Goal: Complete application form

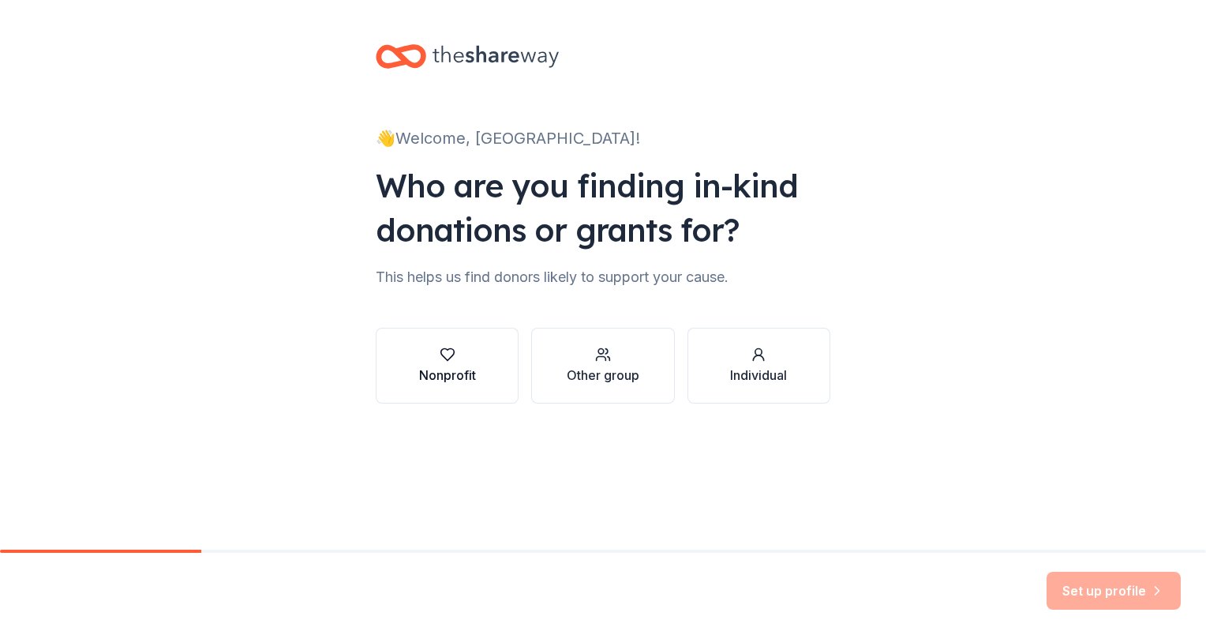
click at [487, 350] on button "Nonprofit" at bounding box center [447, 366] width 143 height 76
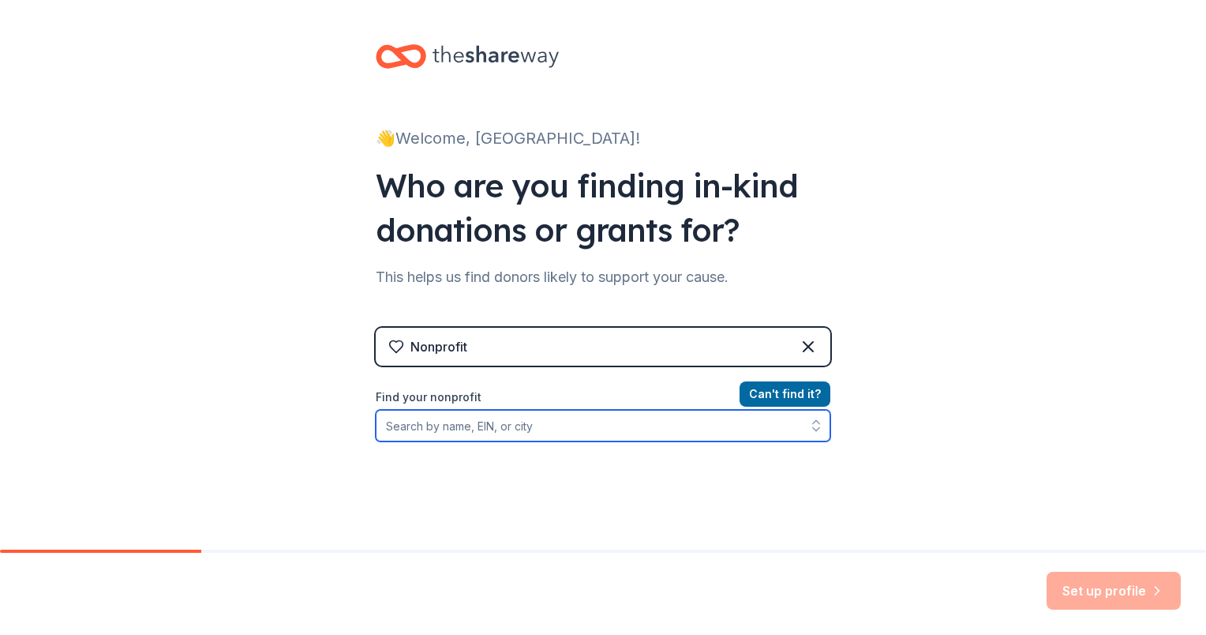
click at [745, 423] on input "Find your nonprofit" at bounding box center [603, 426] width 455 height 32
paste input "[US_EMPLOYER_IDENTIFICATION_NUMBER]"
type input "[US_EMPLOYER_IDENTIFICATION_NUMBER]"
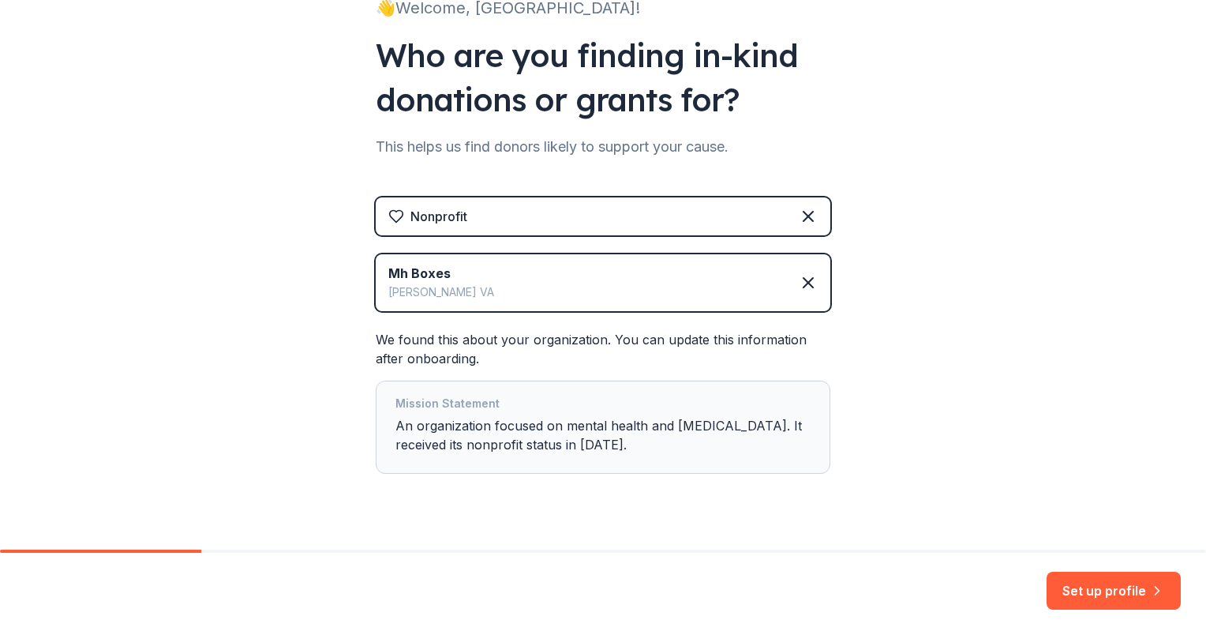
scroll to position [161, 0]
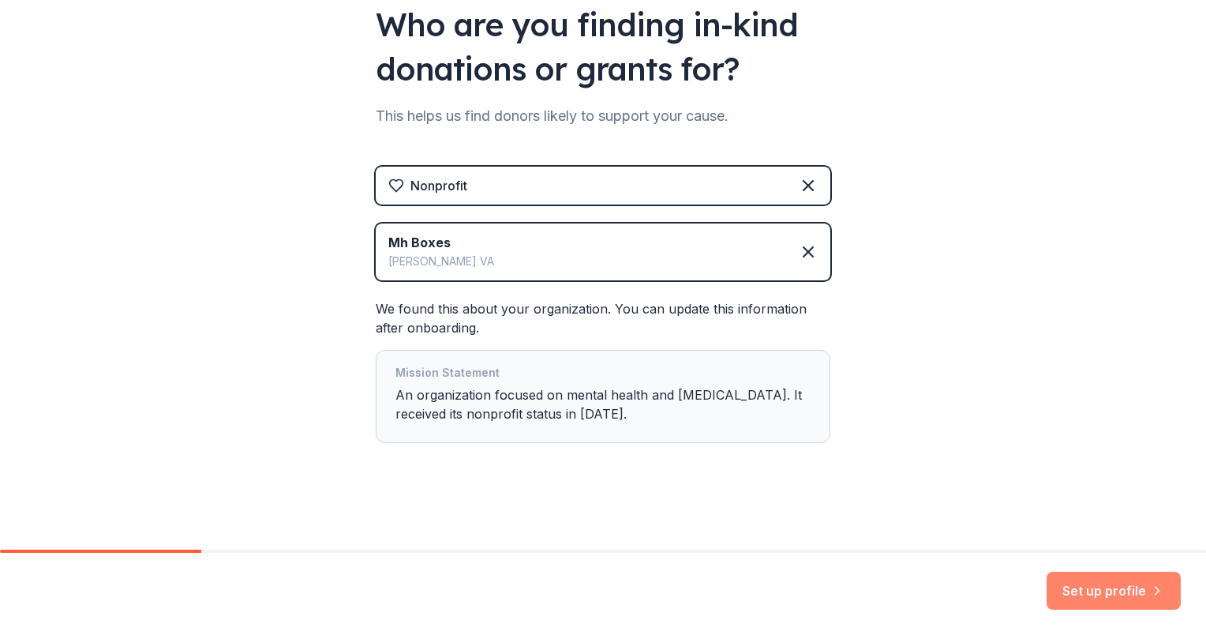
click at [1083, 594] on button "Set up profile" at bounding box center [1114, 590] width 134 height 38
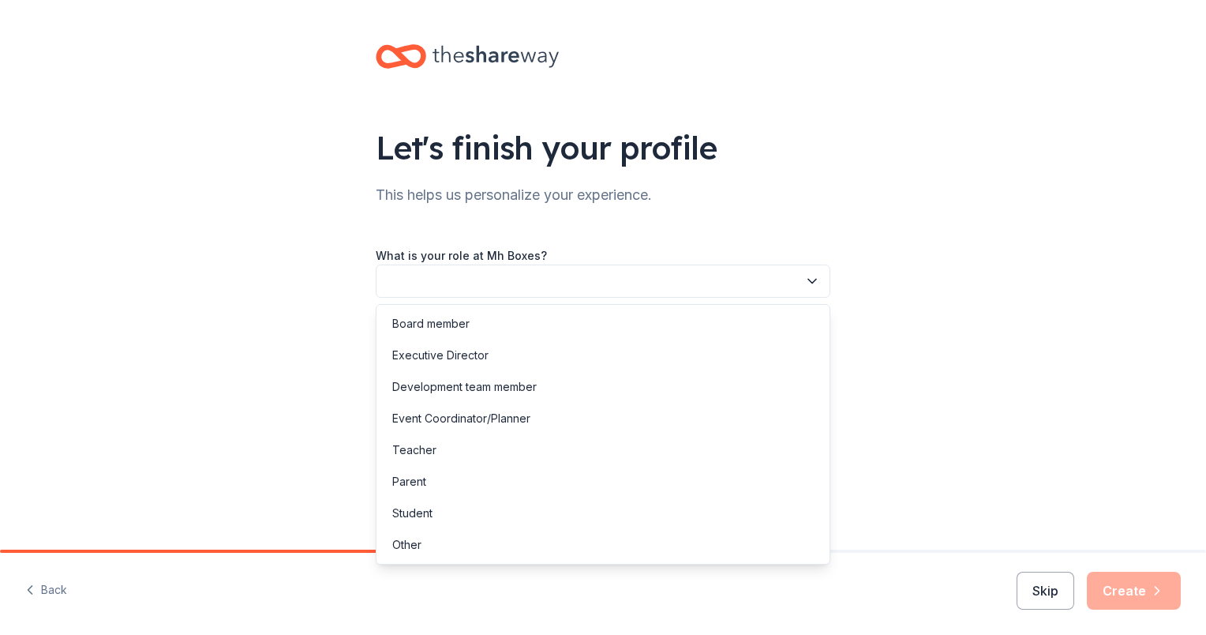
click at [500, 284] on button "button" at bounding box center [603, 280] width 455 height 33
click at [481, 328] on div "Board member" at bounding box center [603, 324] width 447 height 32
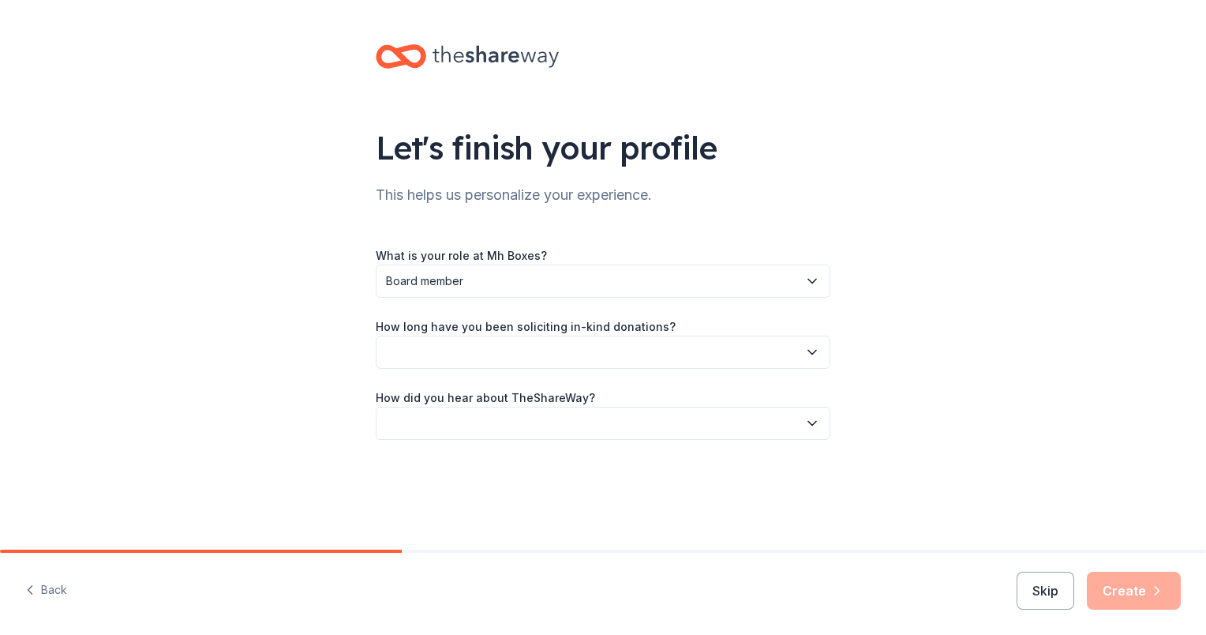
click at [470, 346] on button "button" at bounding box center [603, 351] width 455 height 33
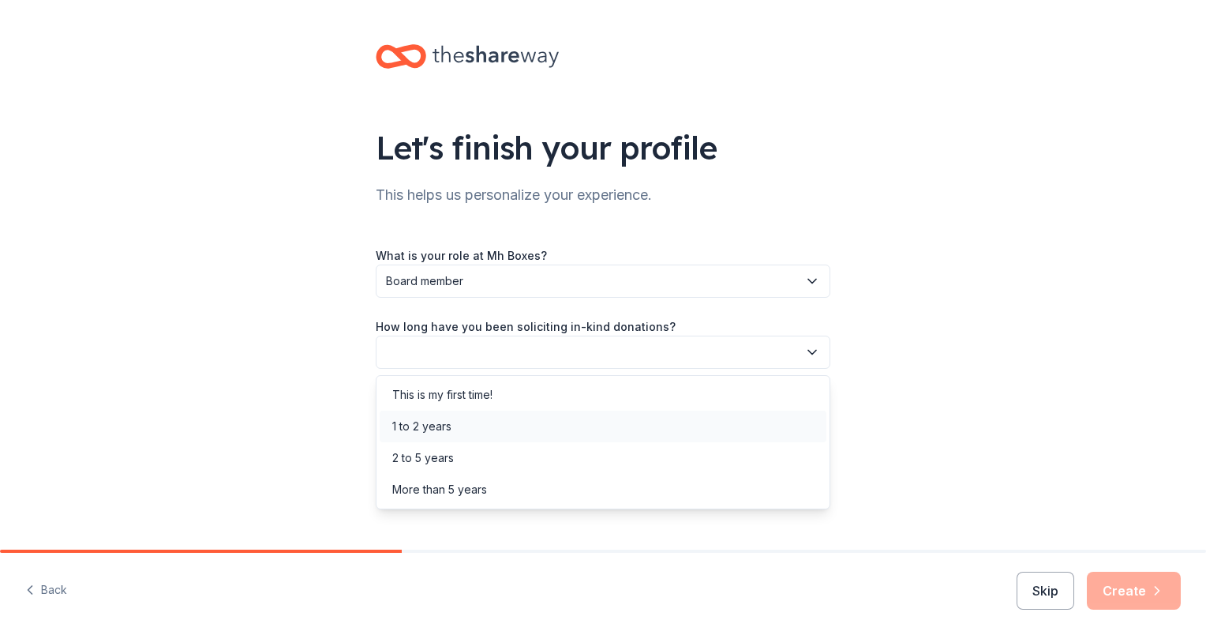
click at [470, 418] on div "1 to 2 years" at bounding box center [603, 426] width 447 height 32
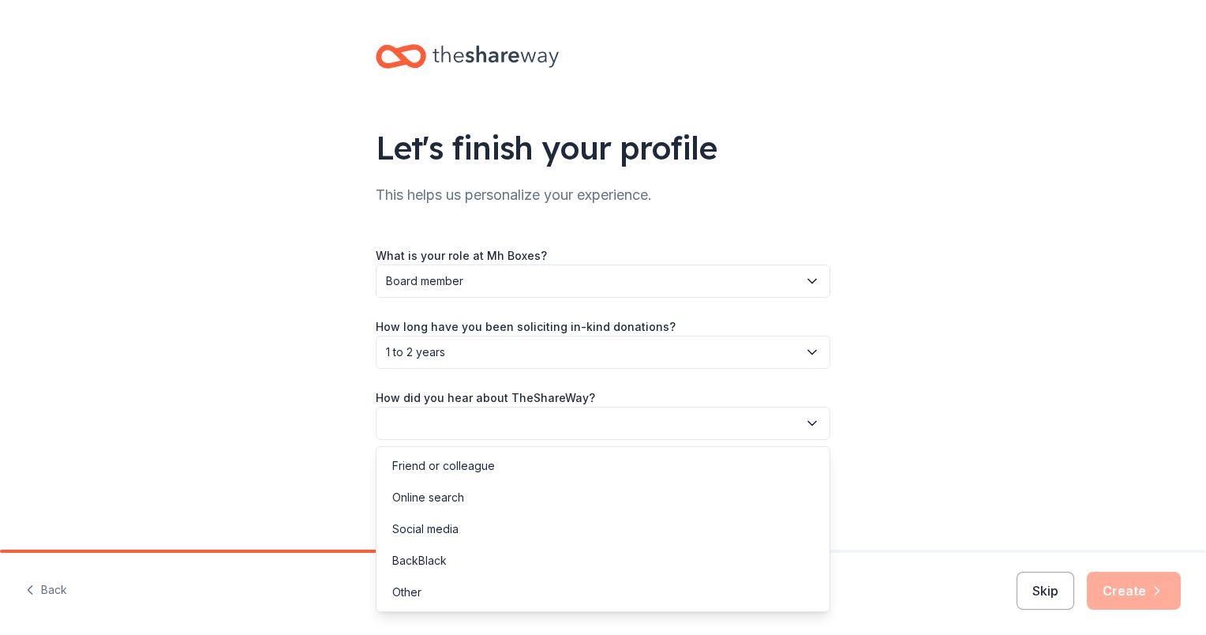
click at [496, 416] on button "button" at bounding box center [603, 422] width 455 height 33
click at [490, 505] on div "Online search" at bounding box center [603, 497] width 447 height 32
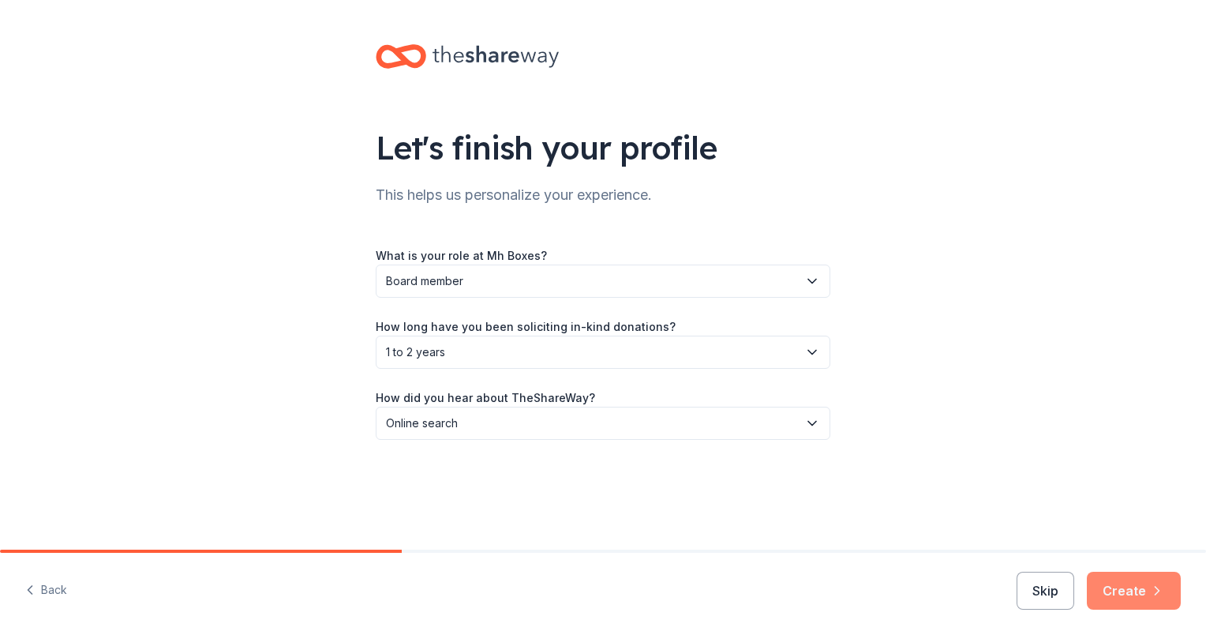
click at [1148, 590] on button "Create" at bounding box center [1134, 590] width 94 height 38
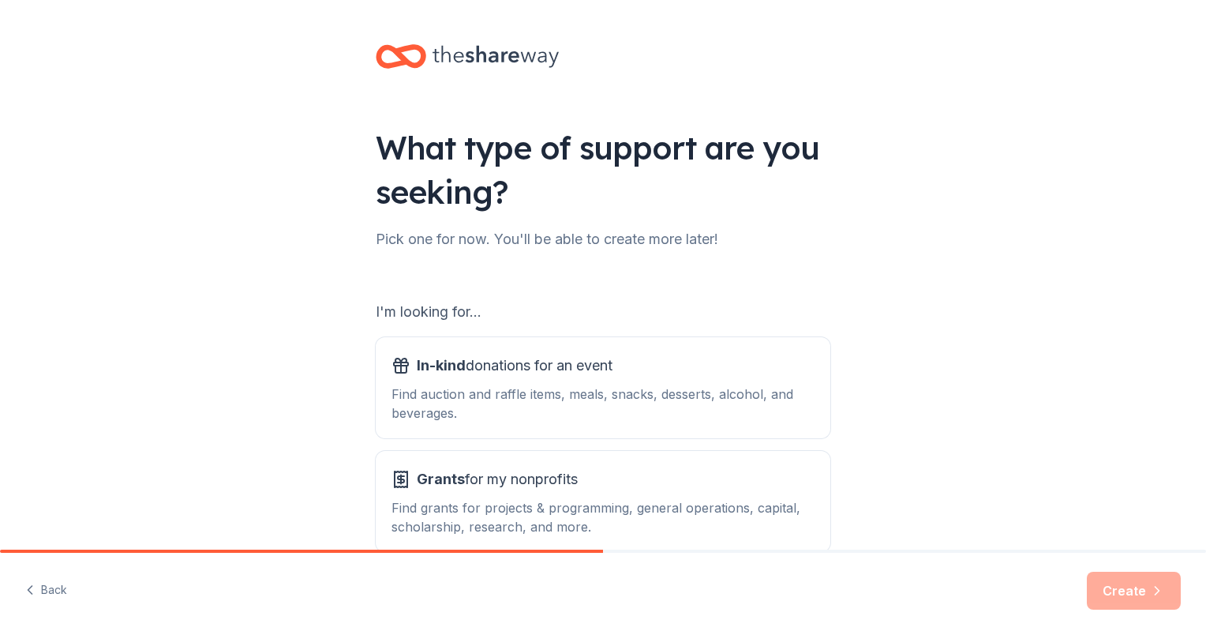
scroll to position [79, 0]
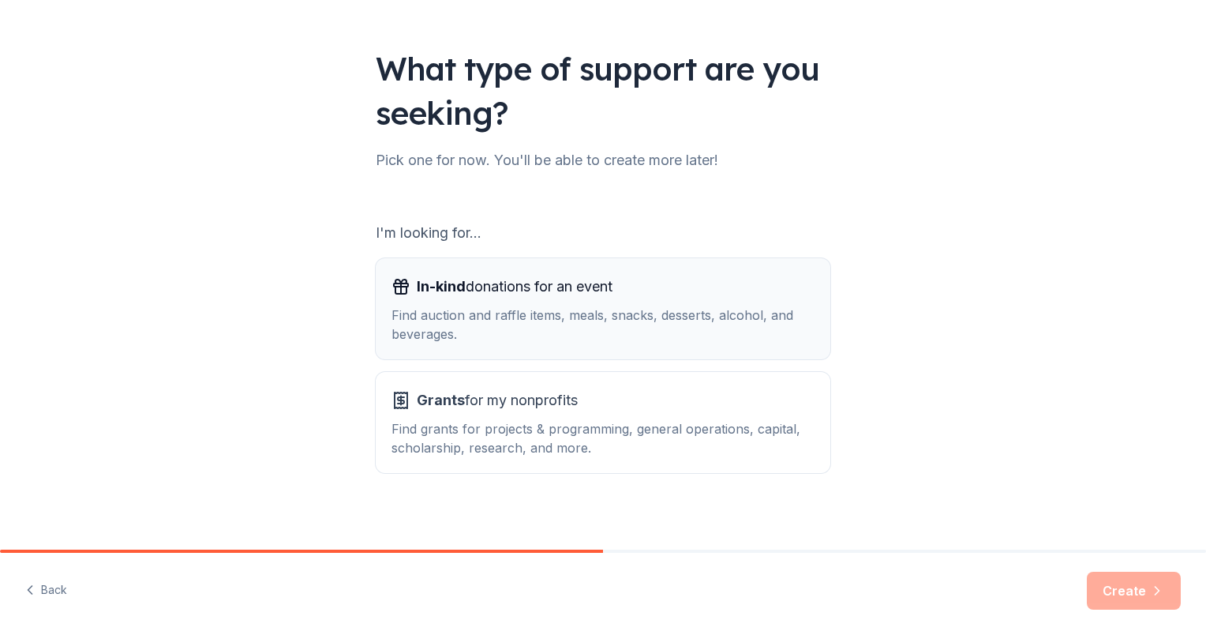
click at [695, 328] on div "Find auction and raffle items, meals, snacks, desserts, alcohol, and beverages." at bounding box center [602, 324] width 423 height 38
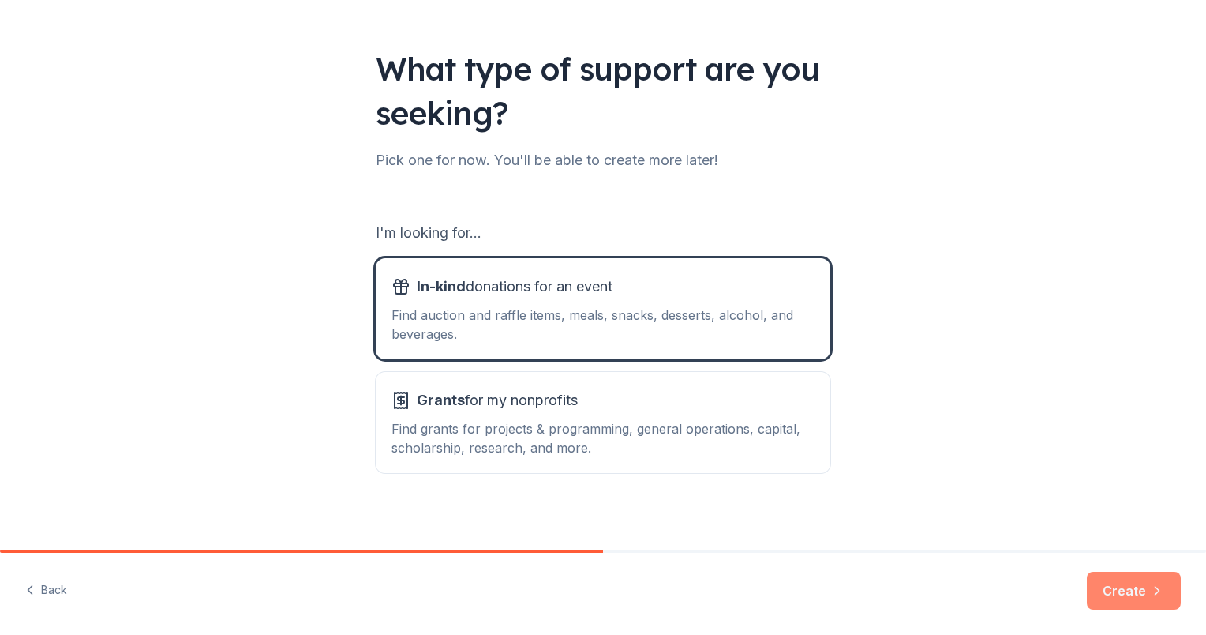
click at [1122, 584] on button "Create" at bounding box center [1134, 590] width 94 height 38
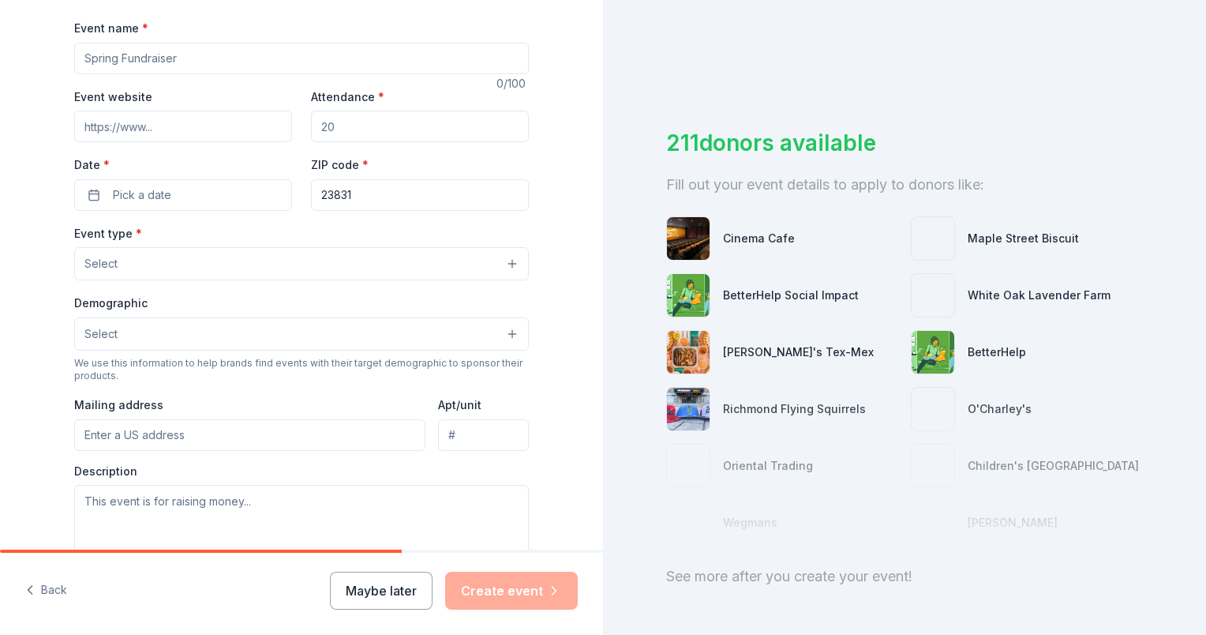
scroll to position [316, 0]
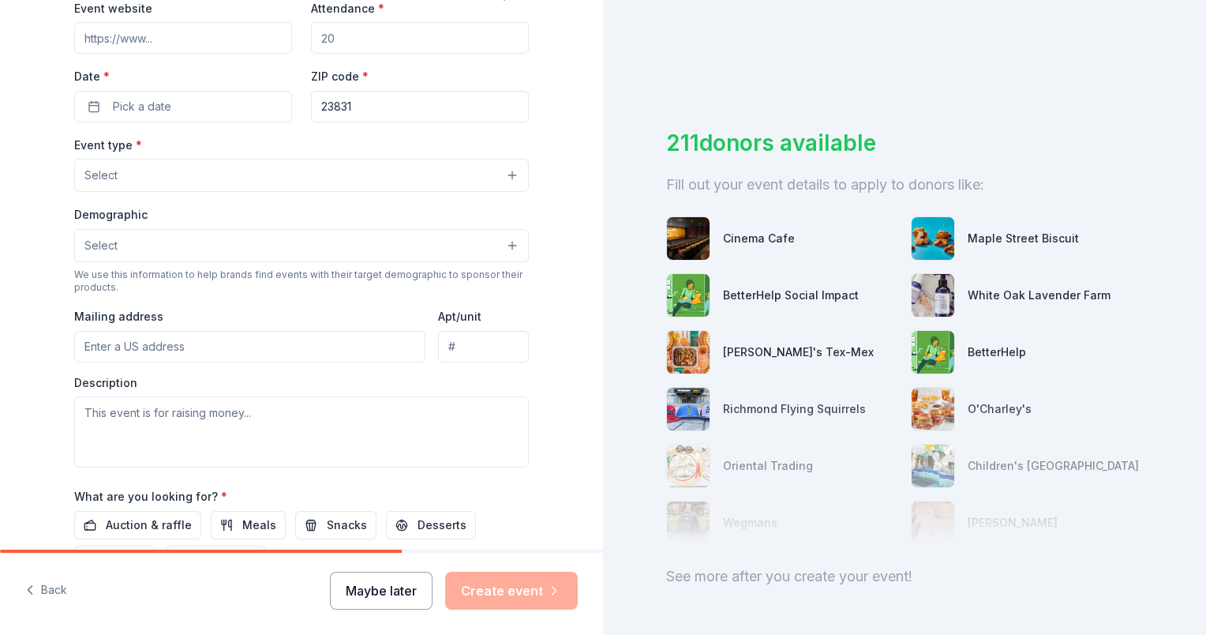
click at [399, 590] on button "Maybe later" at bounding box center [381, 590] width 103 height 38
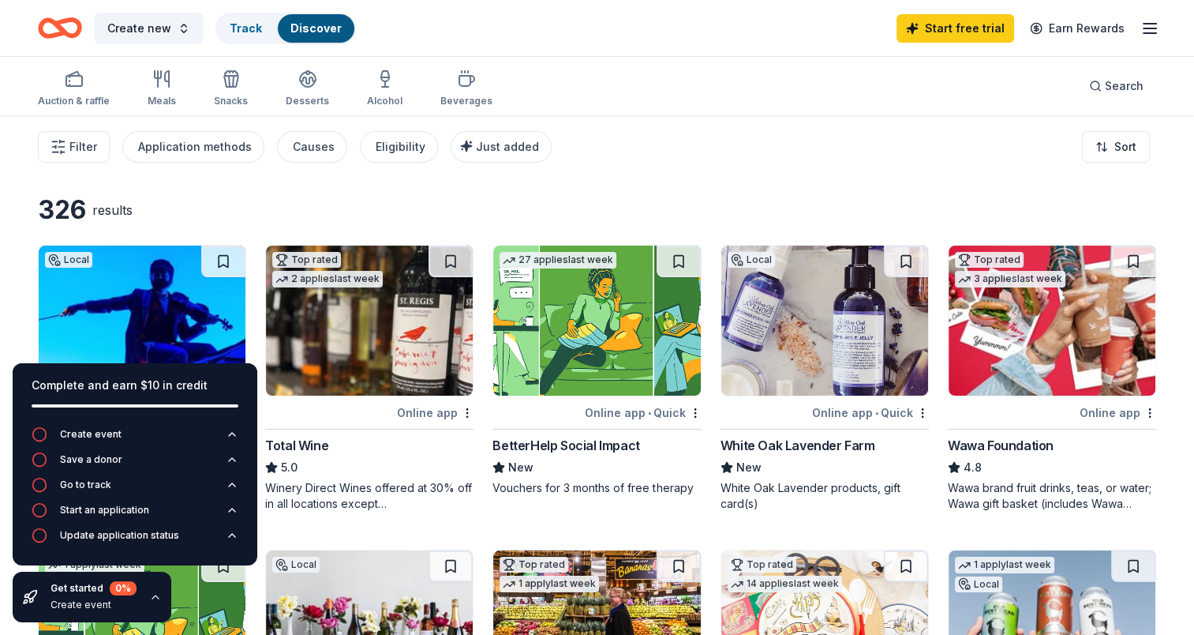
click at [153, 594] on icon "button" at bounding box center [155, 596] width 13 height 13
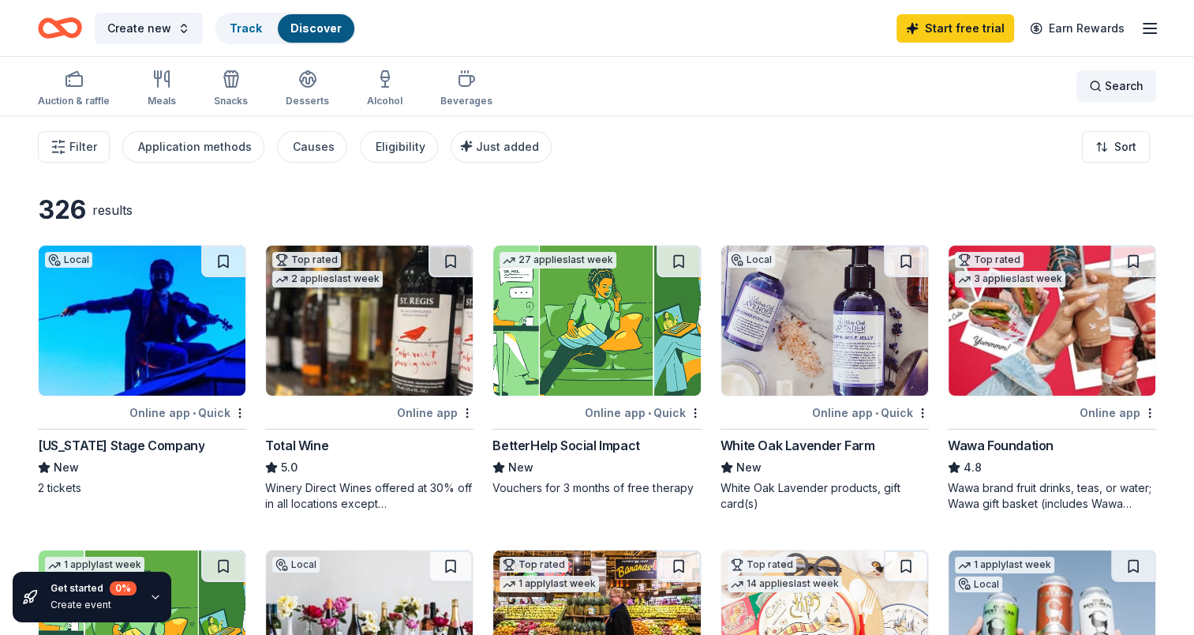
click at [1131, 82] on span "Search" at bounding box center [1124, 86] width 39 height 19
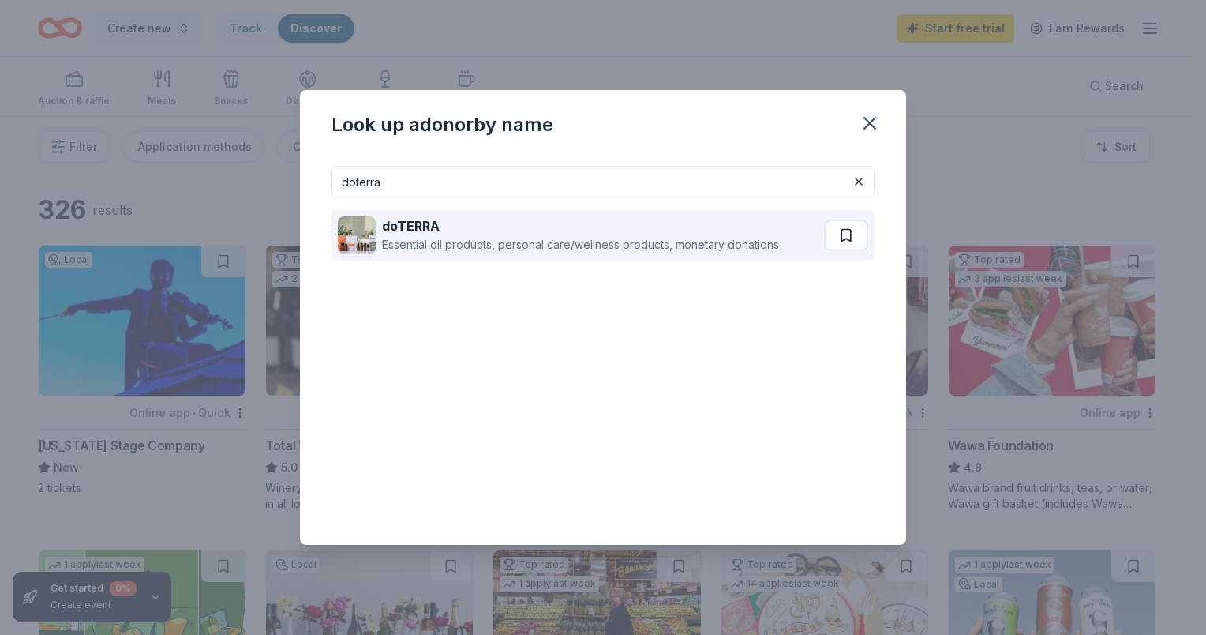
type input "doterra"
click at [638, 236] on div "Essential oil products, personal care/wellness products, monetary donations" at bounding box center [580, 244] width 397 height 19
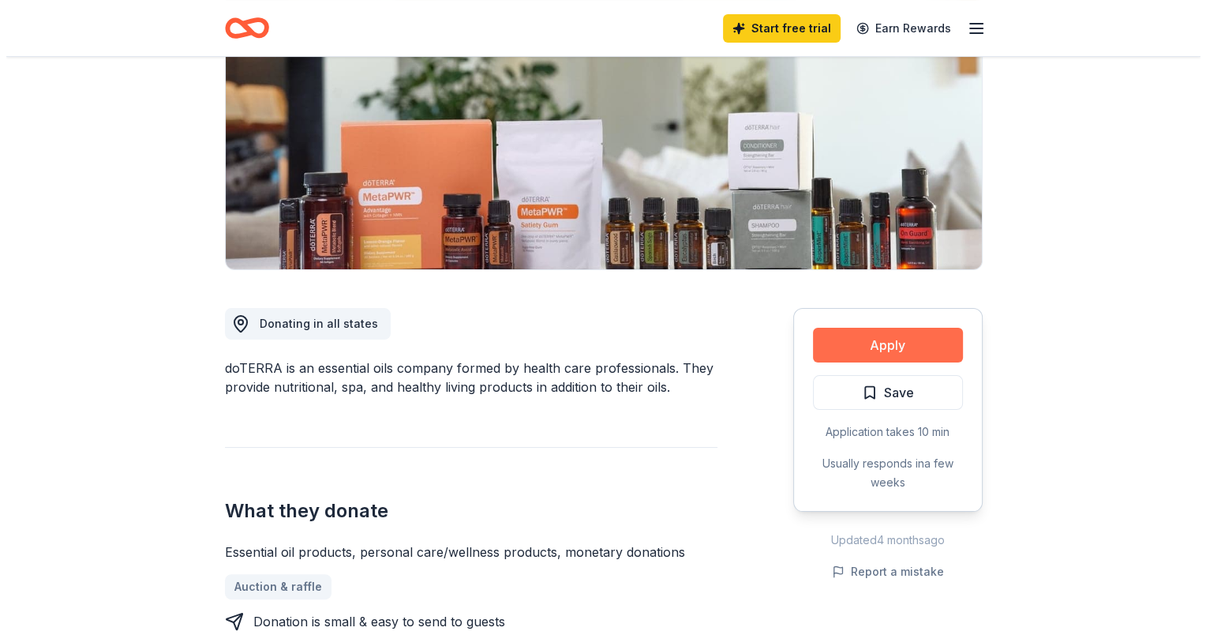
scroll to position [237, 0]
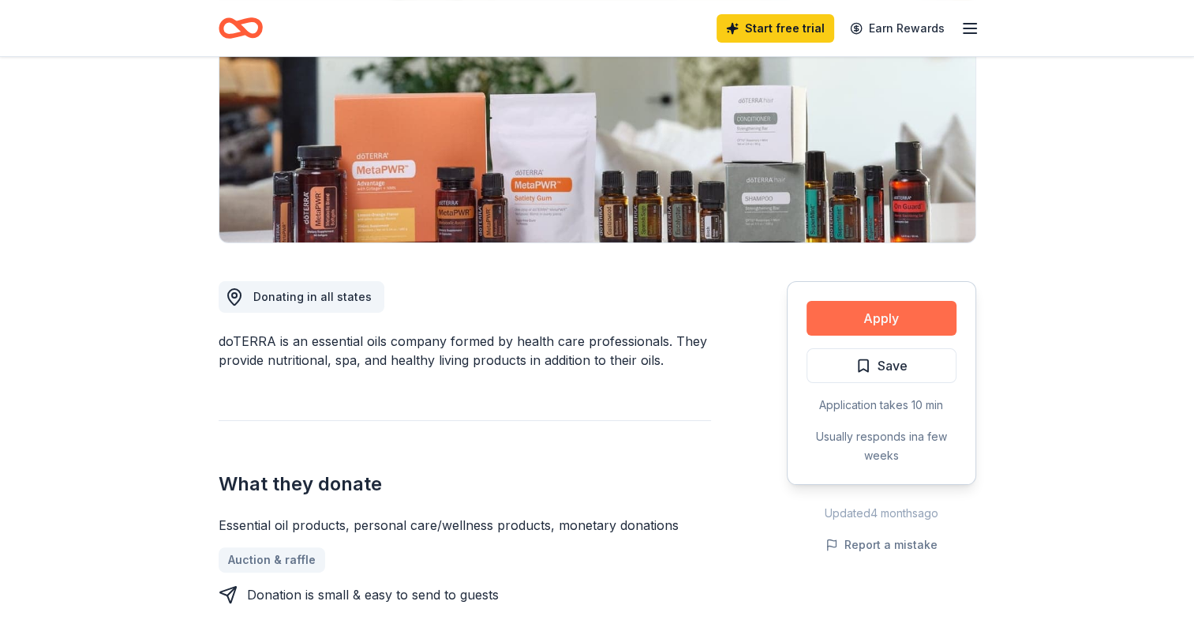
click at [859, 318] on button "Apply" at bounding box center [882, 318] width 150 height 35
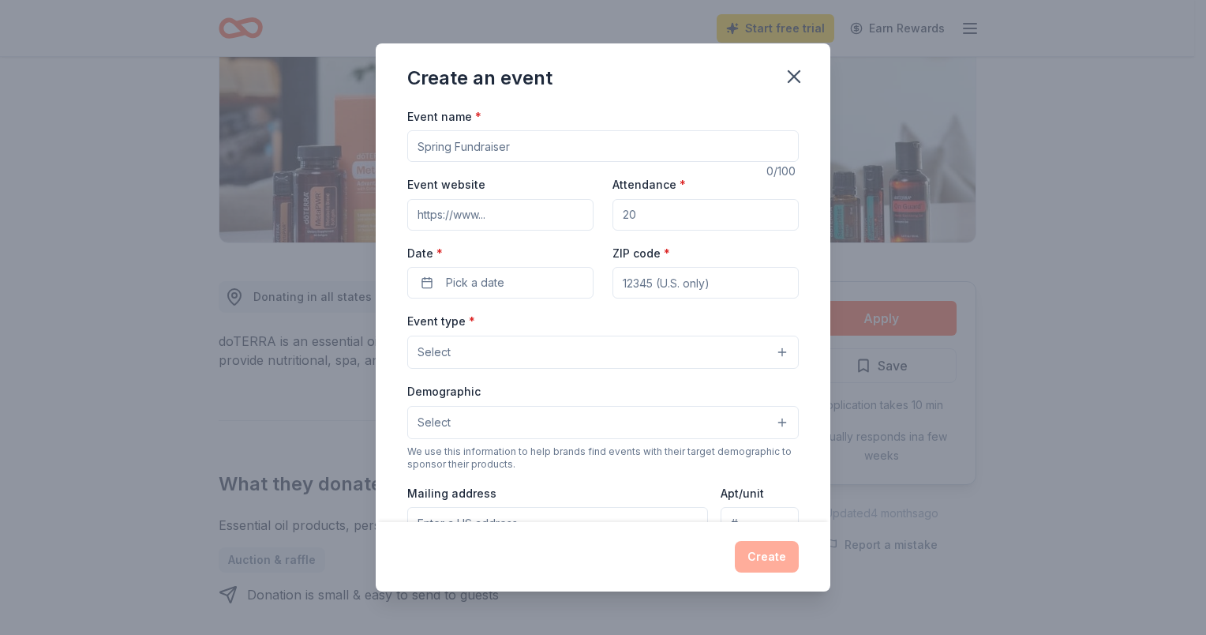
click at [475, 142] on input "Event name *" at bounding box center [602, 146] width 391 height 32
click at [462, 150] on input "Event name *" at bounding box center [602, 146] width 391 height 32
click at [457, 278] on span "Pick a date" at bounding box center [475, 282] width 58 height 19
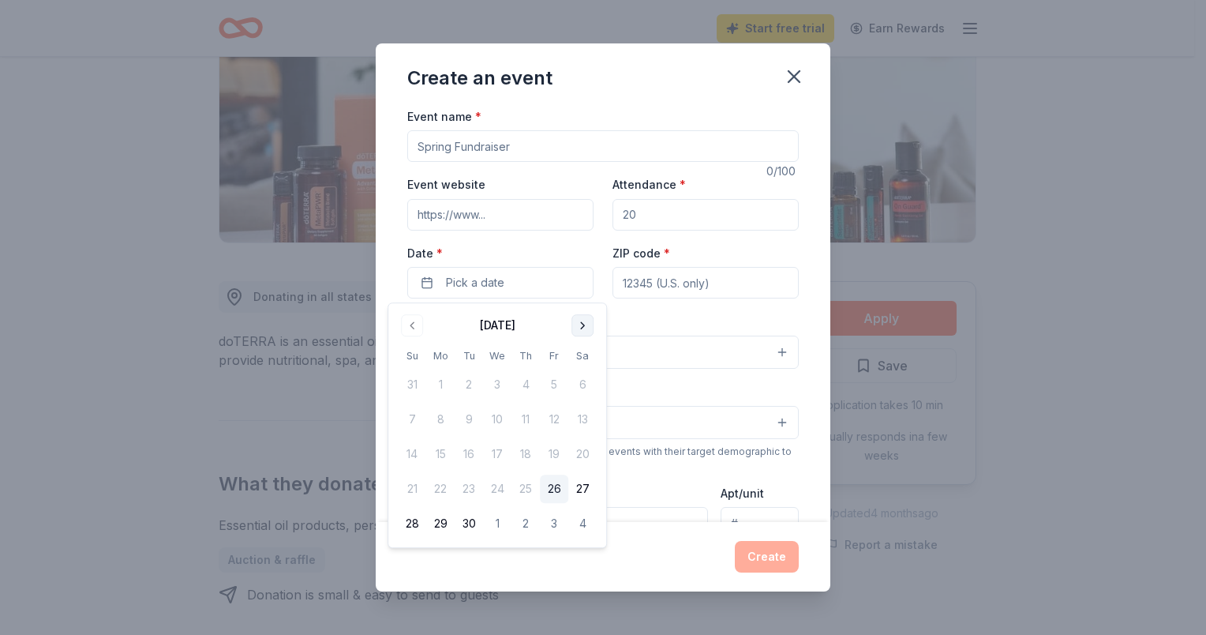
click at [590, 331] on button "Go to next month" at bounding box center [582, 325] width 22 height 22
click at [435, 487] on button "20" at bounding box center [440, 488] width 28 height 28
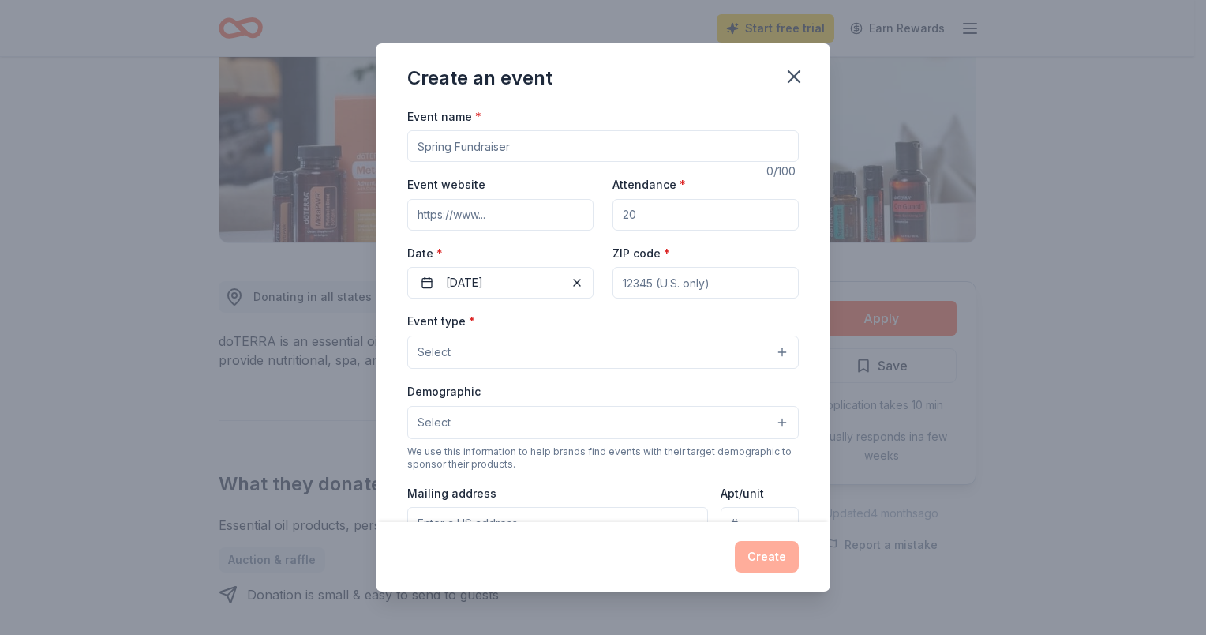
click at [646, 280] on input "ZIP code *" at bounding box center [706, 283] width 186 height 32
type input "23831"
click at [575, 350] on button "Select" at bounding box center [602, 351] width 391 height 33
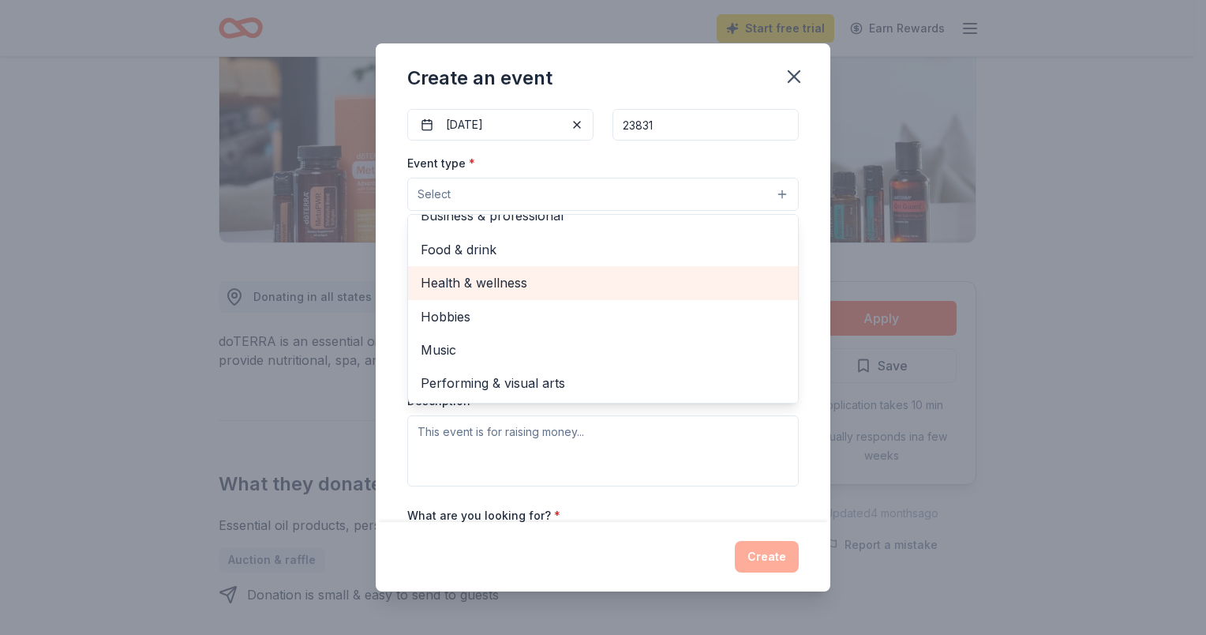
click at [573, 288] on span "Health & wellness" at bounding box center [603, 282] width 365 height 21
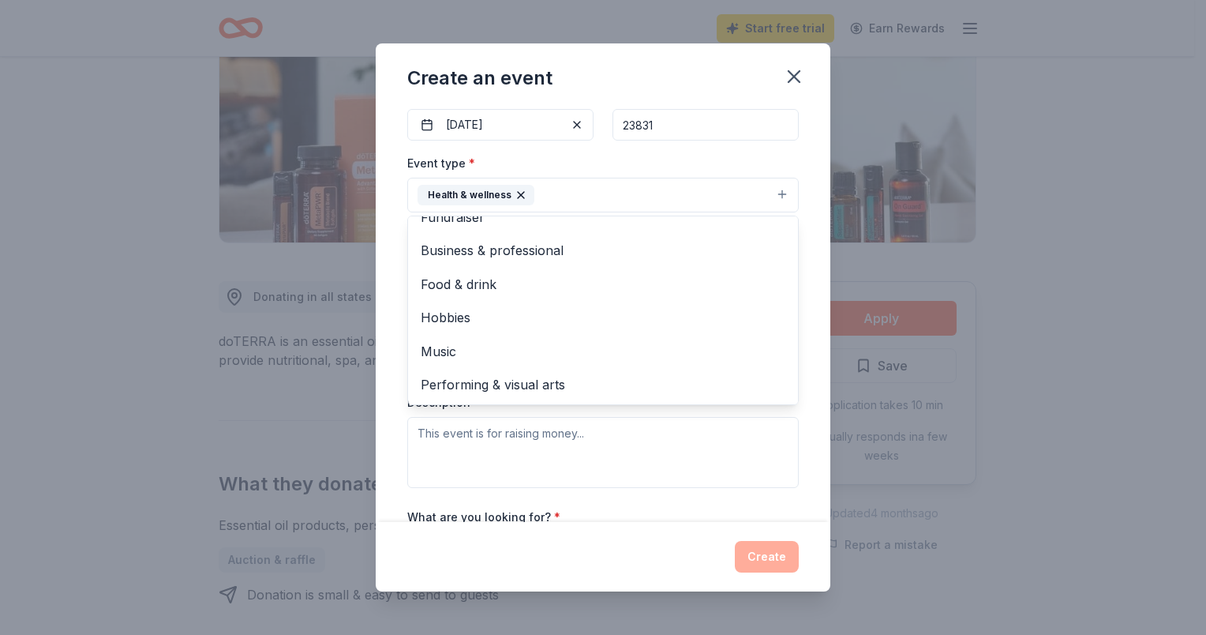
click at [803, 253] on div "Event name * 0 /100 Event website Attendance * Date * 10/20/2025 ZIP code * 238…" at bounding box center [603, 315] width 455 height 416
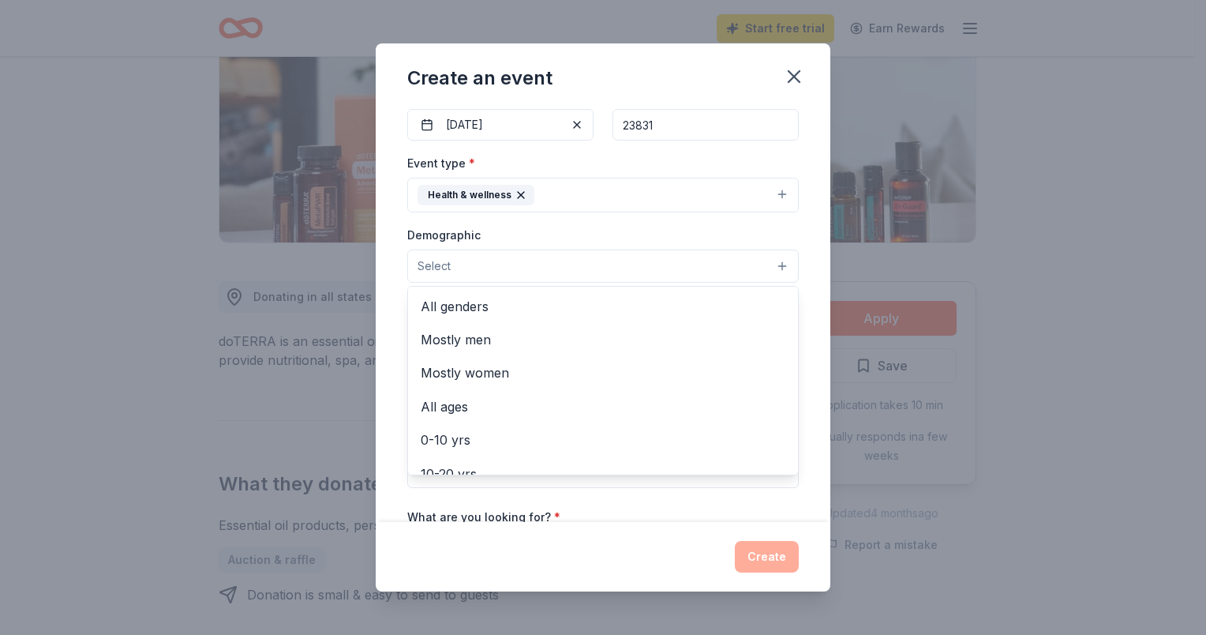
click at [764, 259] on button "Select" at bounding box center [602, 265] width 391 height 33
click at [631, 371] on span "Mostly women" at bounding box center [603, 372] width 365 height 21
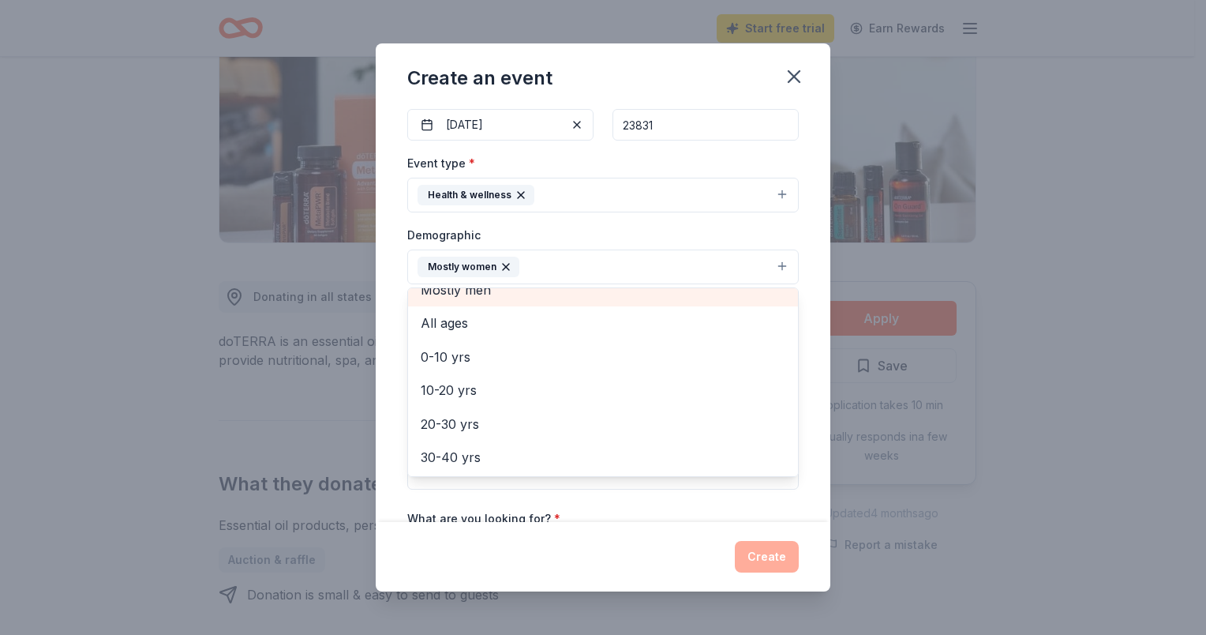
scroll to position [79, 0]
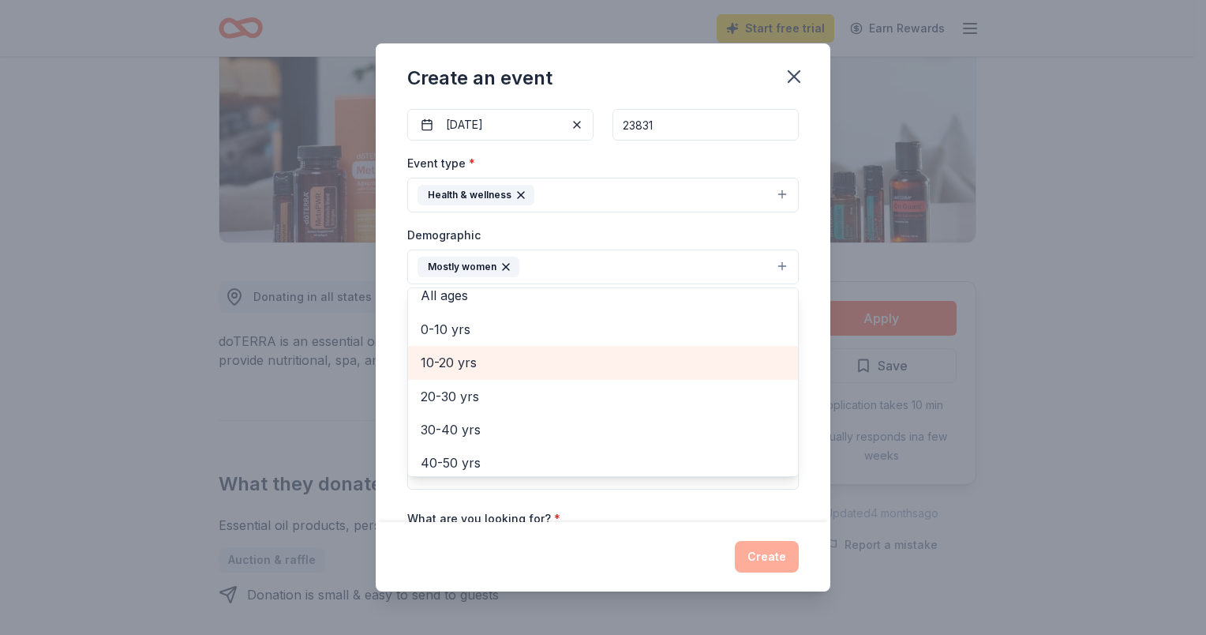
click at [628, 373] on div "10-20 yrs" at bounding box center [603, 362] width 390 height 33
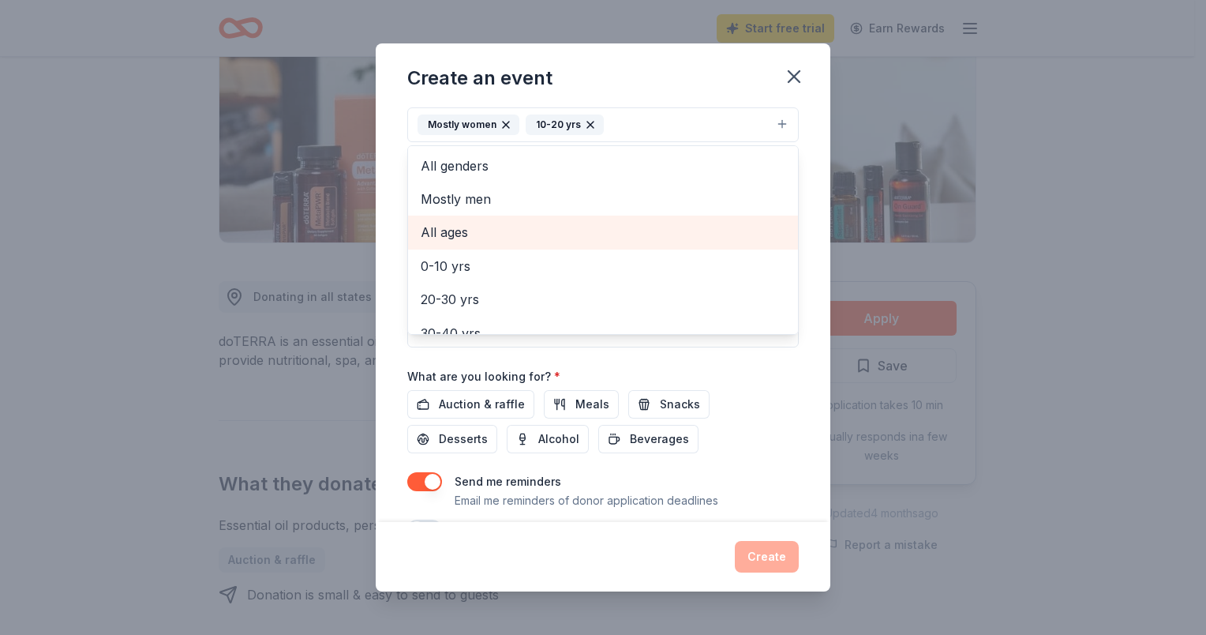
scroll to position [262, 0]
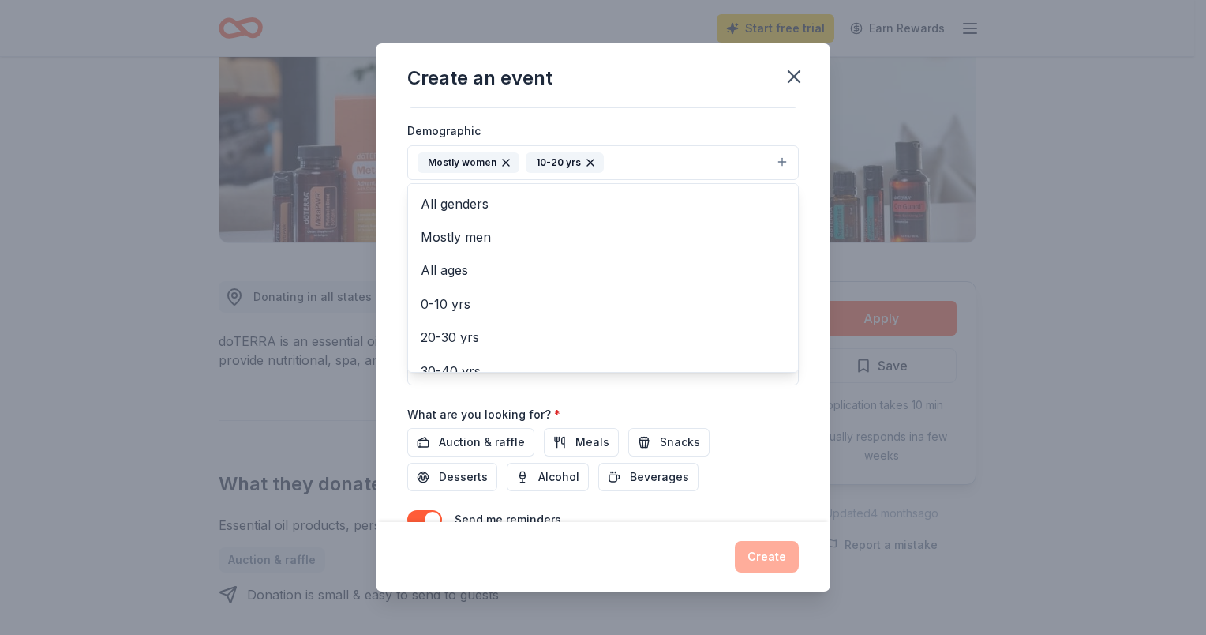
click at [801, 235] on div "Event name * 0 /100 Event website Attendance * Date * 10/20/2025 ZIP code * 238…" at bounding box center [603, 315] width 455 height 416
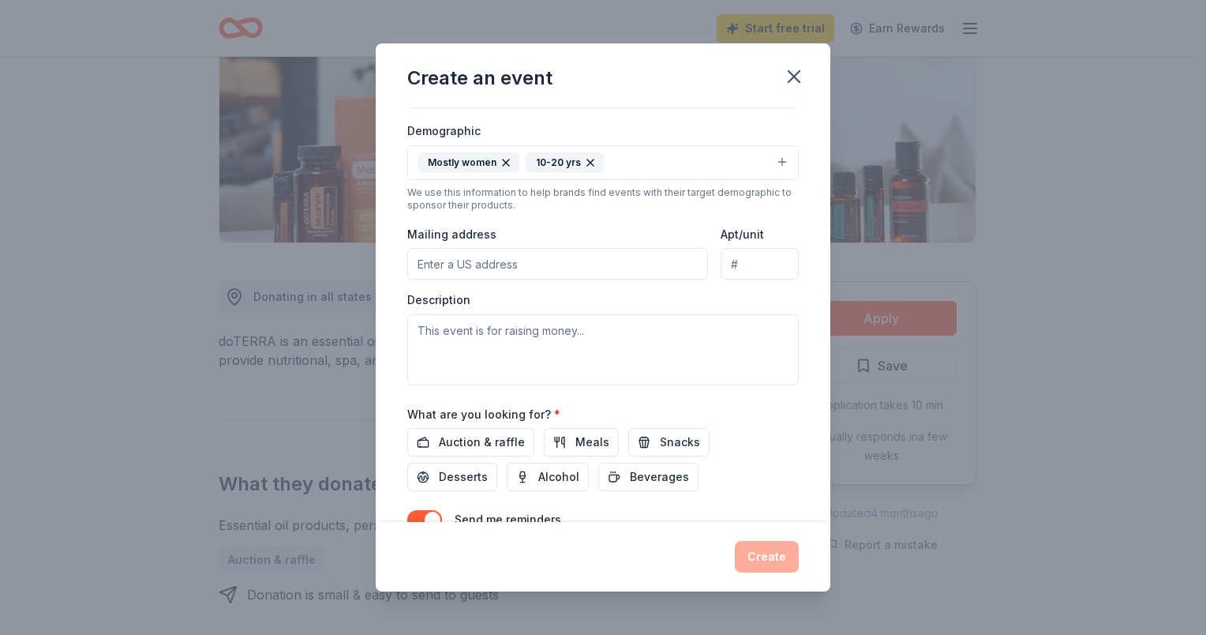
click at [531, 271] on input "Mailing address" at bounding box center [557, 264] width 301 height 32
type input "2719 Goyne Terrace, Chester, VA, 23831"
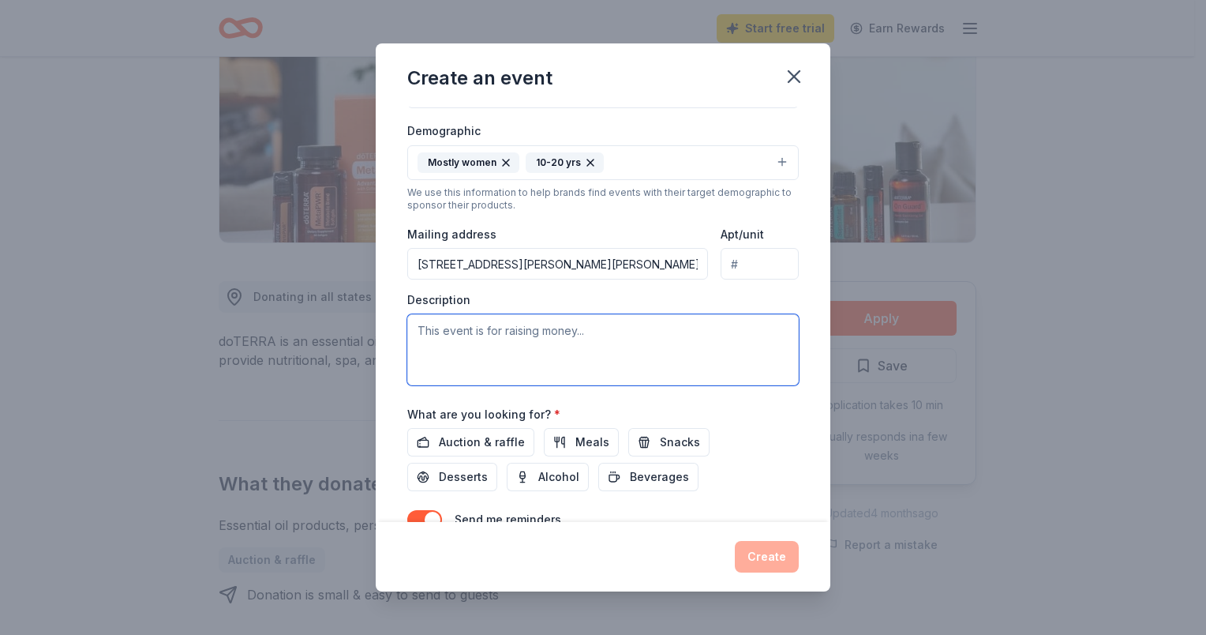
click at [560, 348] on textarea at bounding box center [602, 349] width 391 height 71
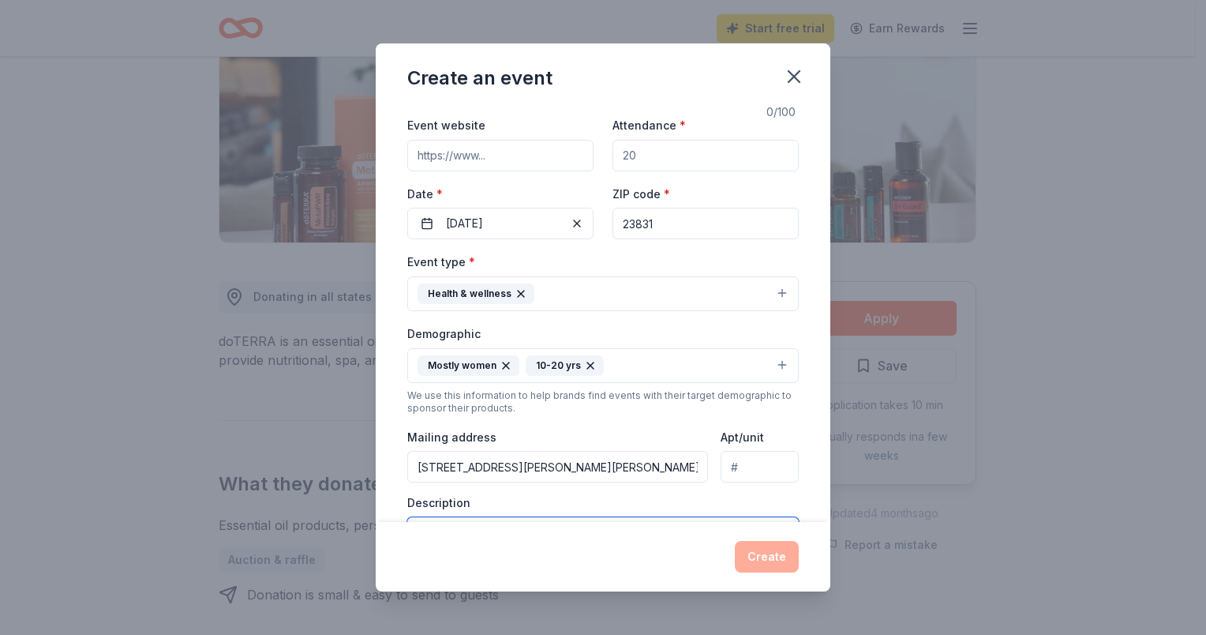
scroll to position [0, 0]
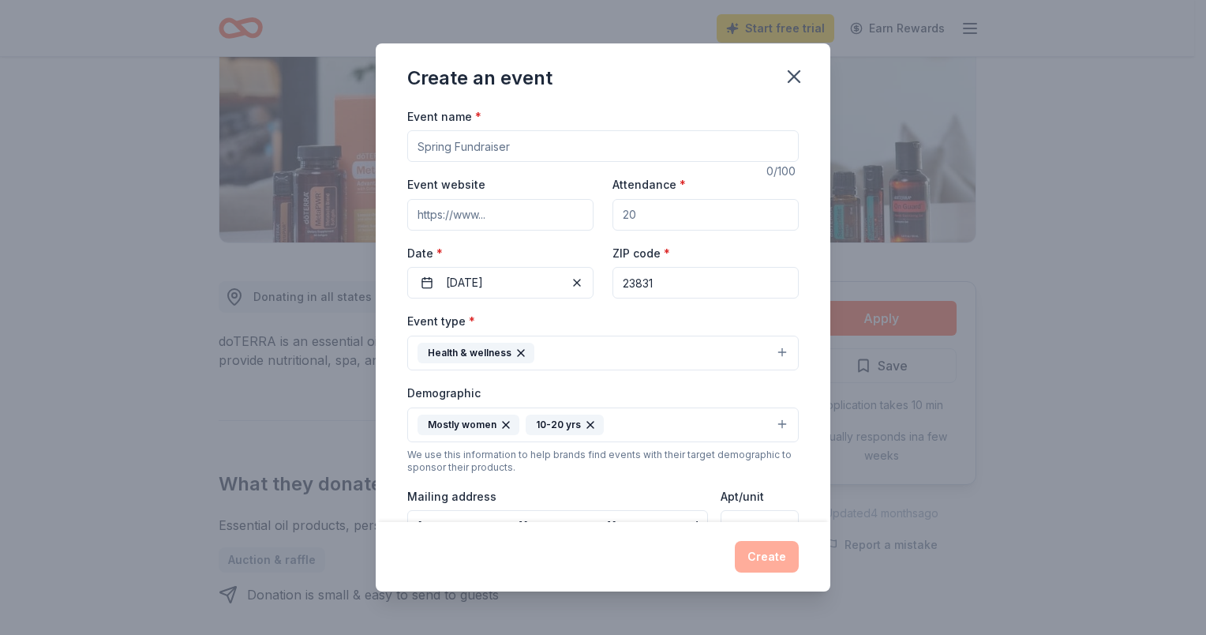
click at [500, 155] on input "Event name *" at bounding box center [602, 146] width 391 height 32
type input "MH Boxes"
click at [511, 218] on input "Event website" at bounding box center [500, 215] width 186 height 32
type input "https://mhboxes.org/"
click at [665, 224] on input "Attendance *" at bounding box center [706, 215] width 186 height 32
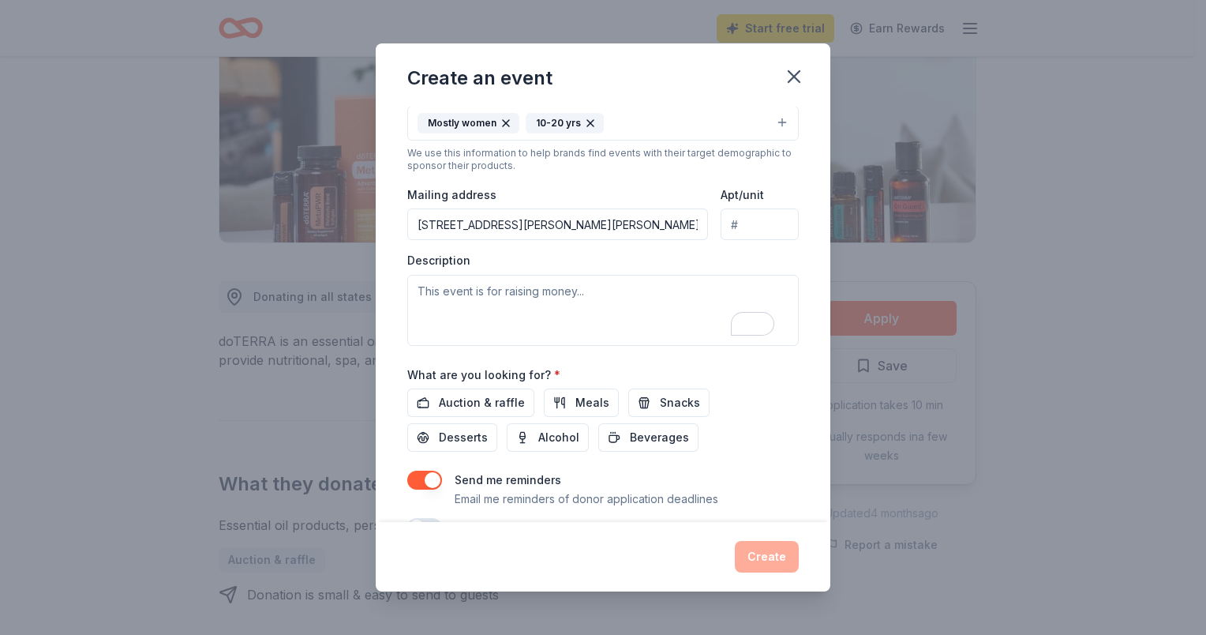
scroll to position [341, 0]
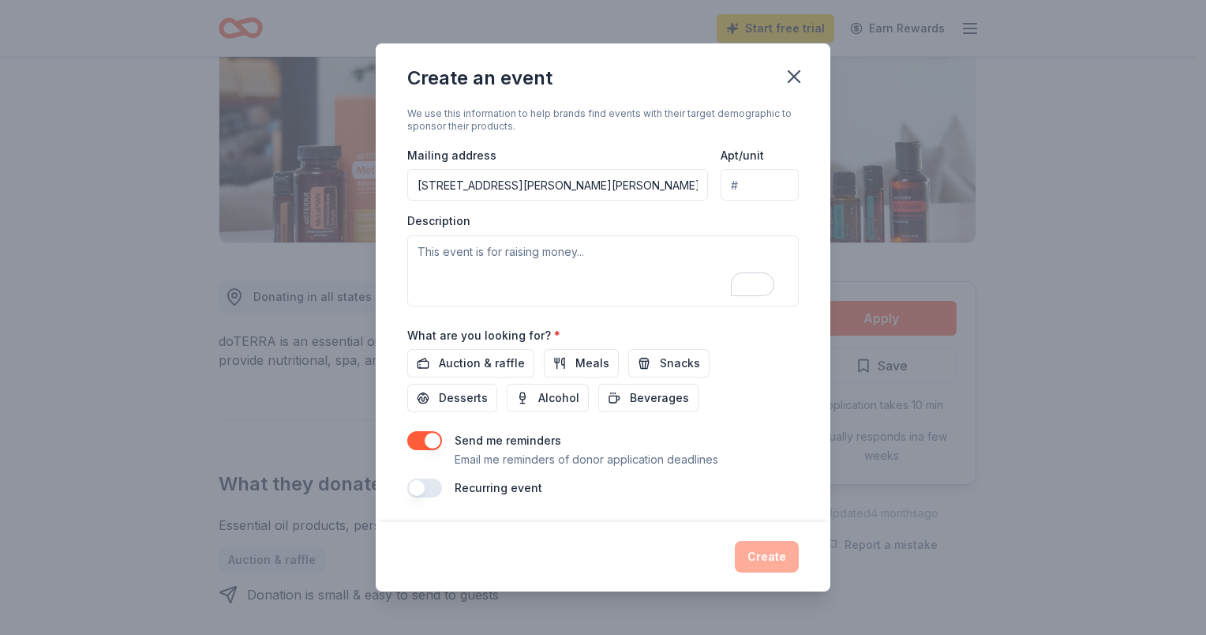
type input "1500"
click at [559, 262] on textarea "To enrich screen reader interactions, please activate Accessibility in Grammarl…" at bounding box center [602, 270] width 391 height 71
paste textarea "I am reaching out on behalf of MH Boxes, a youth-founded, community-rooted nonp…"
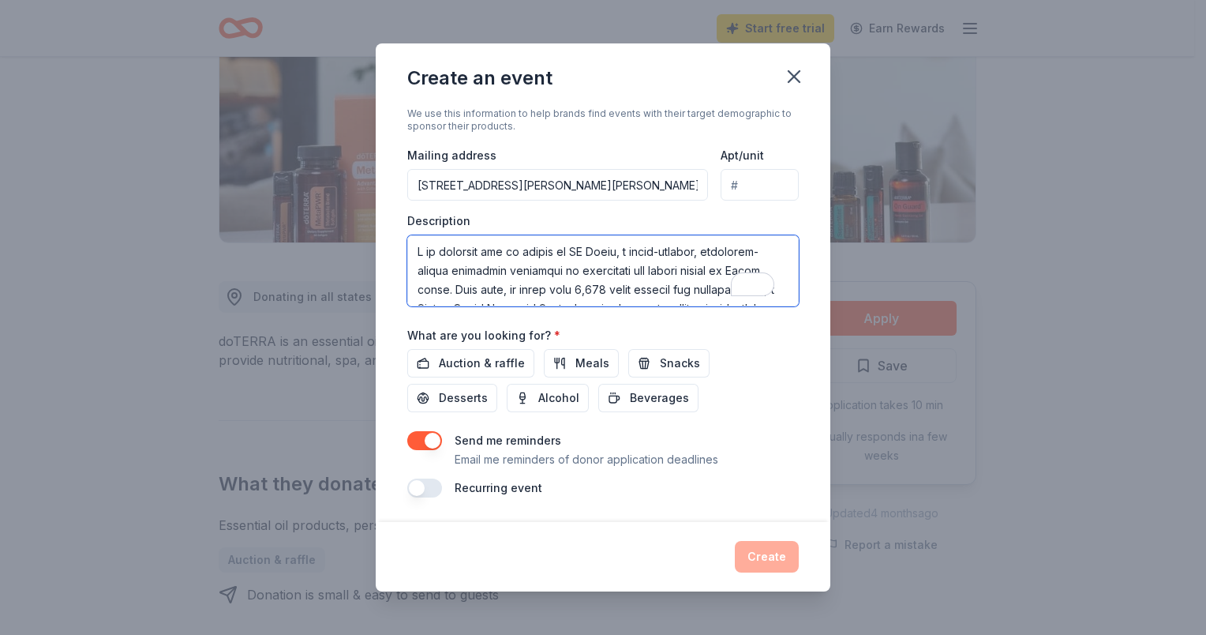
scroll to position [502, 0]
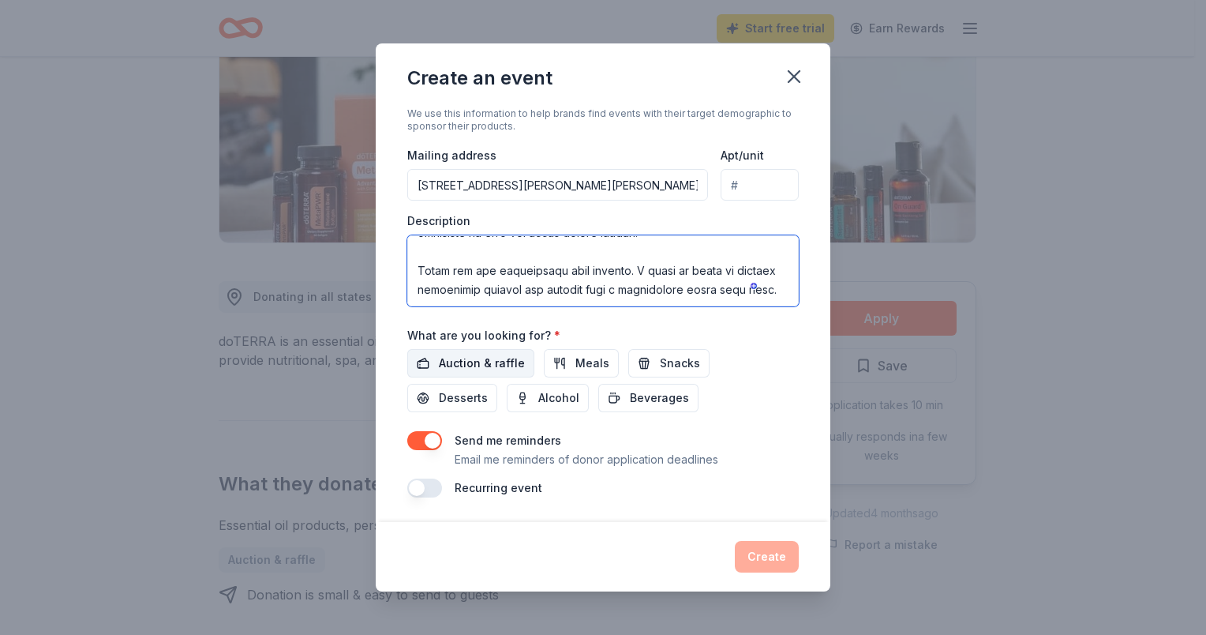
type textarea "I am reaching out on behalf of MH Boxes, a youth-founded, community-rooted nonp…"
click at [474, 364] on span "Auction & raffle" at bounding box center [482, 363] width 86 height 19
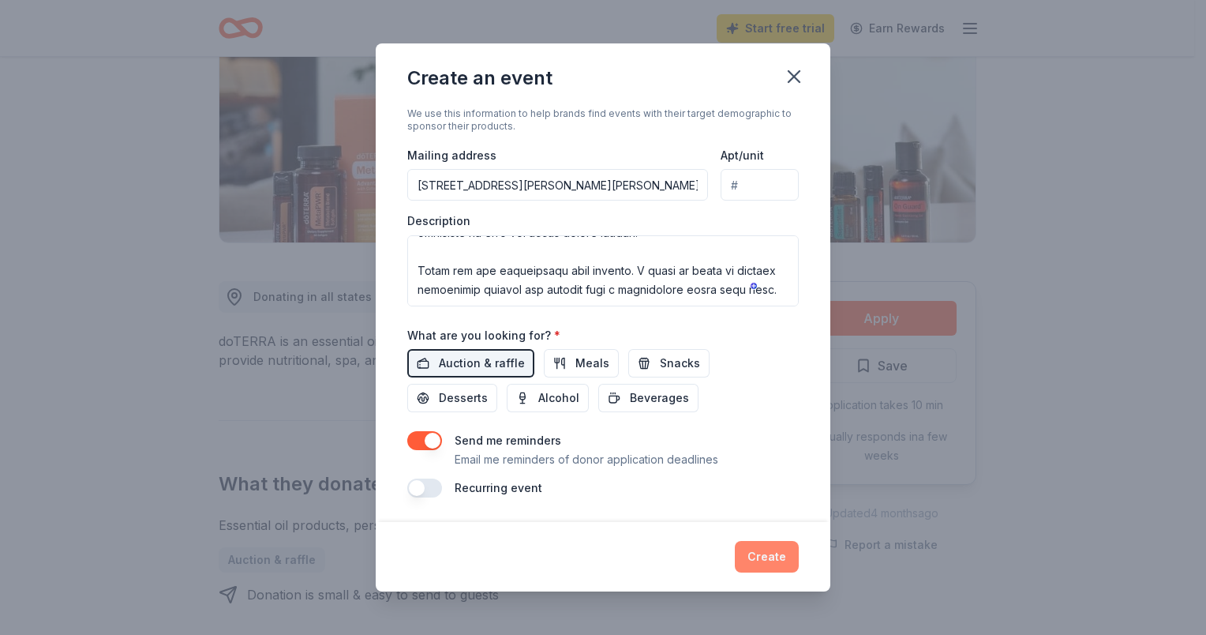
click at [774, 556] on button "Create" at bounding box center [767, 557] width 64 height 32
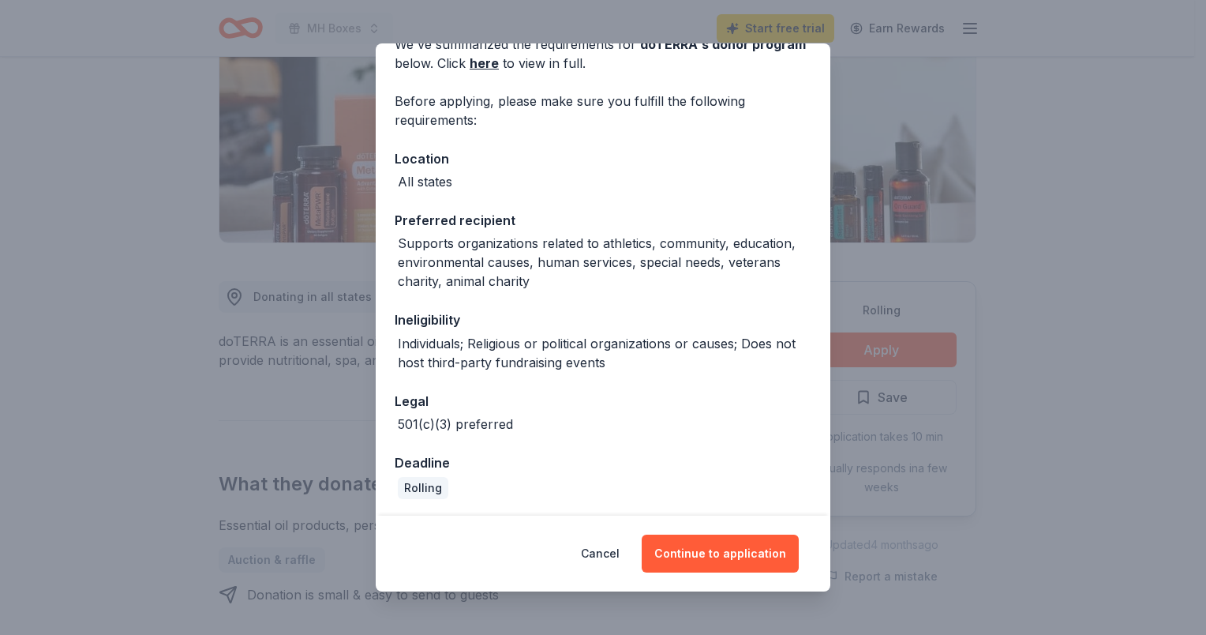
scroll to position [86, 0]
click at [700, 553] on button "Continue to application" at bounding box center [720, 553] width 157 height 38
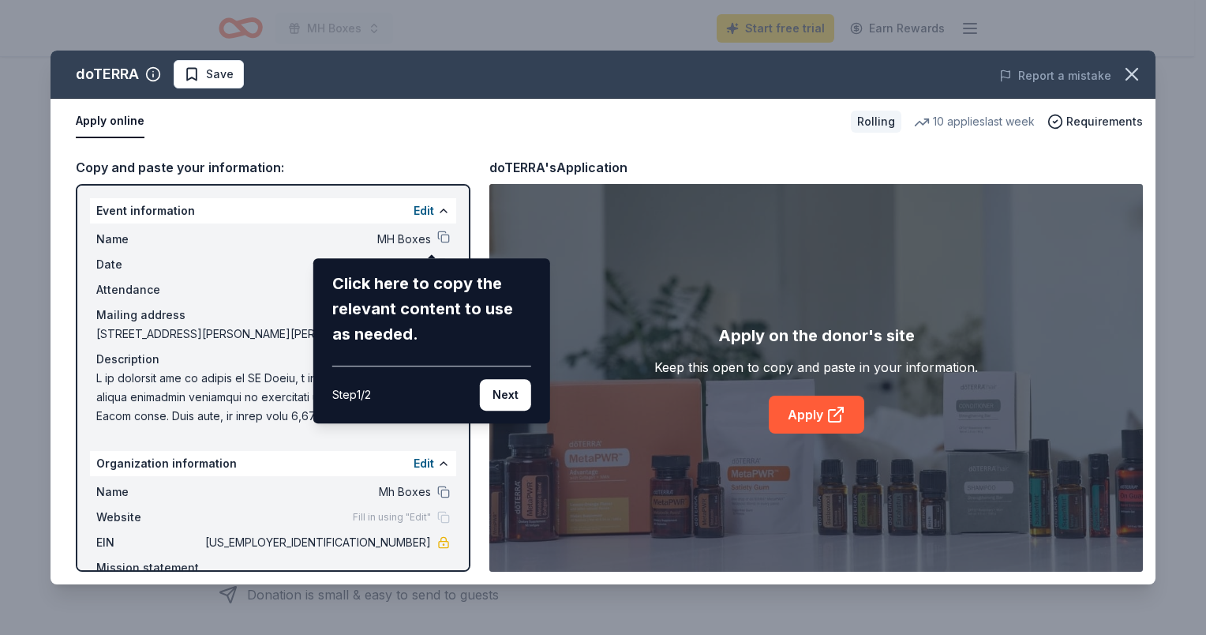
click at [472, 468] on div "doTERRA Save Report a mistake Apply online Rolling 10 applies last week Require…" at bounding box center [603, 318] width 1105 height 534
click at [513, 378] on div "Step 1 / 2 Next" at bounding box center [431, 387] width 199 height 45
click at [495, 398] on button "Next" at bounding box center [505, 395] width 51 height 32
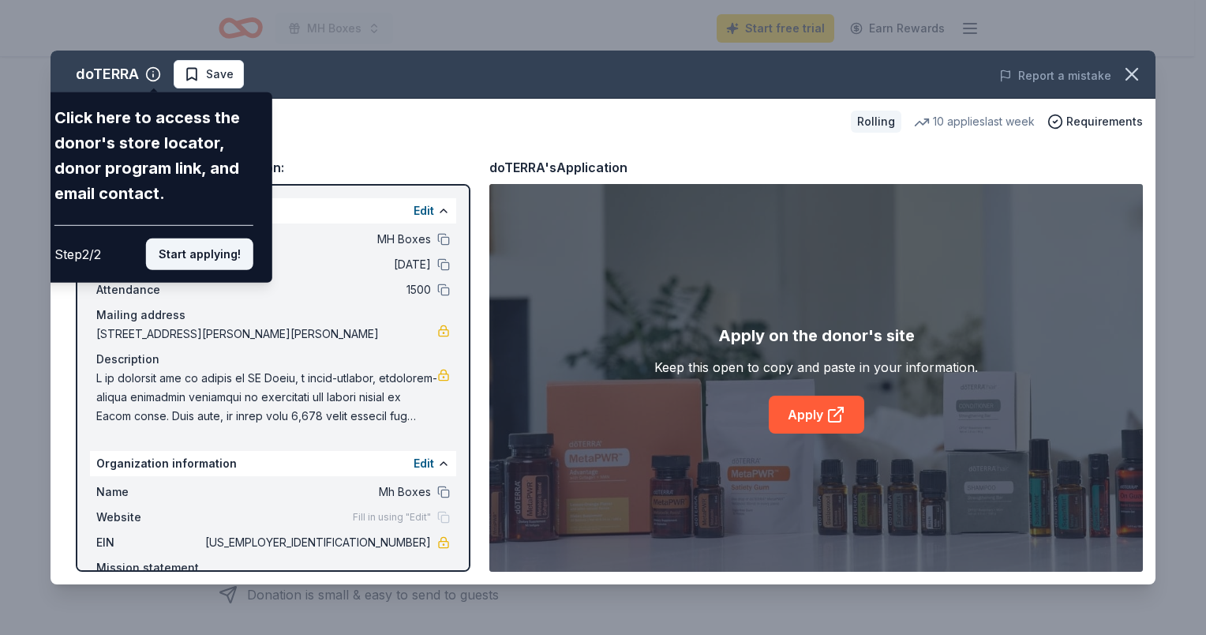
click at [215, 257] on button "Start applying!" at bounding box center [199, 254] width 107 height 32
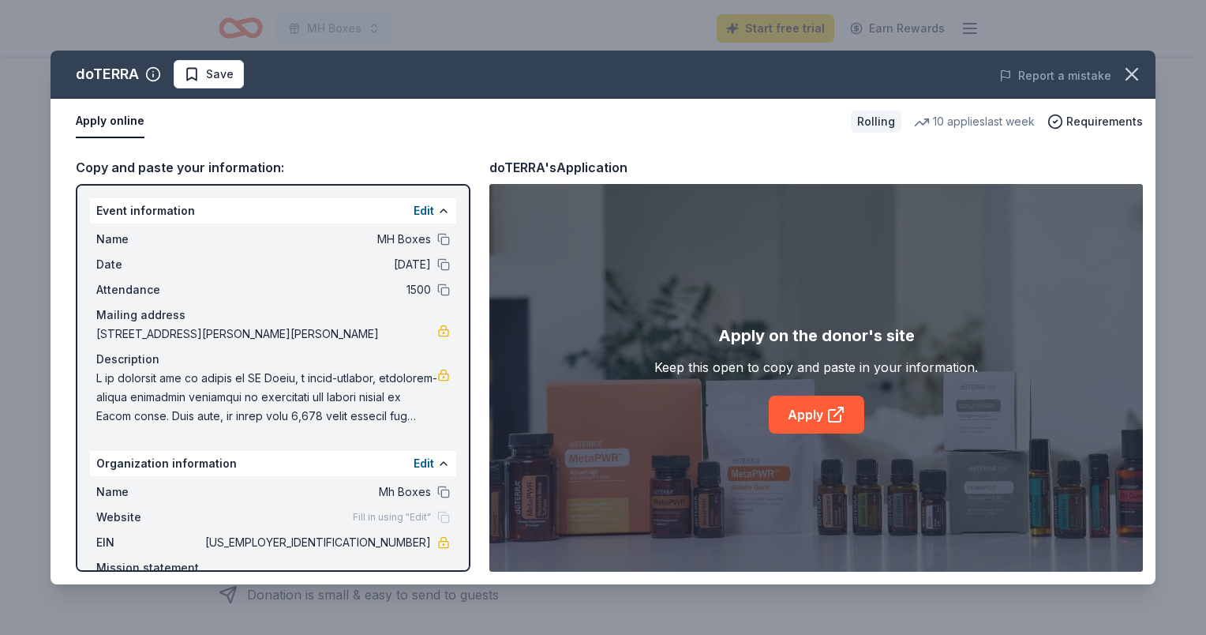
click at [826, 411] on div "doTERRA Save Report a mistake Apply online Rolling 10 applies last week Require…" at bounding box center [603, 318] width 1105 height 534
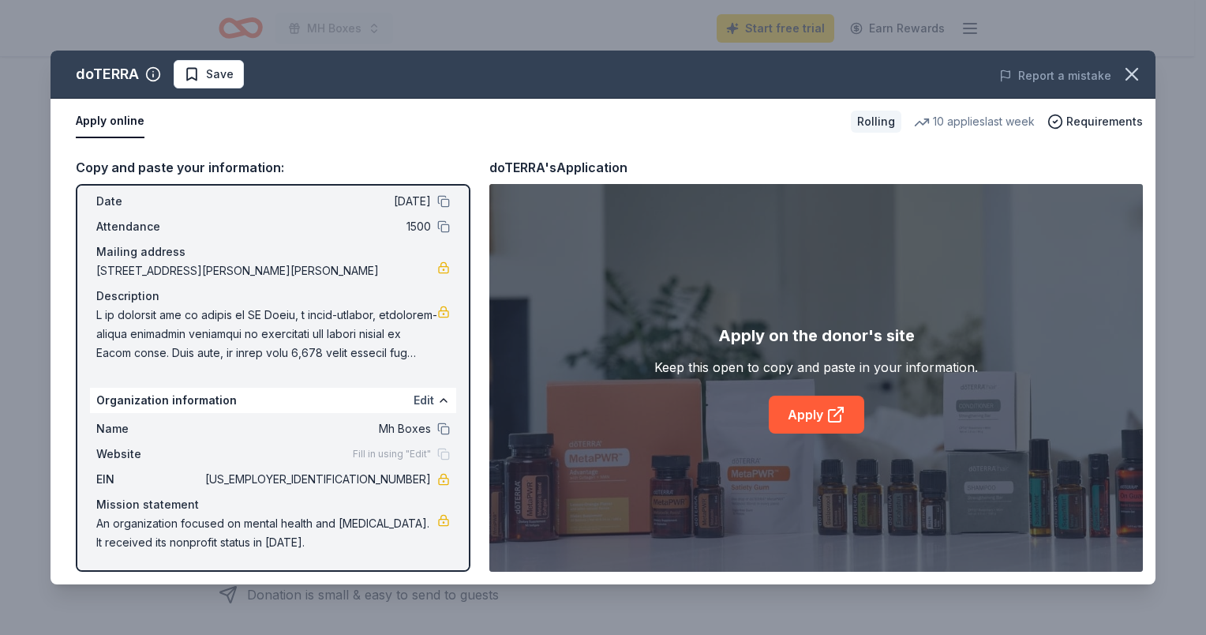
click at [414, 401] on button "Edit" at bounding box center [424, 400] width 21 height 19
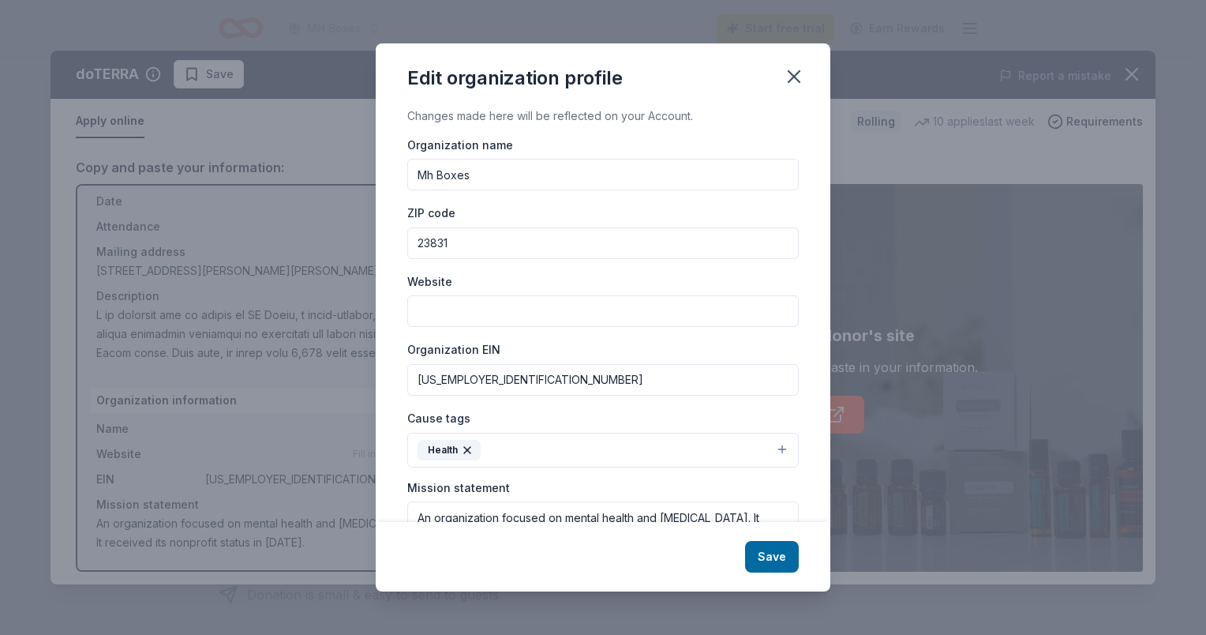
click at [500, 316] on input "Website" at bounding box center [602, 311] width 391 height 32
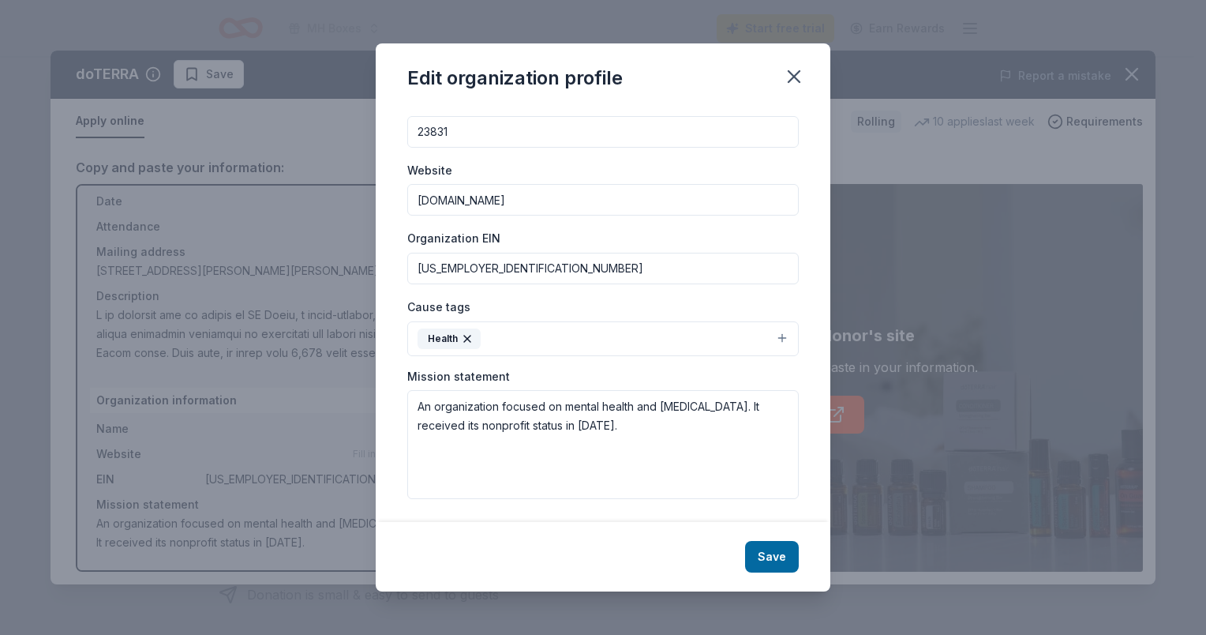
scroll to position [113, 0]
type input "www.mhboxes.org"
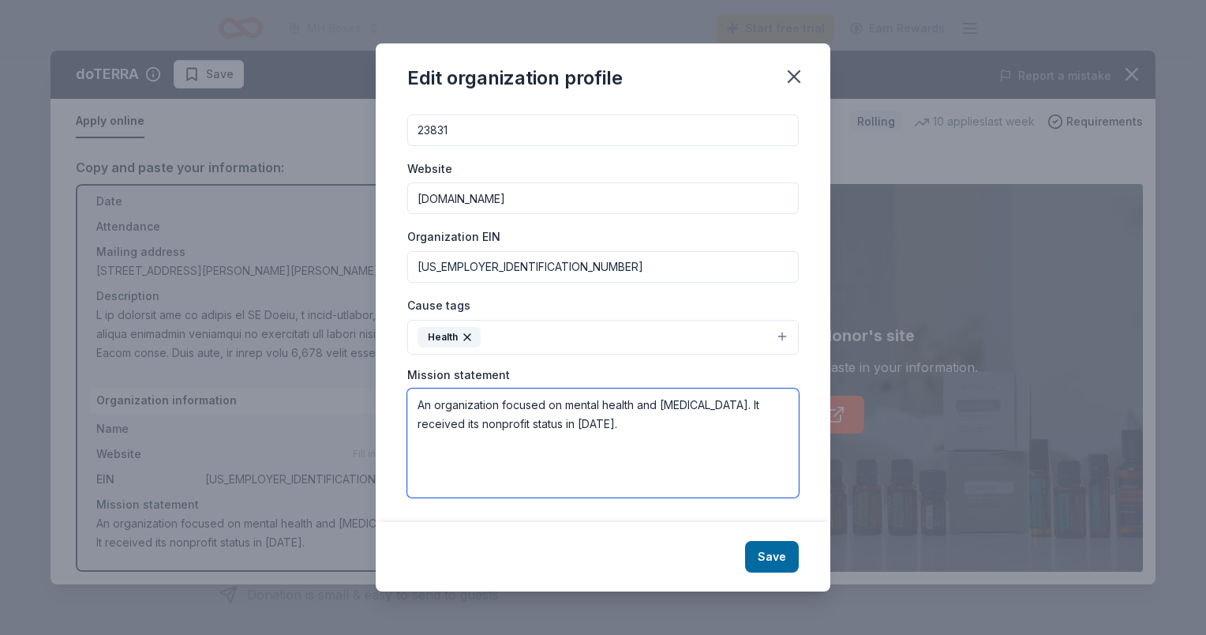
click at [520, 414] on textarea "An organization focused on mental health and crisis intervention. It received i…" at bounding box center [602, 442] width 391 height 109
paste textarea "We are on a mission to empower adolescent Black girls facing mental health chal…"
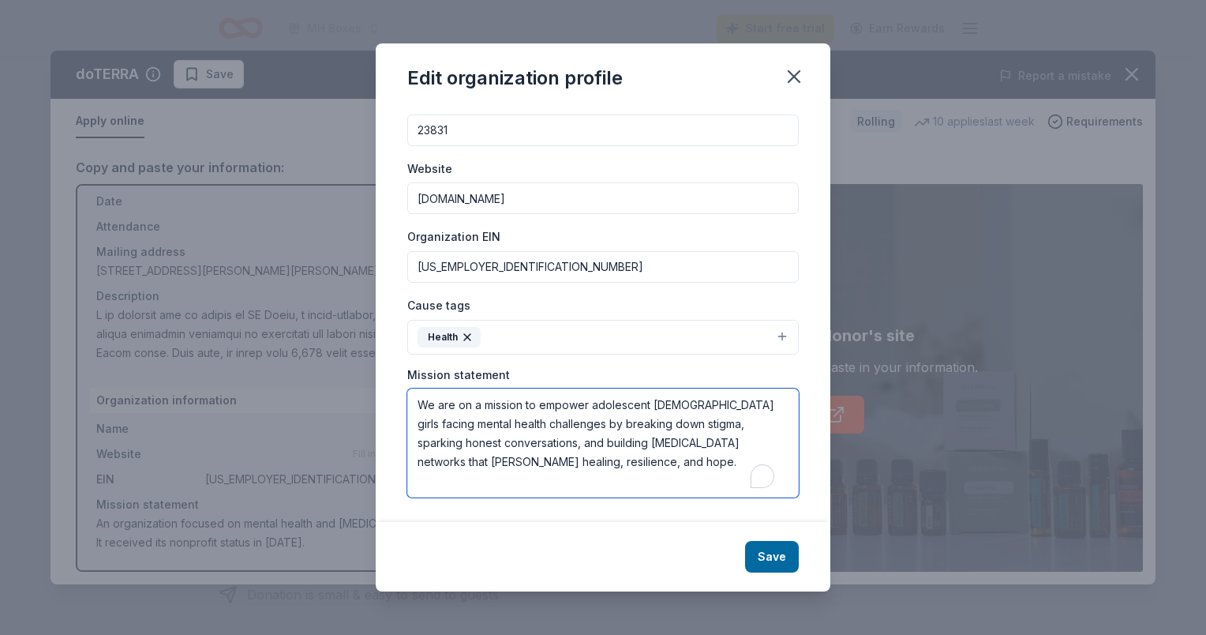
type textarea "We are on a mission to empower adolescent Black girls facing mental health chal…"
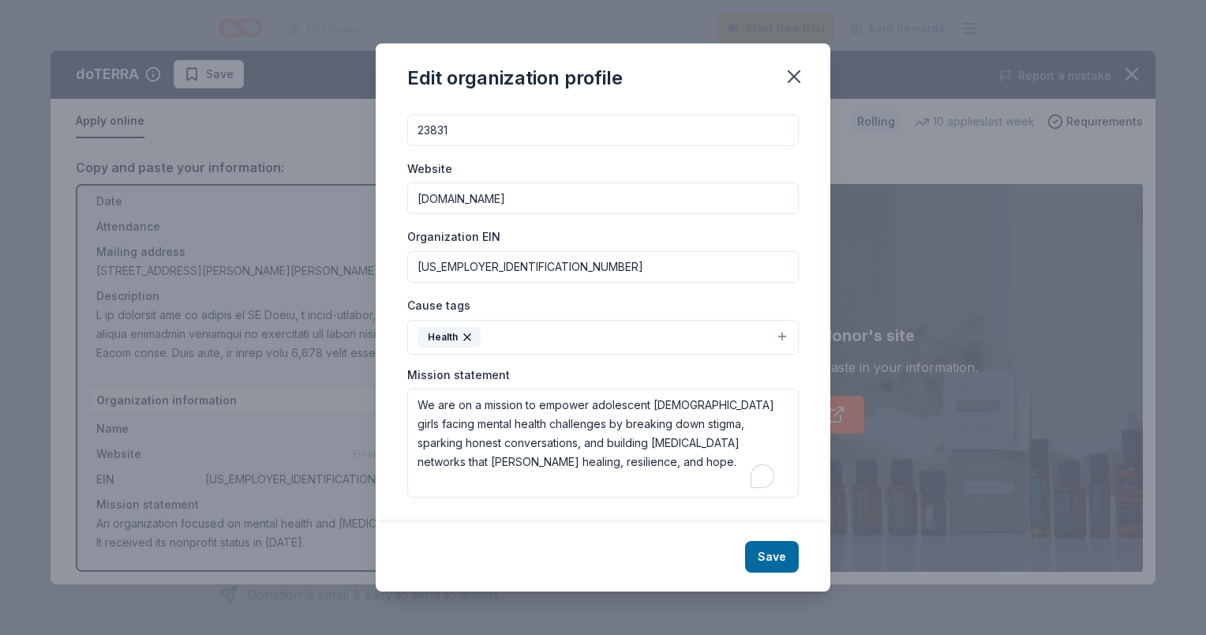
click at [773, 547] on button "Save" at bounding box center [772, 557] width 54 height 32
click at [770, 563] on div "Save" at bounding box center [603, 556] width 455 height 69
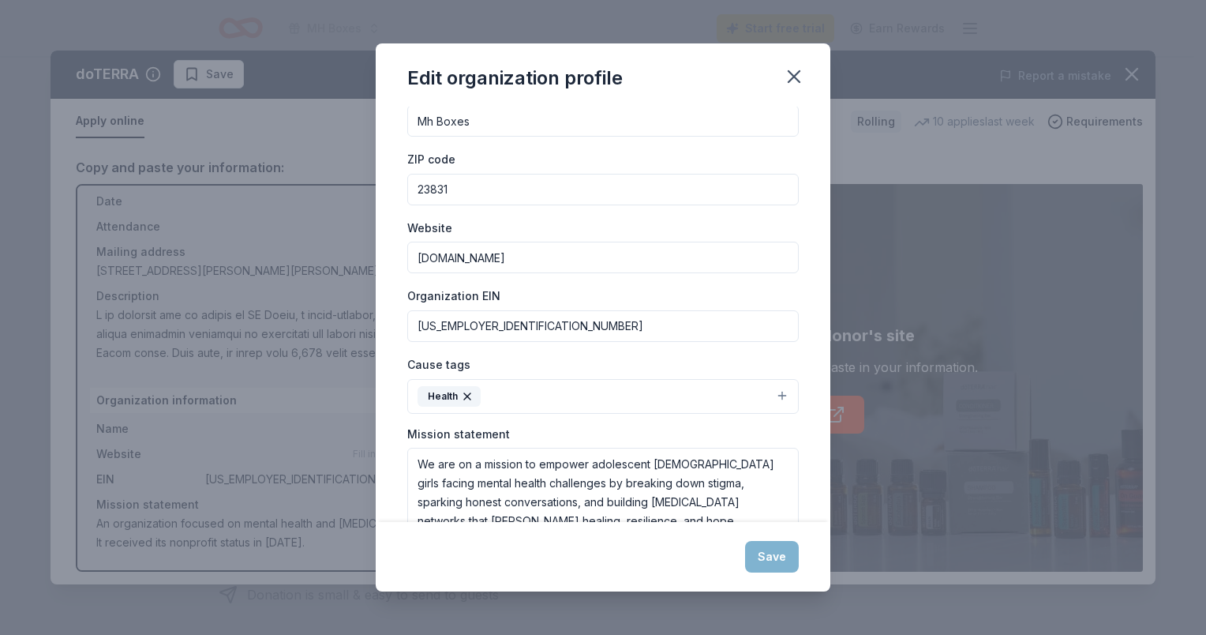
scroll to position [0, 0]
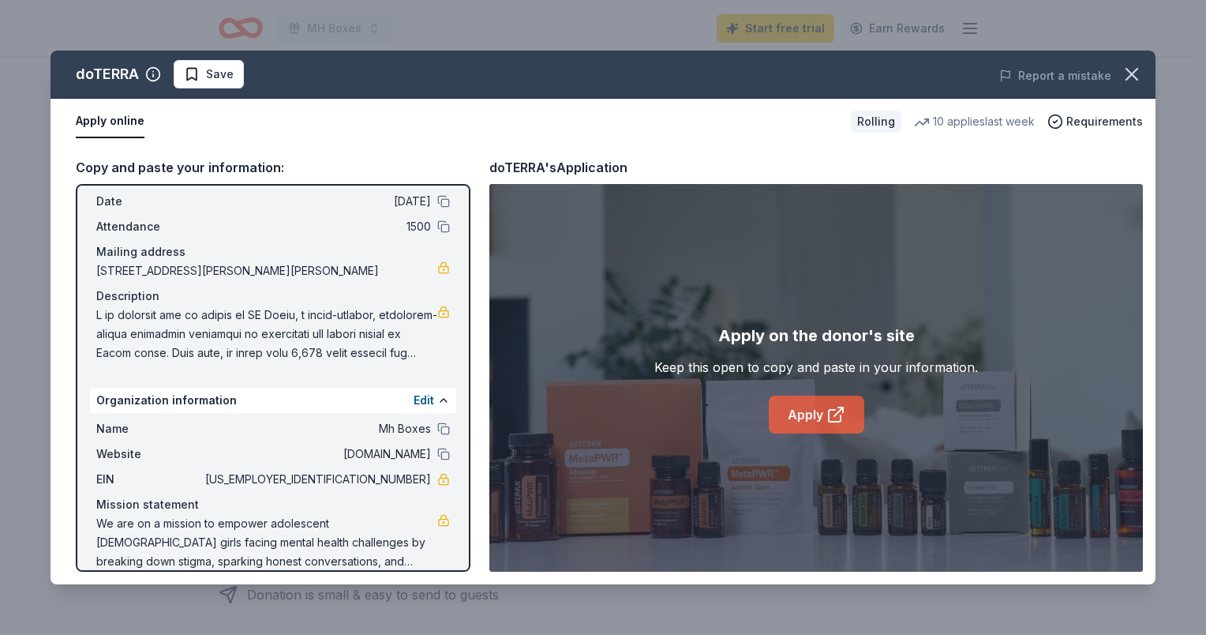
click at [825, 415] on link "Apply" at bounding box center [817, 414] width 96 height 38
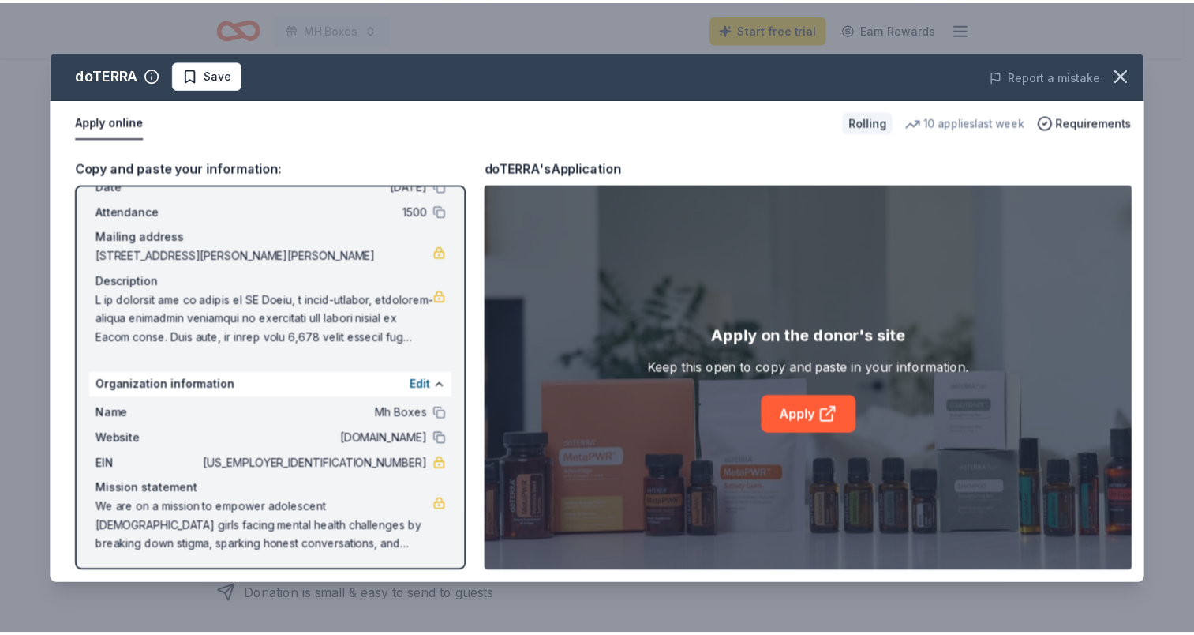
scroll to position [82, 0]
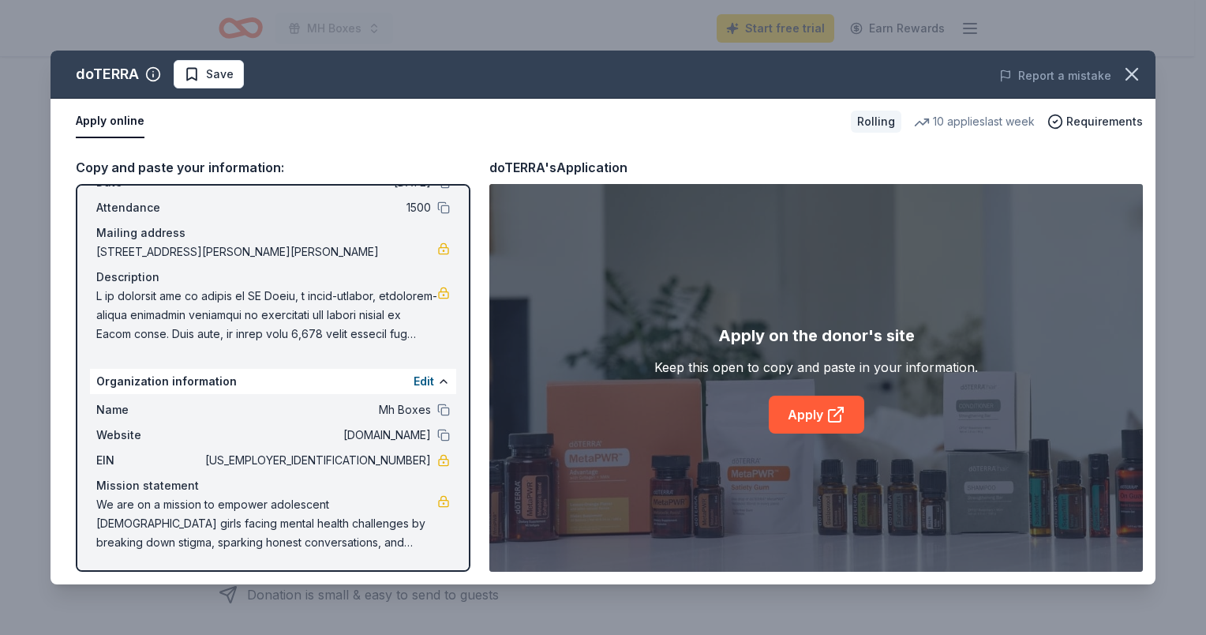
click at [437, 293] on link at bounding box center [443, 293] width 13 height 13
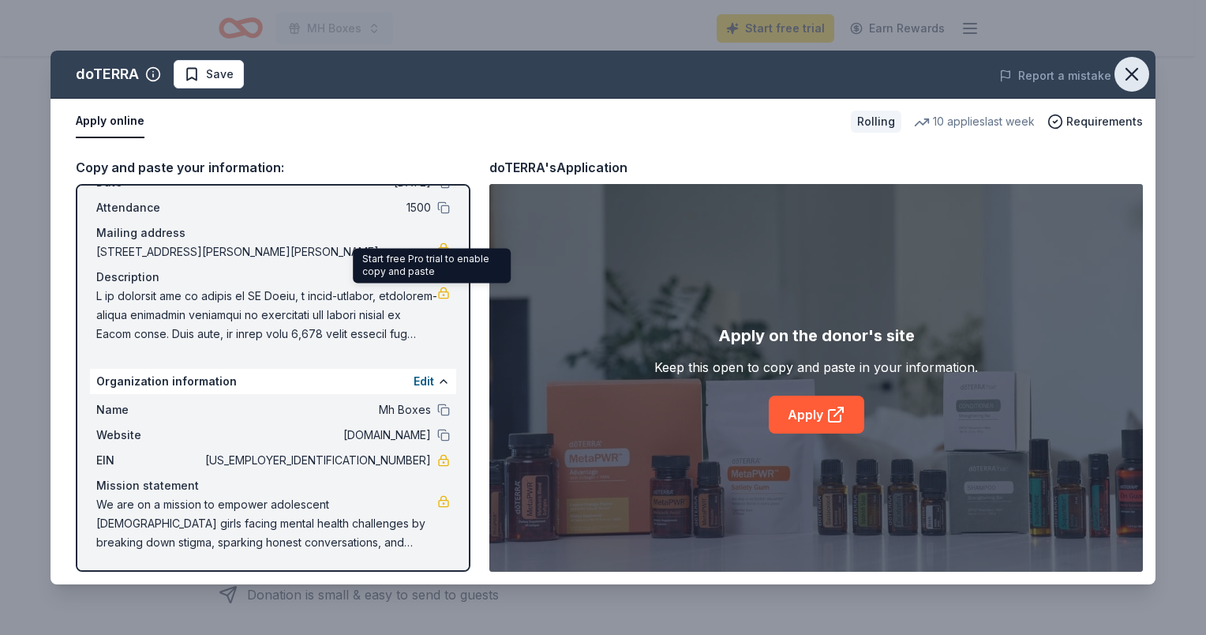
click at [1141, 79] on icon "button" at bounding box center [1132, 74] width 22 height 22
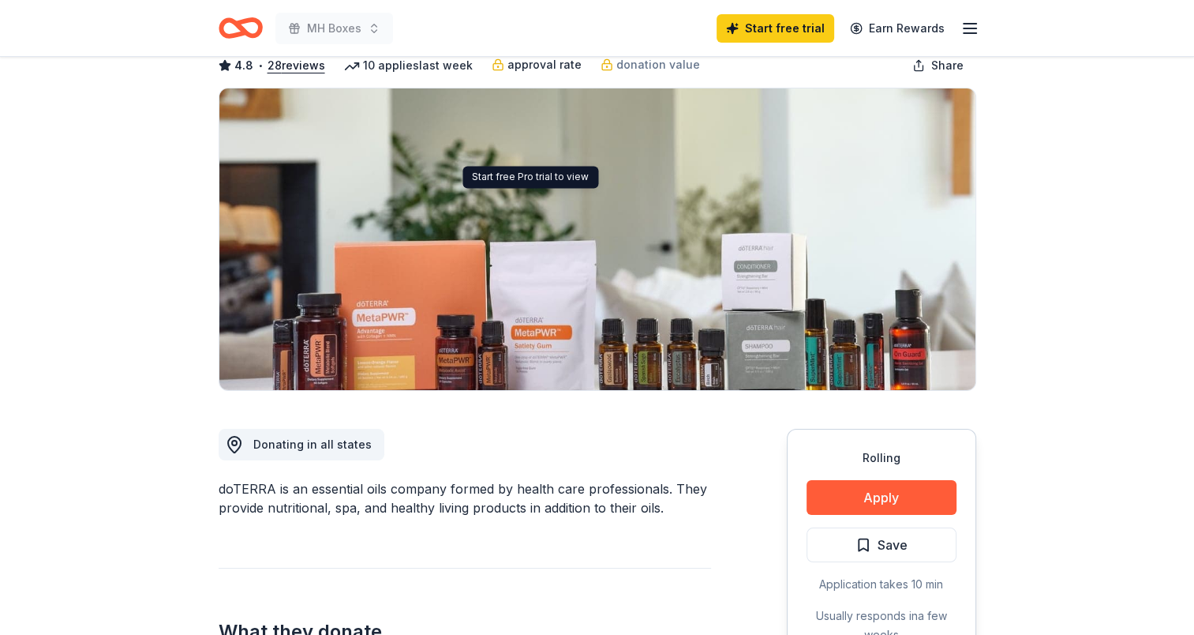
scroll to position [0, 0]
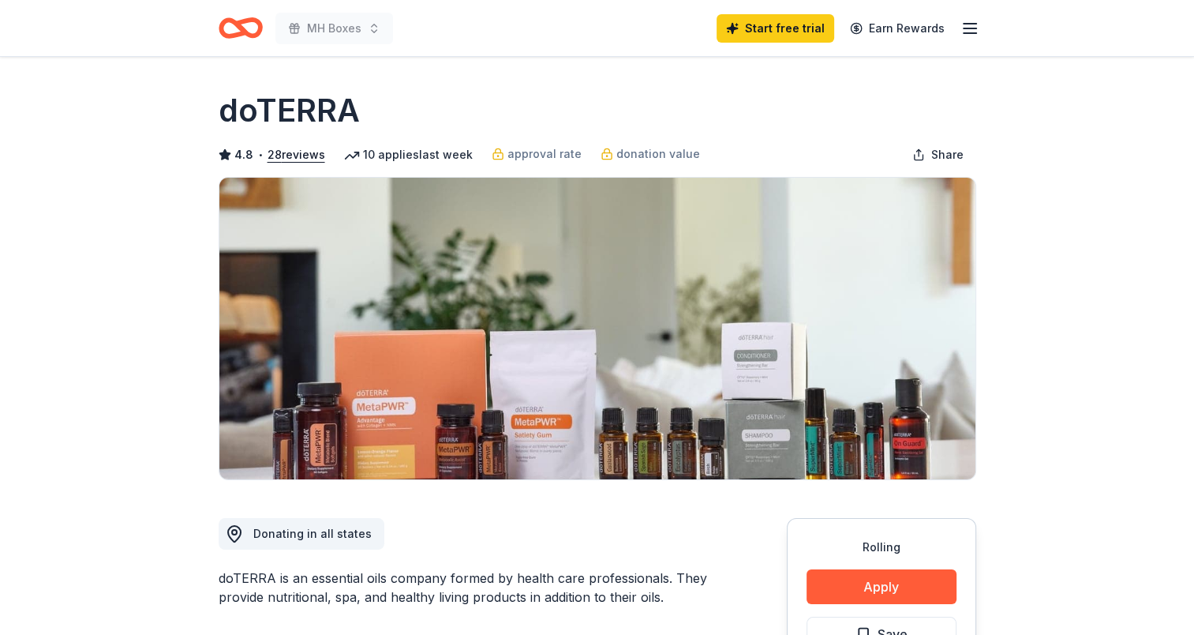
click at [967, 25] on icon "button" at bounding box center [970, 28] width 19 height 19
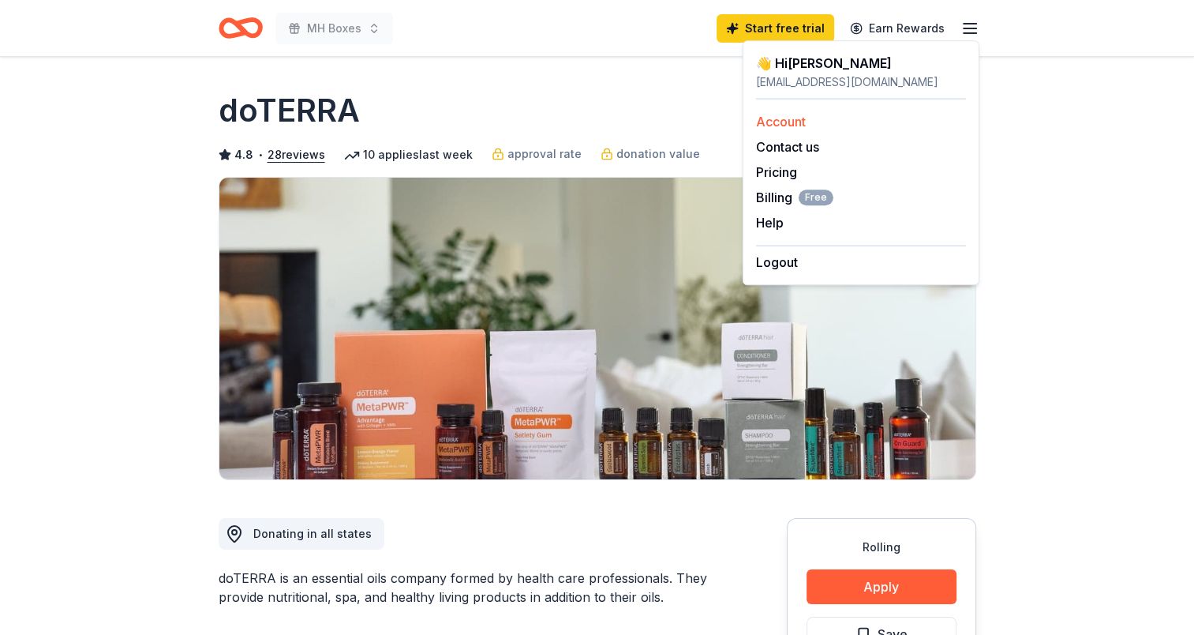
click at [797, 118] on link "Account" at bounding box center [781, 122] width 50 height 16
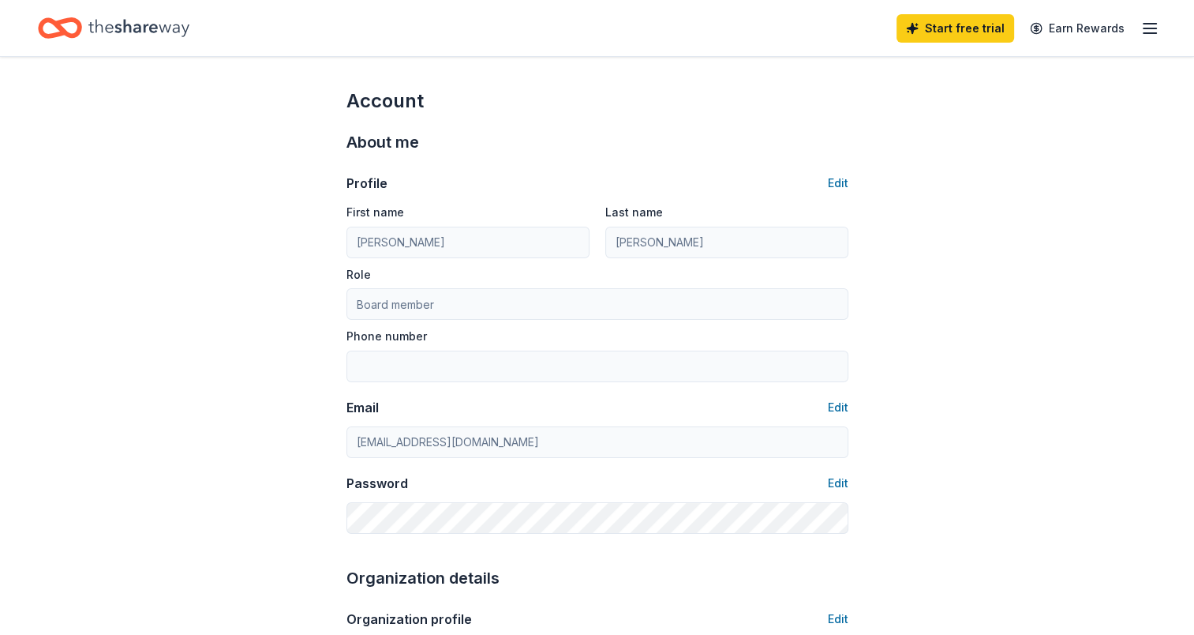
click at [157, 22] on icon "Home" at bounding box center [138, 28] width 101 height 32
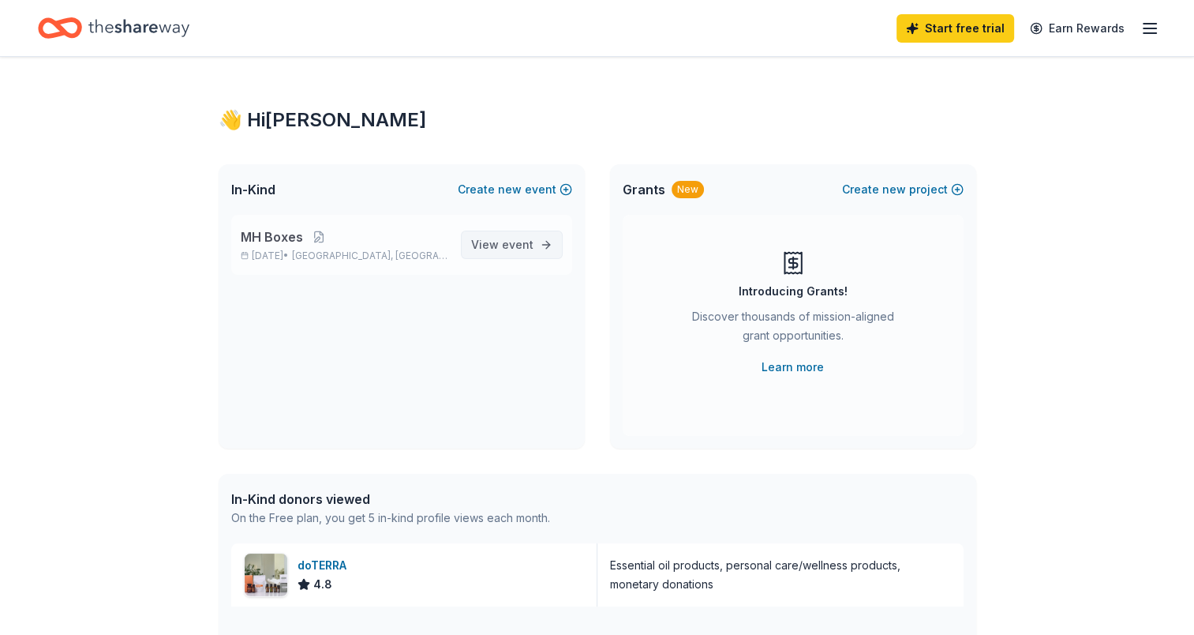
click at [524, 242] on span "event" at bounding box center [518, 244] width 32 height 13
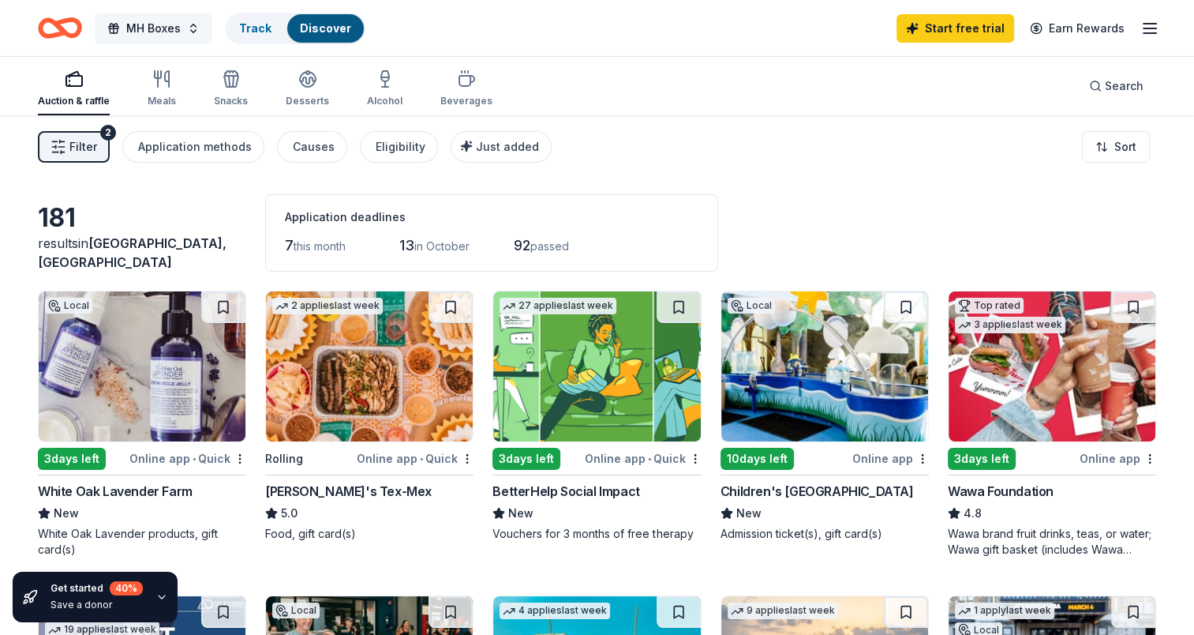
click at [192, 25] on button "MH Boxes" at bounding box center [154, 29] width 118 height 32
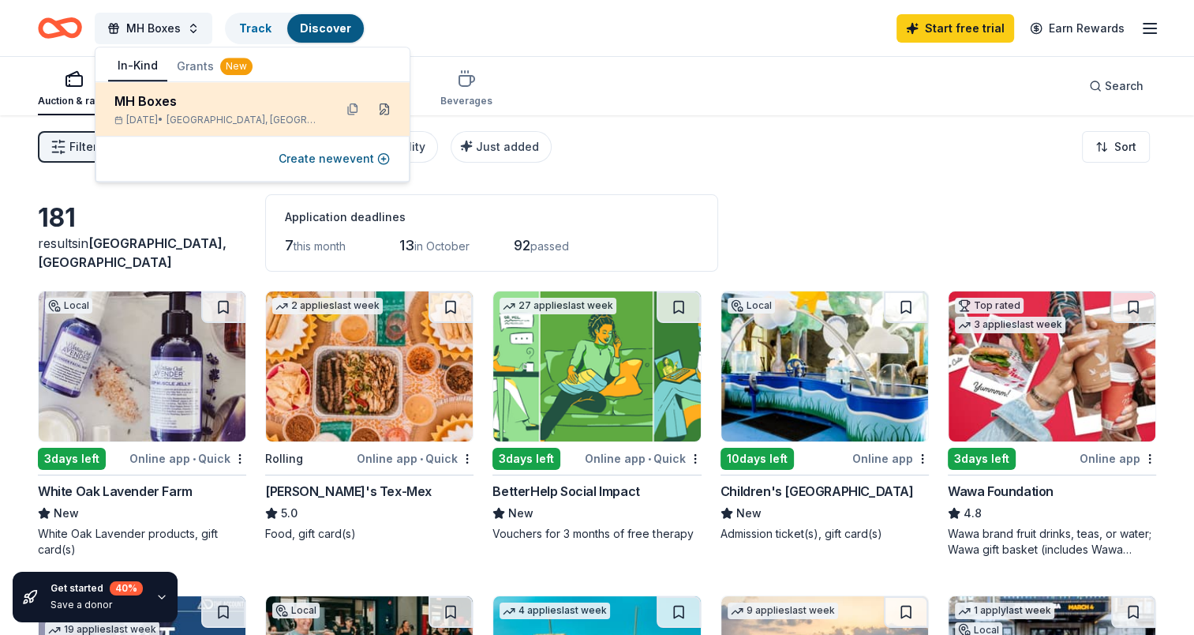
click at [384, 111] on button at bounding box center [384, 108] width 25 height 25
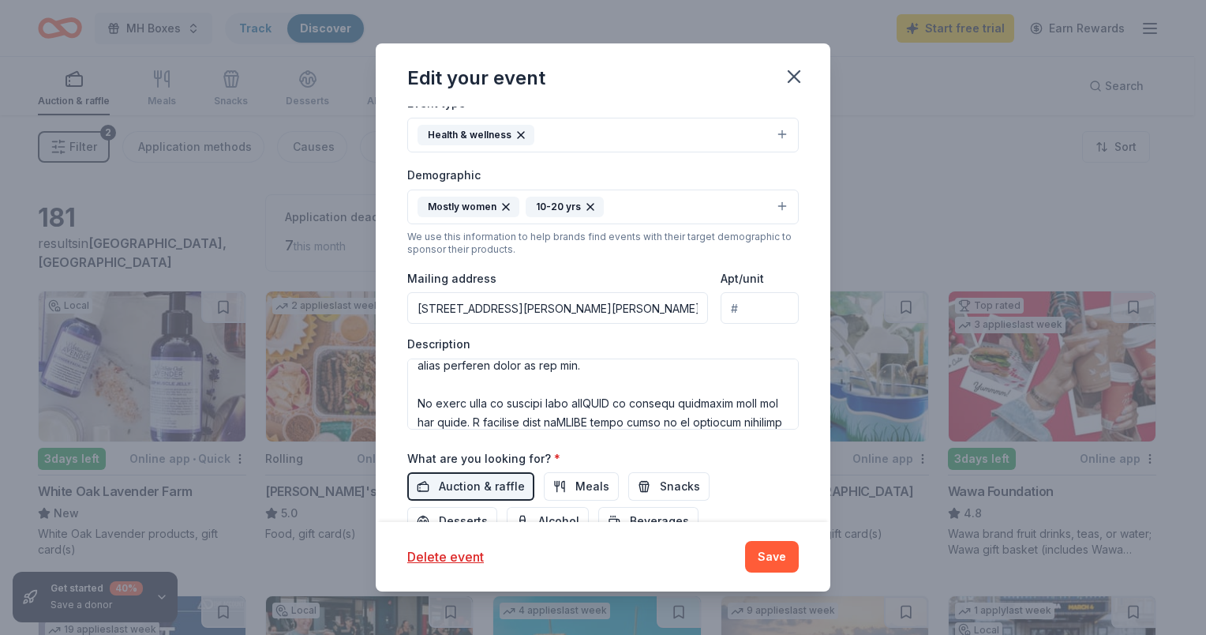
scroll to position [158, 0]
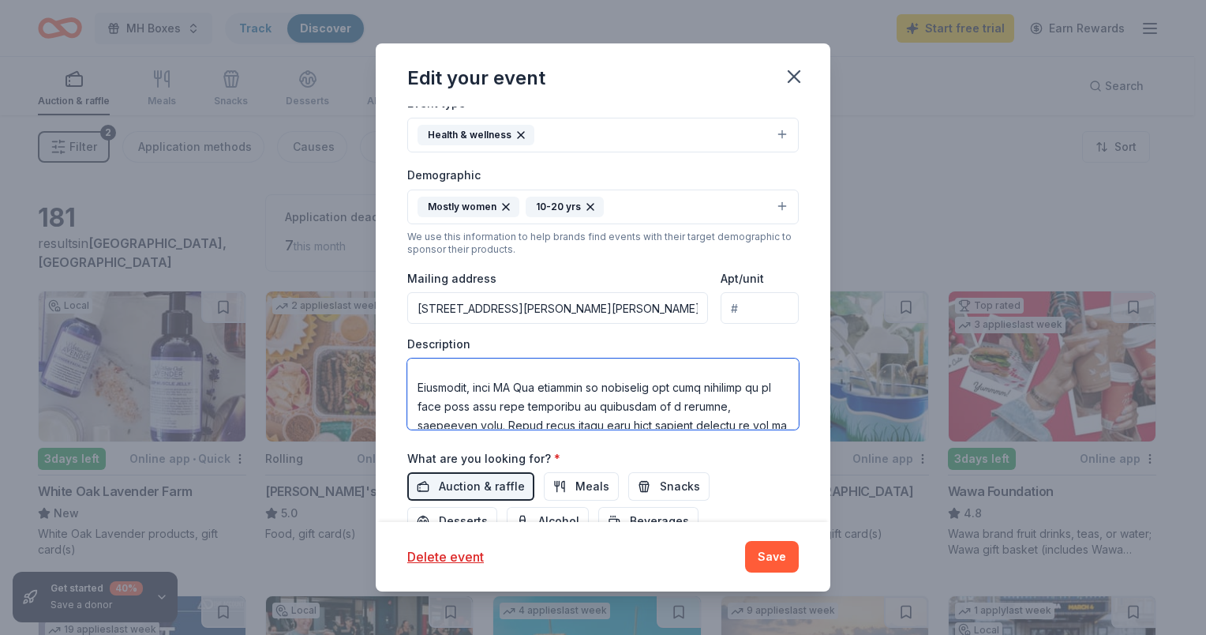
click at [568, 365] on textarea at bounding box center [602, 393] width 391 height 71
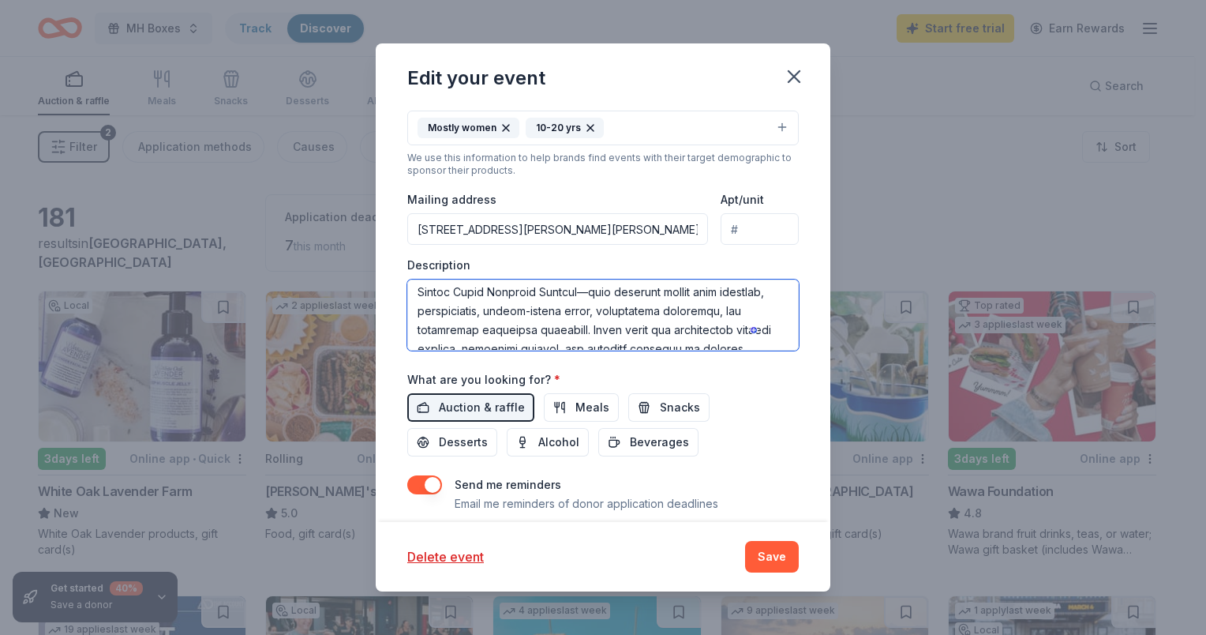
scroll to position [0, 0]
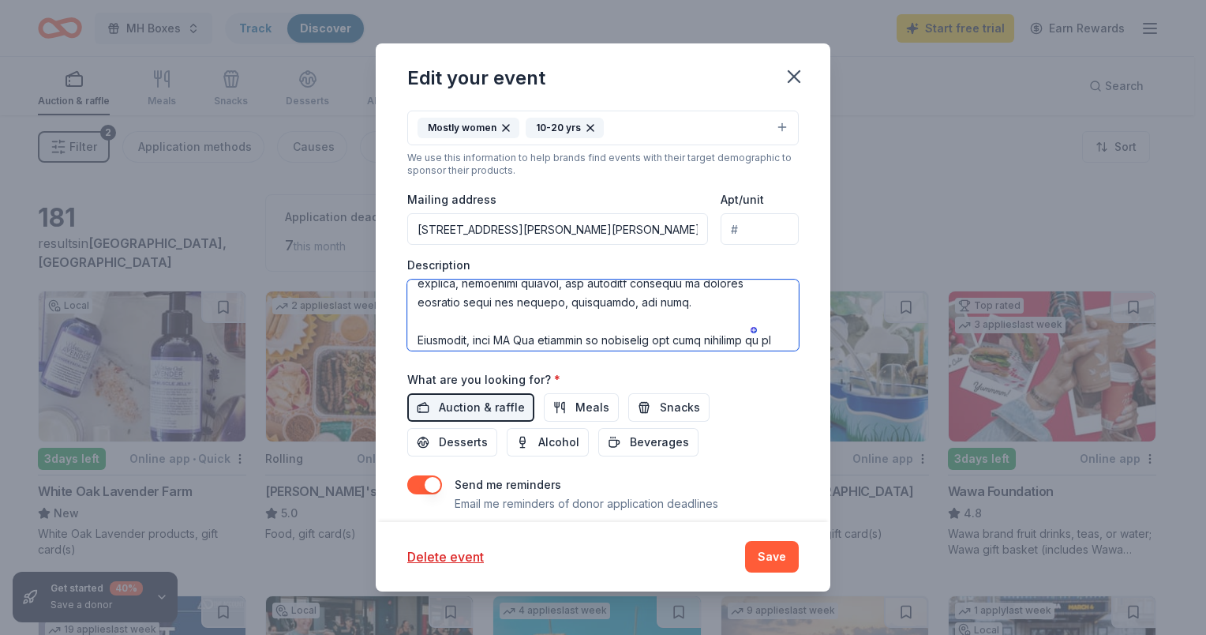
drag, startPoint x: 640, startPoint y: 328, endPoint x: 425, endPoint y: 336, distance: 215.7
click at [425, 336] on textarea "To enrich screen reader interactions, please activate Accessibility in Grammarl…" at bounding box center [602, 314] width 391 height 71
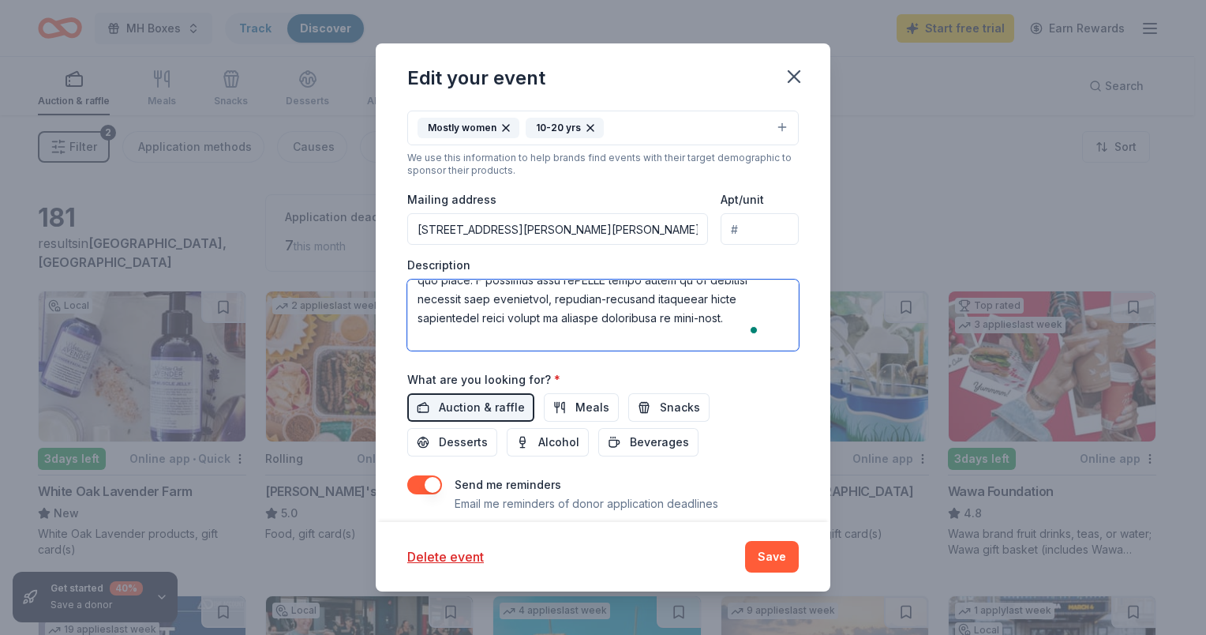
click at [600, 285] on textarea "To enrich screen reader interactions, please activate Accessibility in Grammarl…" at bounding box center [602, 314] width 391 height 71
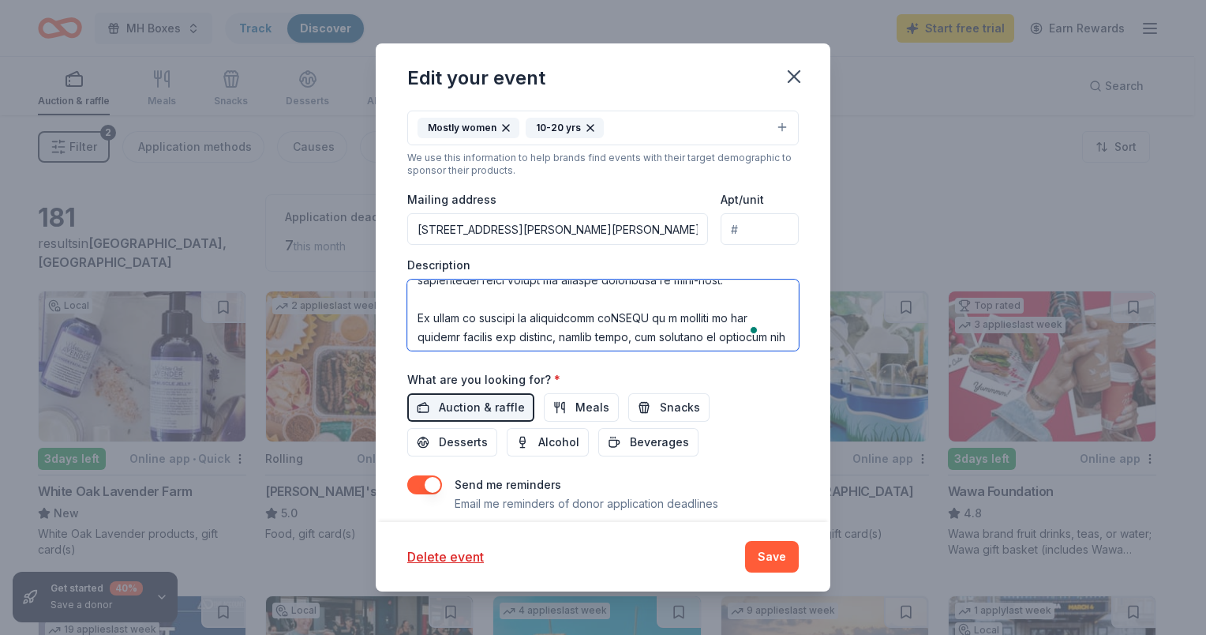
drag, startPoint x: 579, startPoint y: 283, endPoint x: 619, endPoint y: 309, distance: 47.9
click at [619, 309] on textarea "To enrich screen reader interactions, please activate Accessibility in Grammarl…" at bounding box center [602, 314] width 391 height 71
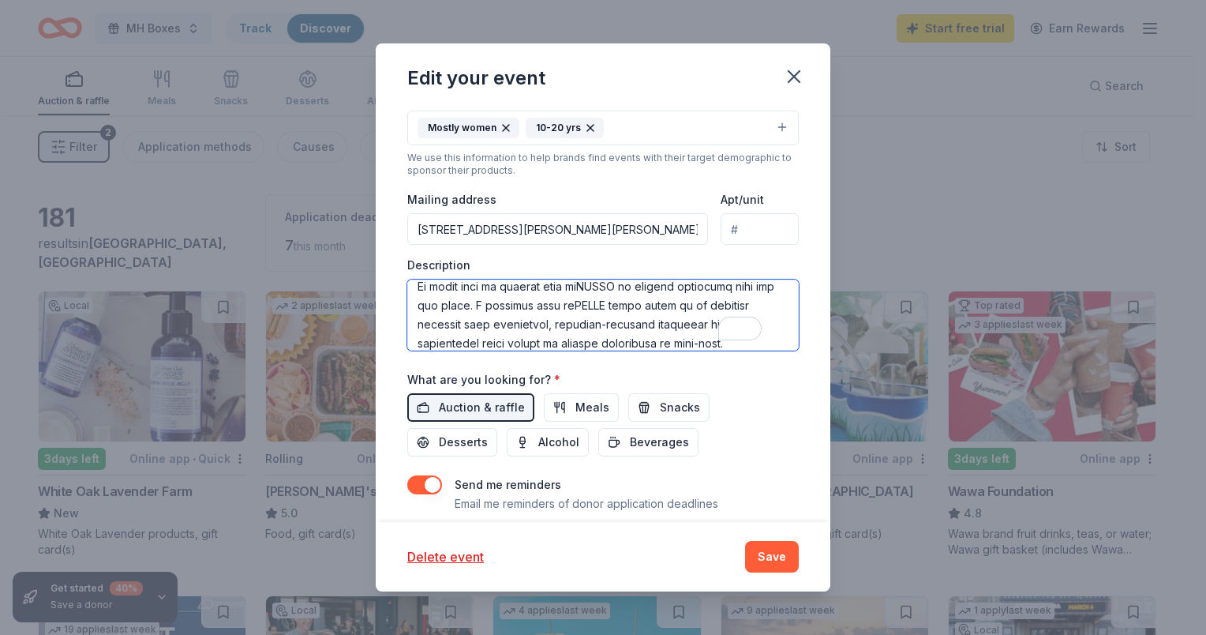
click at [658, 297] on textarea "To enrich screen reader interactions, please activate Accessibility in Grammarl…" at bounding box center [602, 314] width 391 height 71
drag, startPoint x: 530, startPoint y: 335, endPoint x: 579, endPoint y: 300, distance: 60.0
click at [579, 301] on textarea "To enrich screen reader interactions, please activate Accessibility in Grammarl…" at bounding box center [602, 314] width 391 height 71
drag, startPoint x: 514, startPoint y: 319, endPoint x: 647, endPoint y: 328, distance: 133.7
click at [647, 328] on textarea "To enrich screen reader interactions, please activate Accessibility in Grammarl…" at bounding box center [602, 314] width 391 height 71
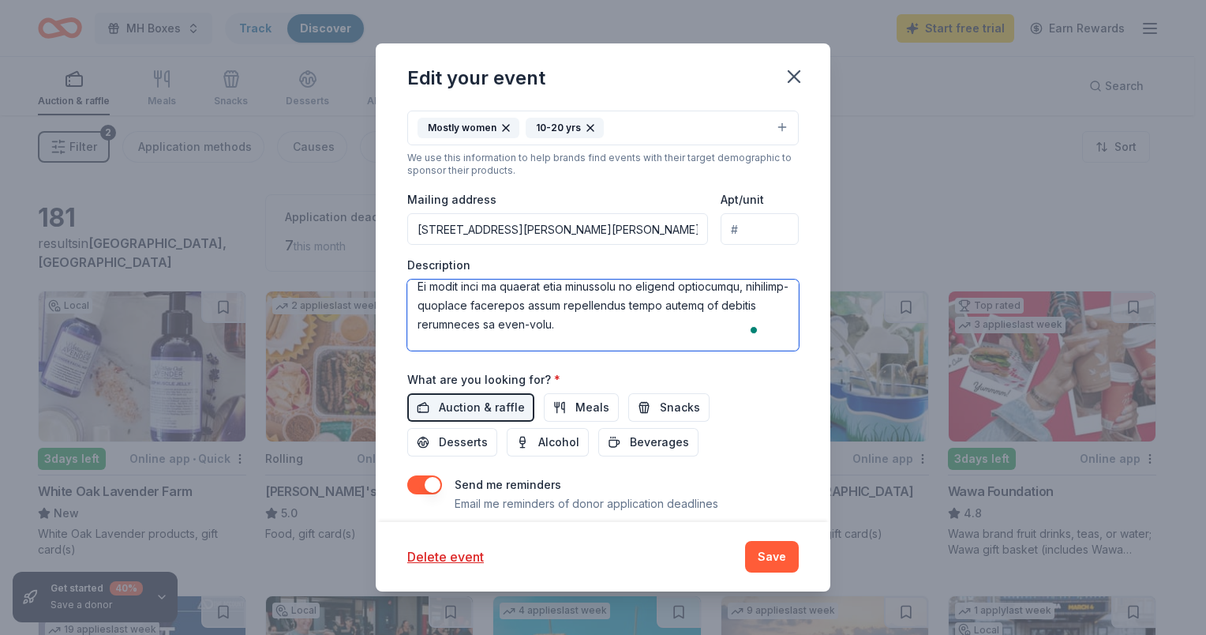
click at [638, 337] on textarea "To enrich screen reader interactions, please activate Accessibility in Grammarl…" at bounding box center [602, 314] width 391 height 71
drag, startPoint x: 559, startPoint y: 322, endPoint x: 534, endPoint y: 324, distance: 25.4
click at [534, 324] on textarea "To enrich screen reader interactions, please activate Accessibility in Grammarl…" at bounding box center [602, 314] width 391 height 71
click at [526, 324] on textarea "To enrich screen reader interactions, please activate Accessibility in Grammarl…" at bounding box center [602, 314] width 391 height 71
drag, startPoint x: 519, startPoint y: 320, endPoint x: 671, endPoint y: 323, distance: 151.6
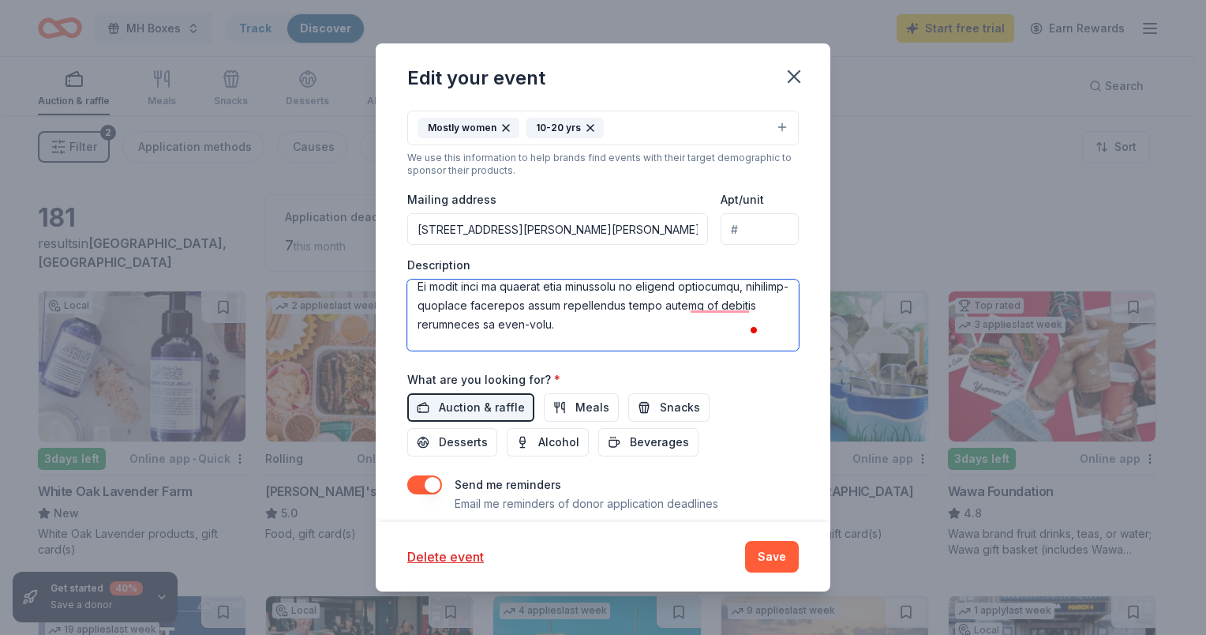
click at [671, 323] on textarea "To enrich screen reader interactions, please activate Accessibility in Grammarl…" at bounding box center [602, 314] width 391 height 71
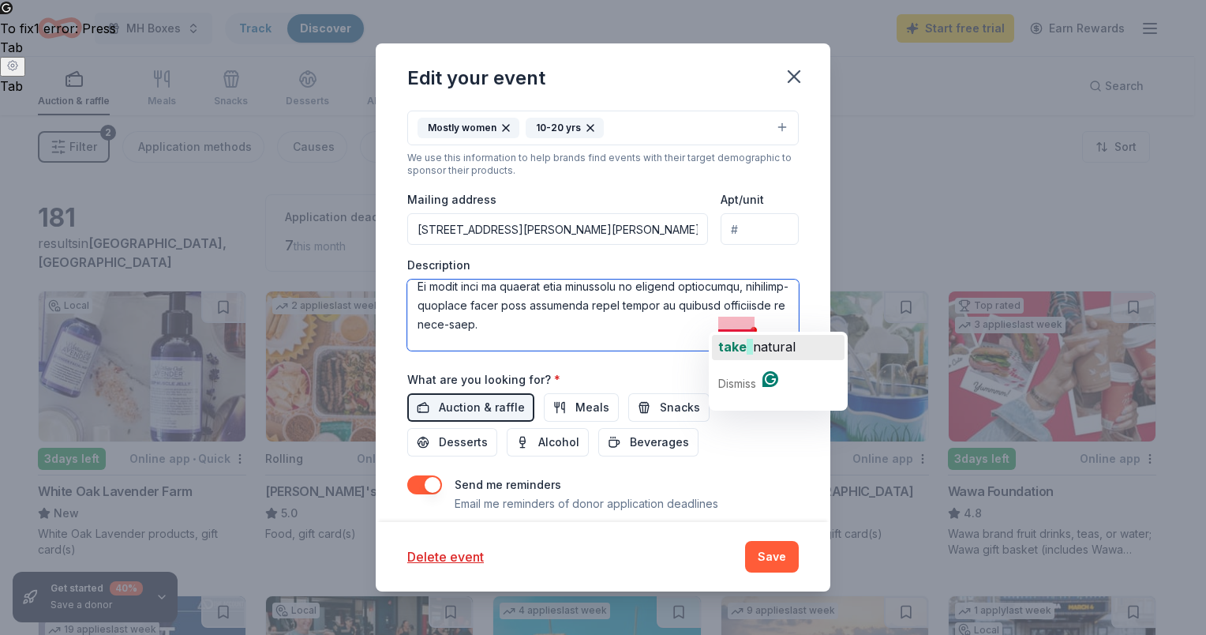
click at [742, 343] on span "take" at bounding box center [732, 347] width 28 height 16
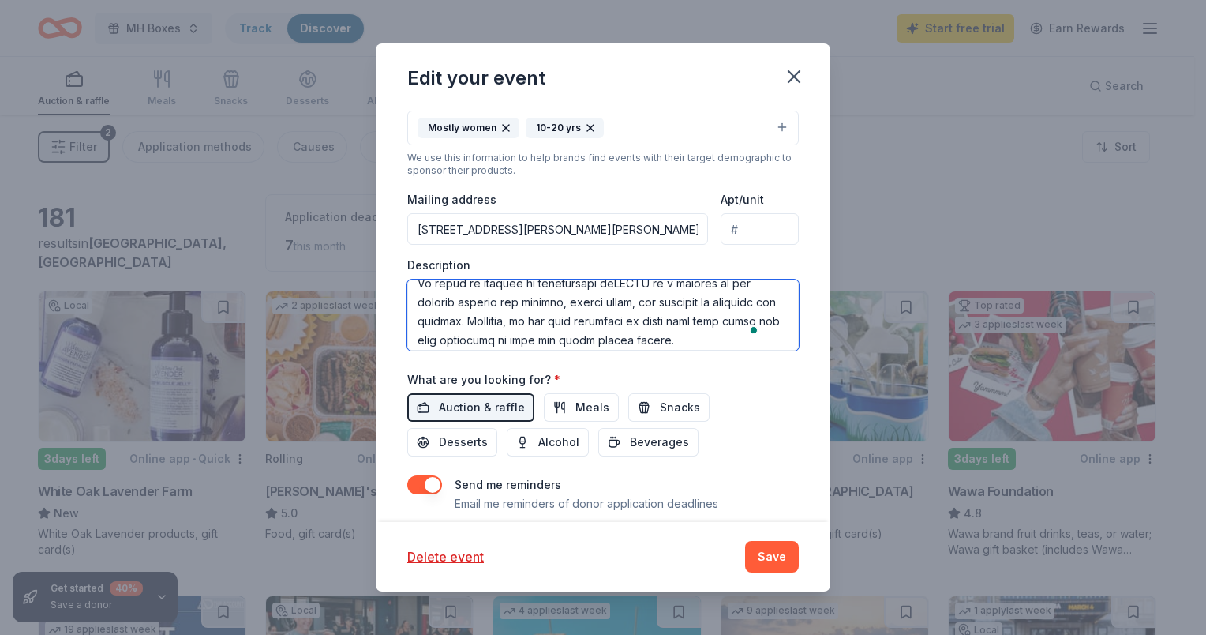
drag, startPoint x: 573, startPoint y: 307, endPoint x: 679, endPoint y: 318, distance: 106.3
click at [679, 318] on textarea "To enrich screen reader interactions, please activate Accessibility in Grammarl…" at bounding box center [602, 314] width 391 height 71
click at [661, 328] on textarea "To enrich screen reader interactions, please activate Accessibility in Grammarl…" at bounding box center [602, 314] width 391 height 71
drag, startPoint x: 622, startPoint y: 298, endPoint x: 669, endPoint y: 297, distance: 47.4
click at [669, 297] on textarea "To enrich screen reader interactions, please activate Accessibility in Grammarl…" at bounding box center [602, 314] width 391 height 71
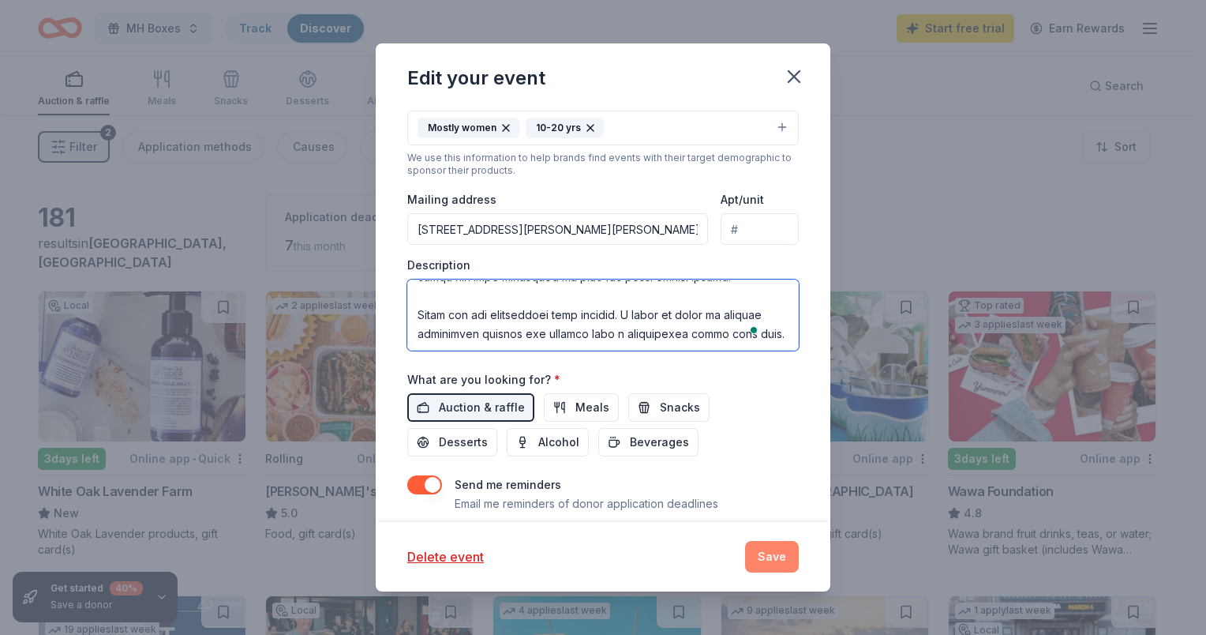
type textarea "I am reaching out on behalf of MH Boxes, a youth-founded, community-rooted nonp…"
click at [790, 559] on button "Save" at bounding box center [772, 557] width 54 height 32
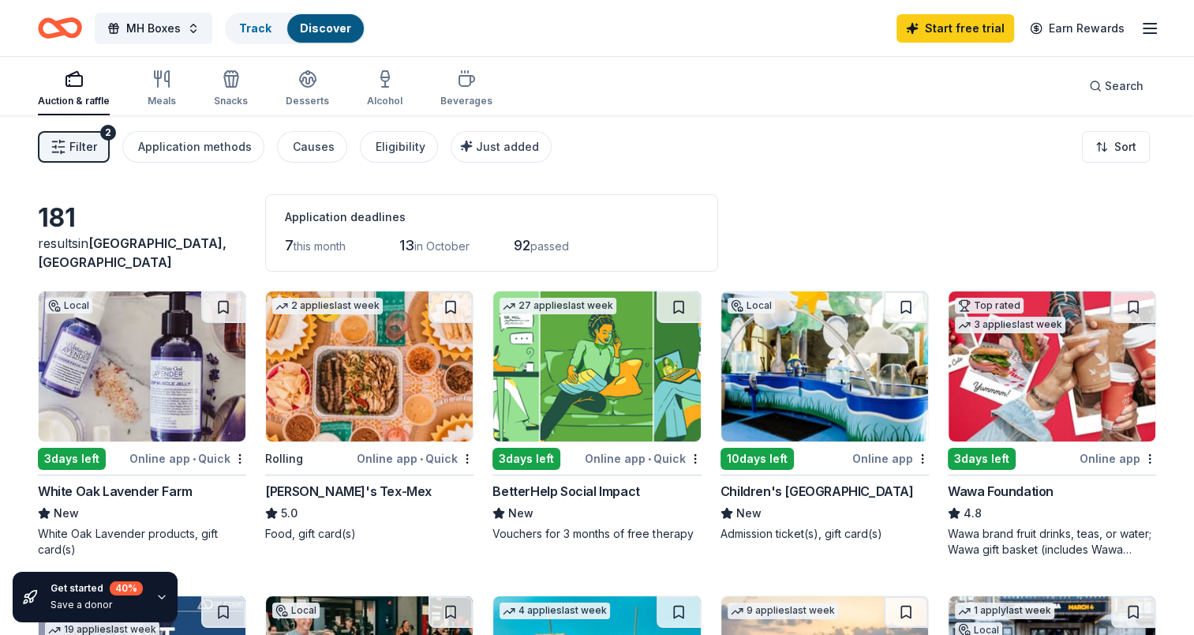
click at [170, 458] on div "Online app • Quick" at bounding box center [187, 458] width 117 height 20
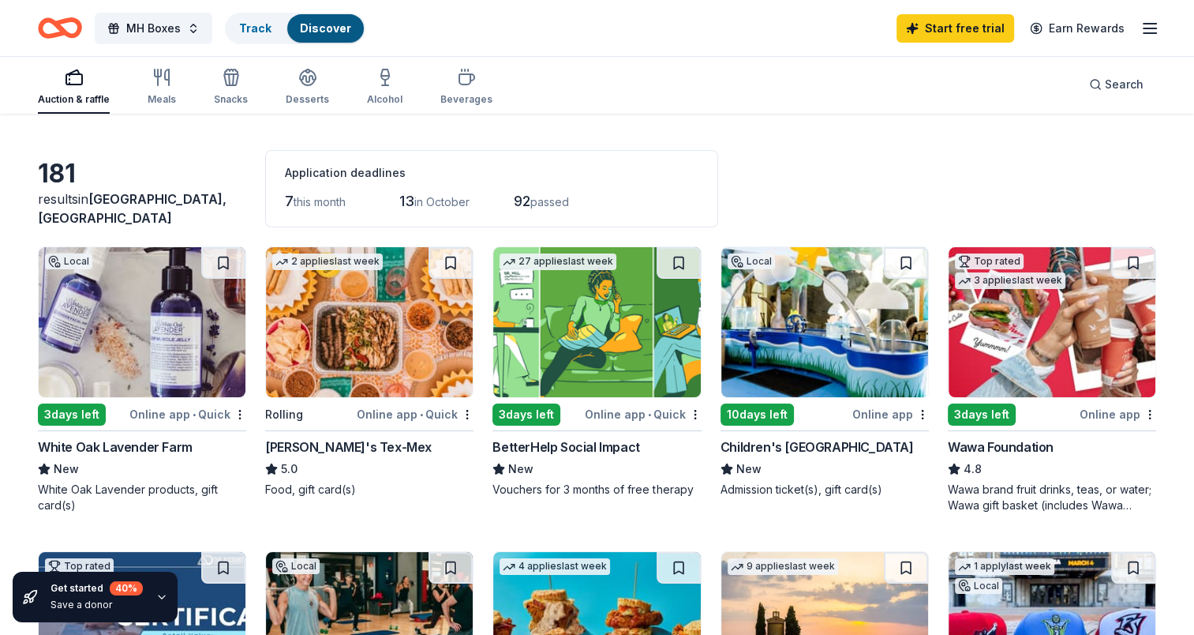
scroll to position [79, 0]
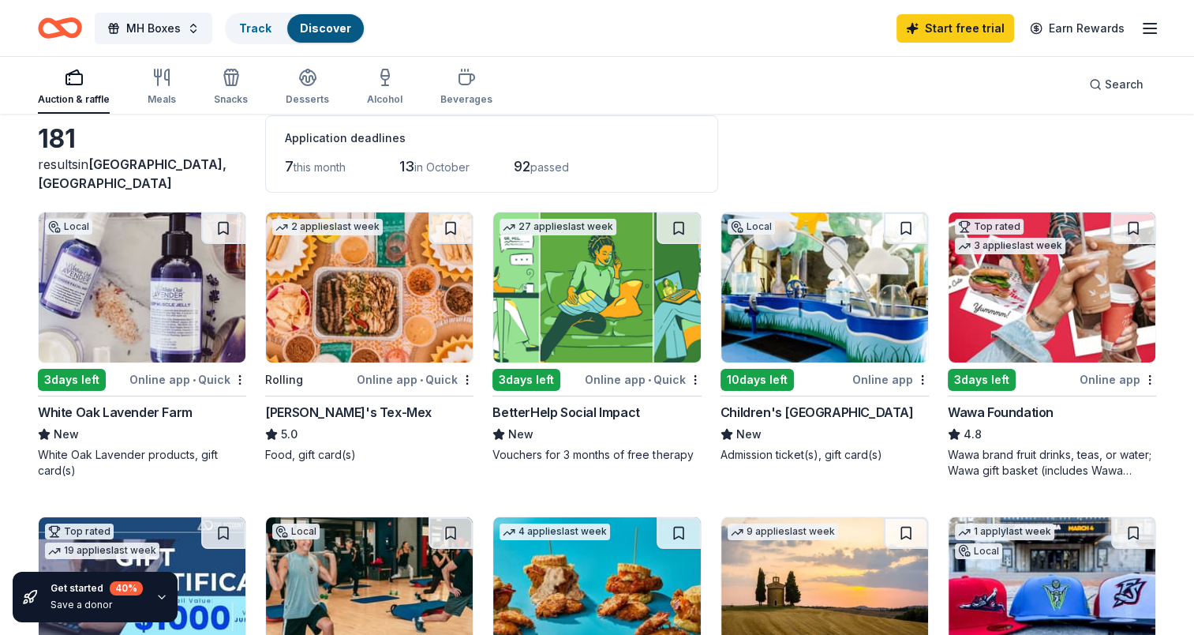
click at [626, 380] on div "Online app • Quick" at bounding box center [643, 379] width 117 height 20
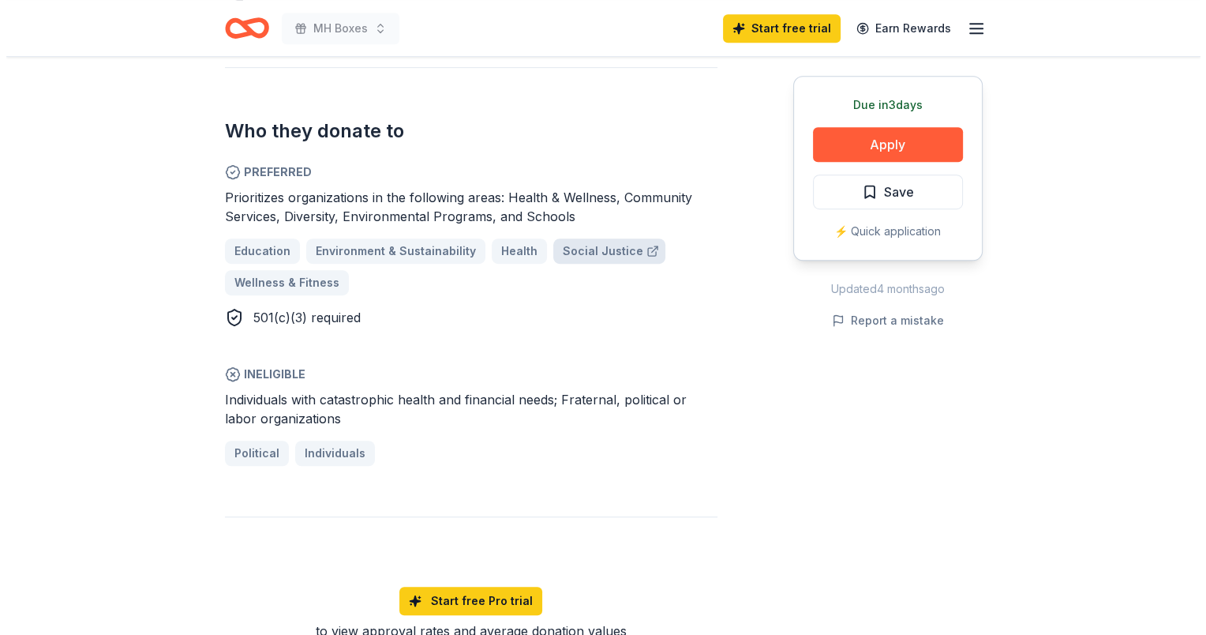
scroll to position [1026, 0]
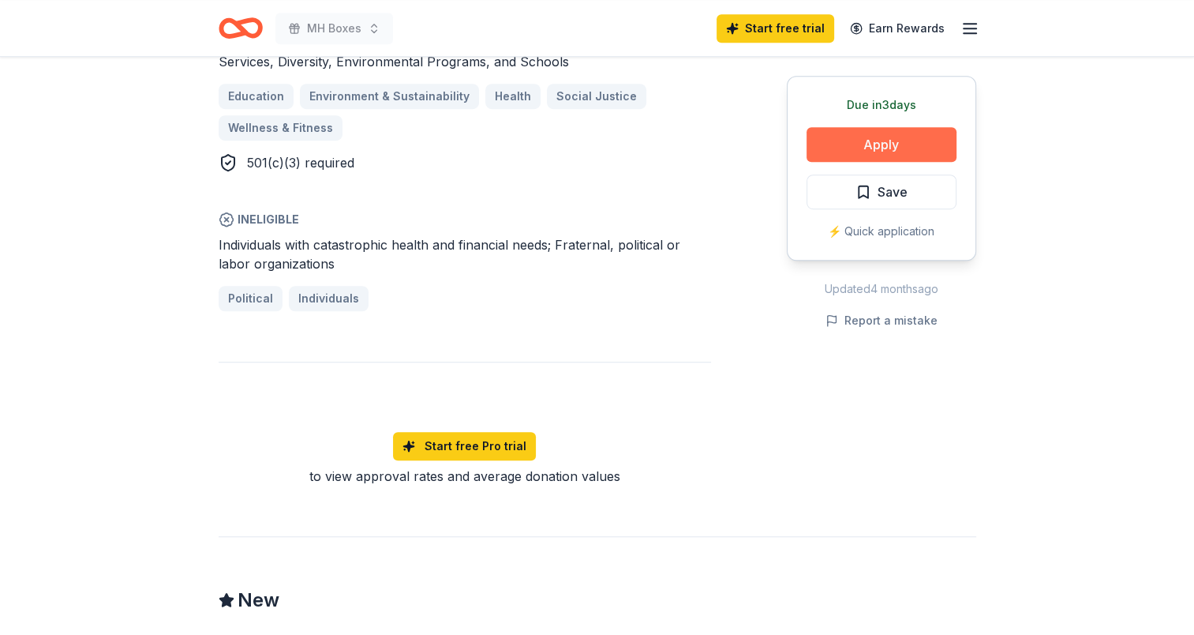
click at [900, 154] on button "Apply" at bounding box center [882, 144] width 150 height 35
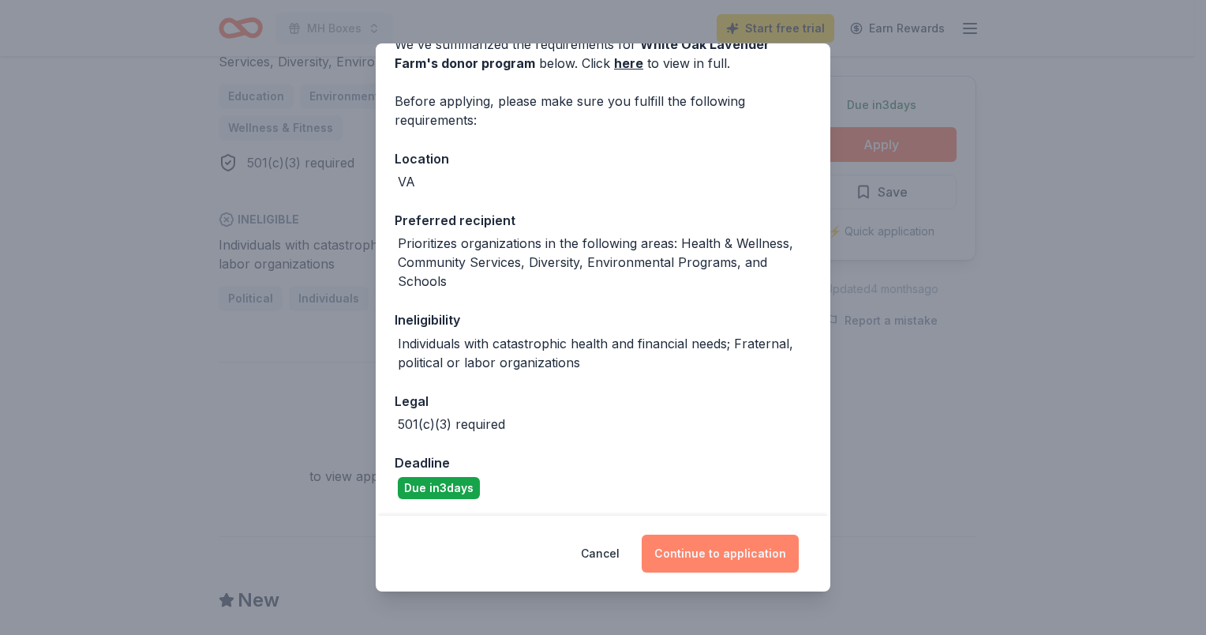
scroll to position [86, 0]
click at [688, 549] on button "Continue to application" at bounding box center [720, 553] width 157 height 38
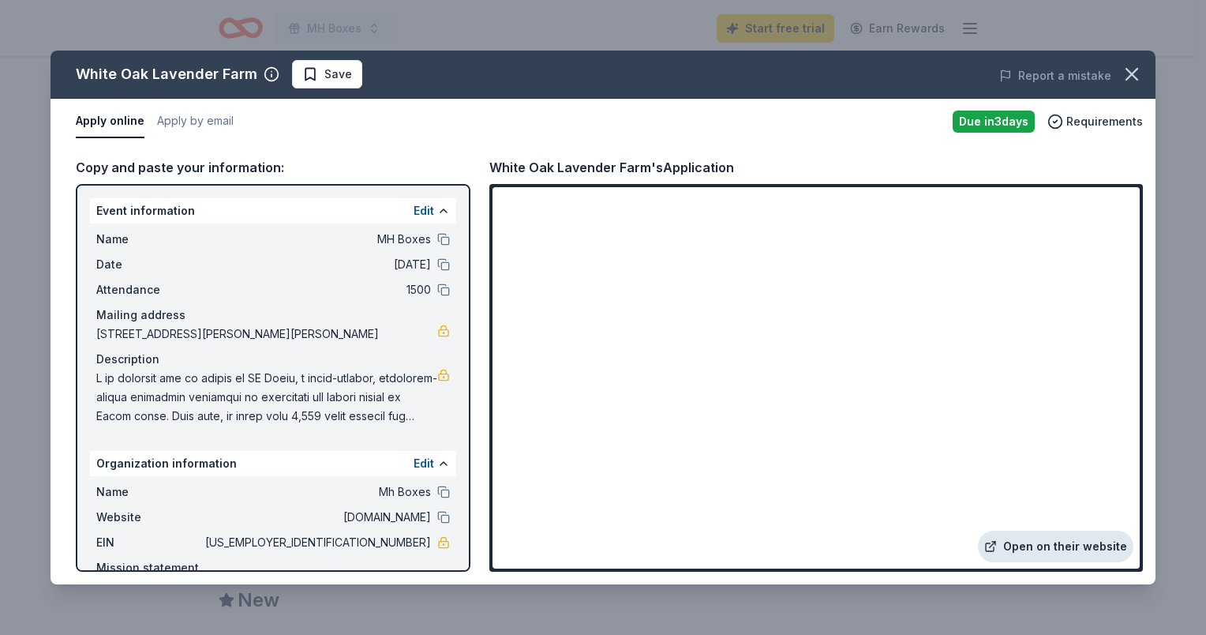
click at [1020, 546] on link "Open on their website" at bounding box center [1055, 546] width 155 height 32
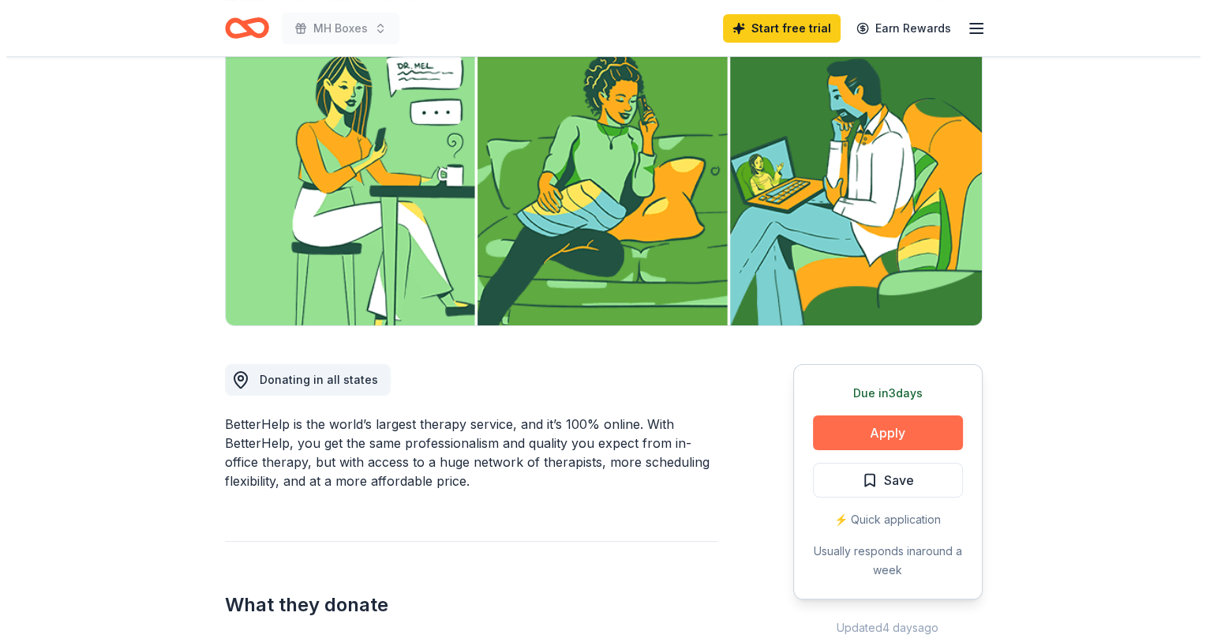
scroll to position [158, 0]
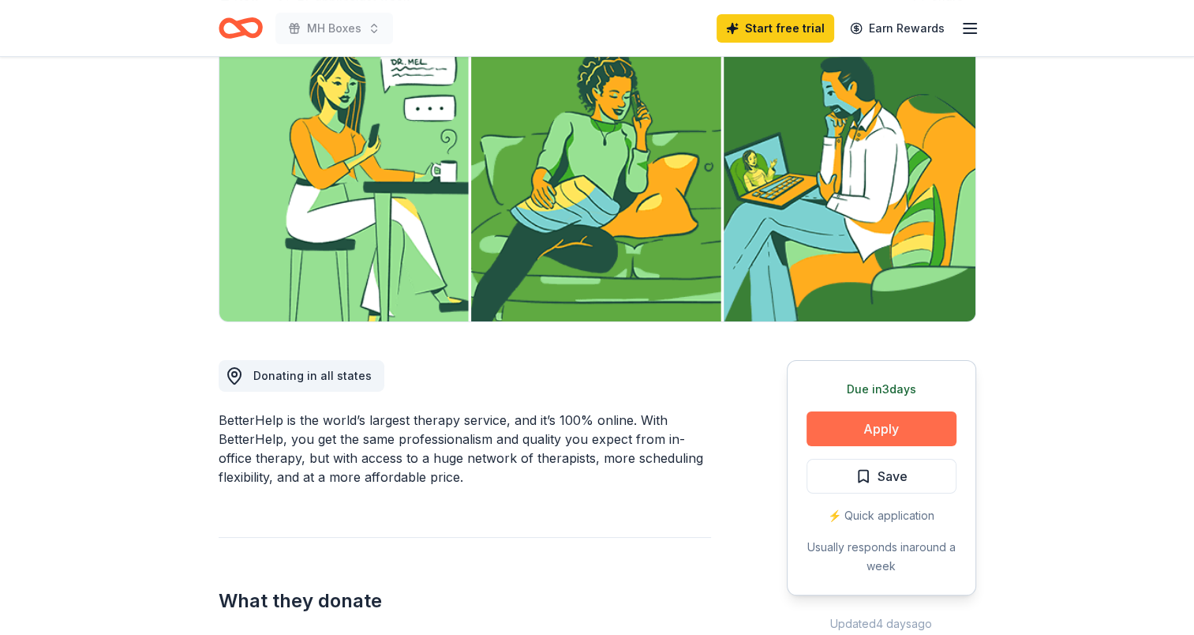
click at [886, 423] on button "Apply" at bounding box center [882, 428] width 150 height 35
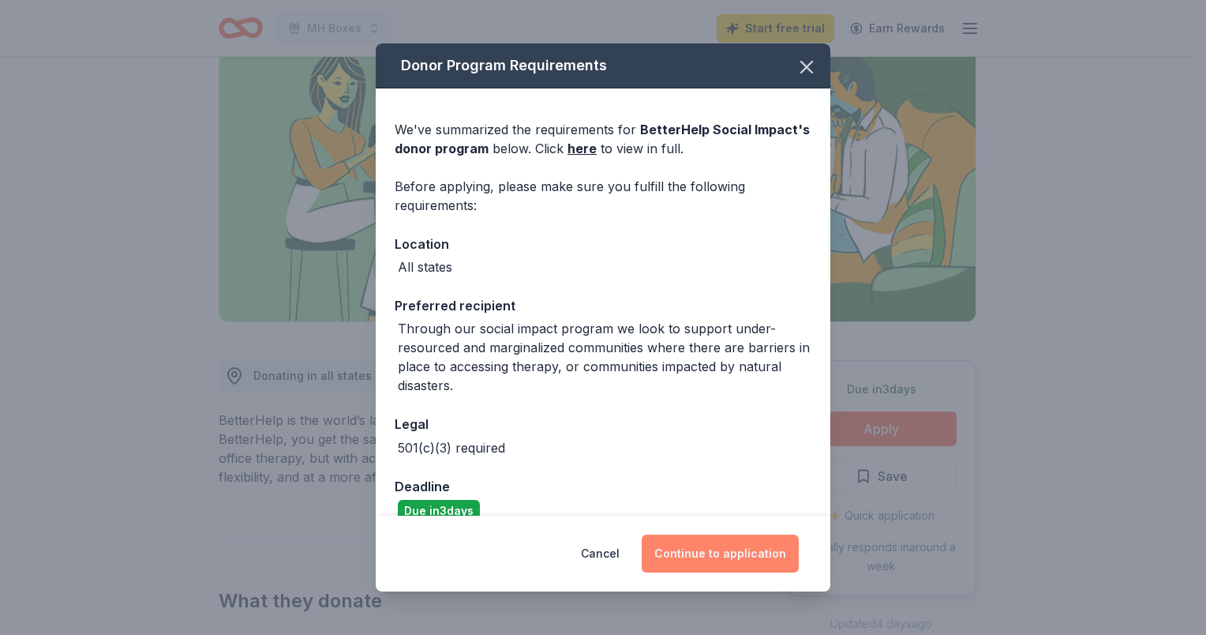
click at [723, 556] on button "Continue to application" at bounding box center [720, 553] width 157 height 38
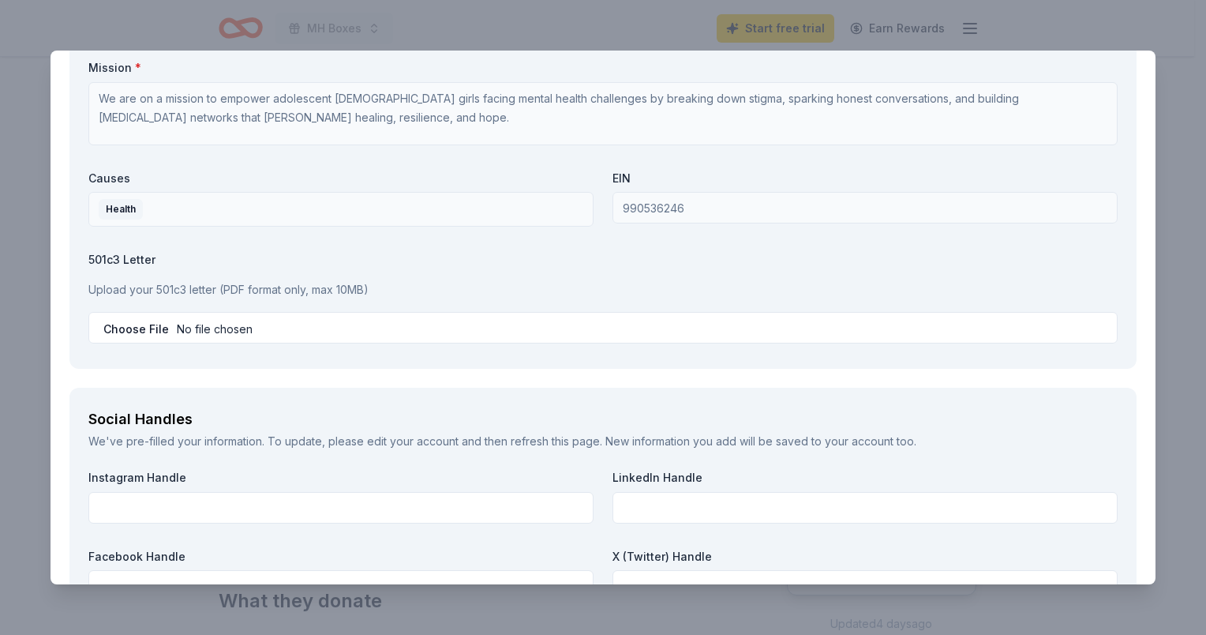
scroll to position [1736, 0]
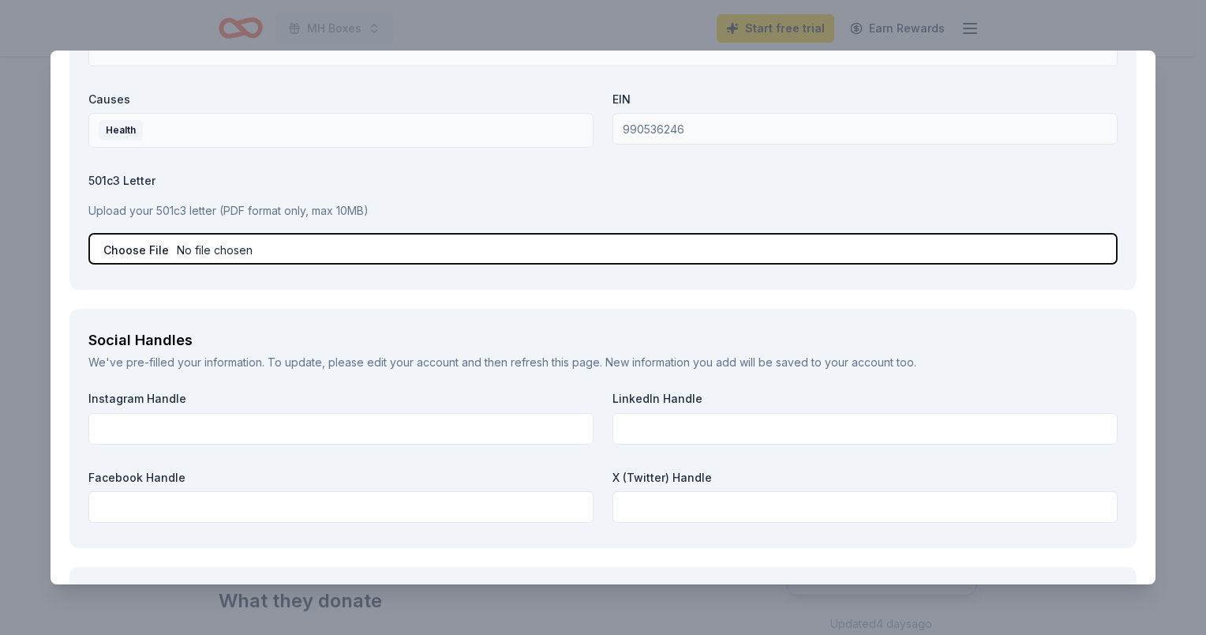
click at [129, 253] on input "file" at bounding box center [602, 249] width 1029 height 32
type input "C:\fakepath\MH Boxes 501c3 EIN.pdf"
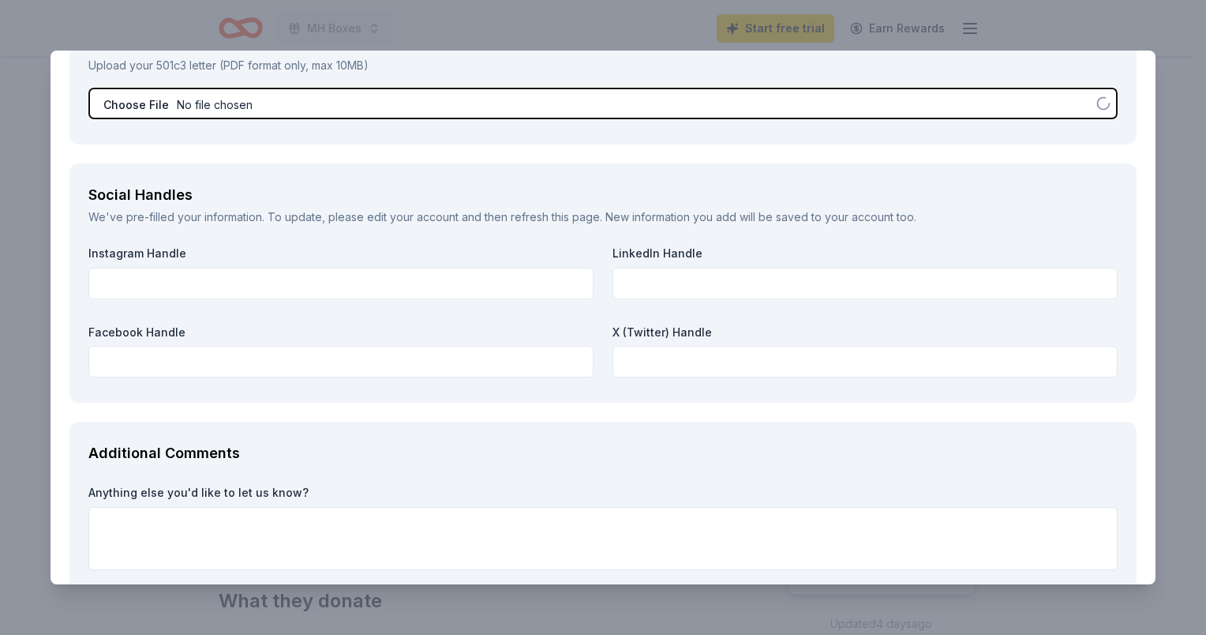
scroll to position [1894, 0]
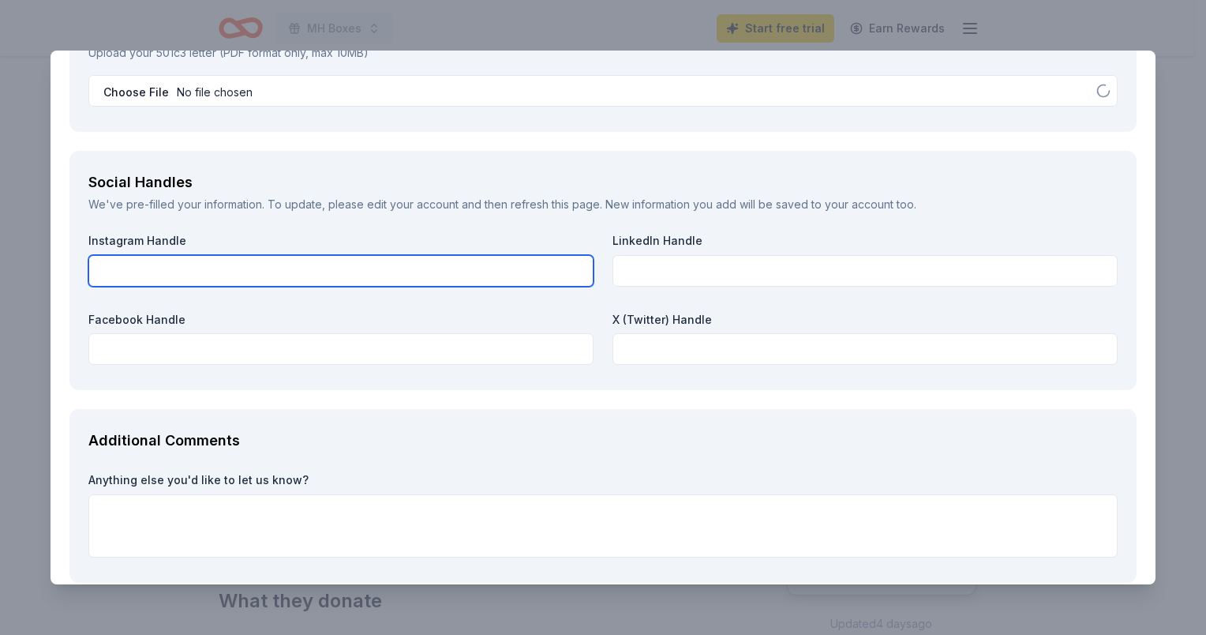
click at [332, 279] on input "text" at bounding box center [340, 271] width 505 height 32
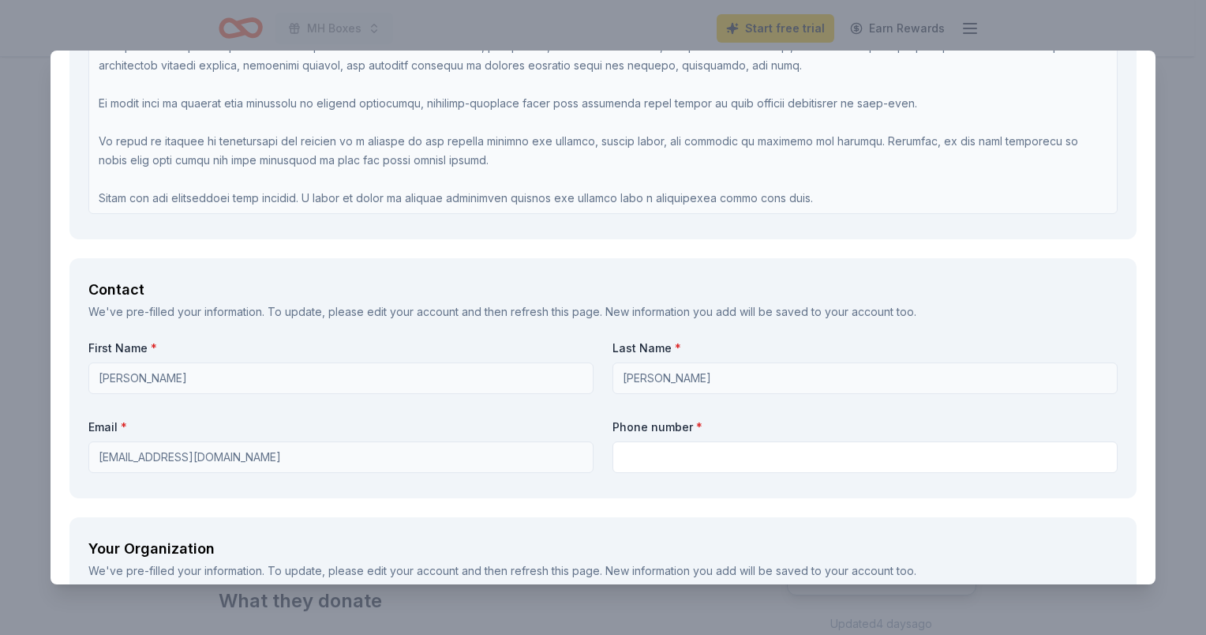
scroll to position [1026, 0]
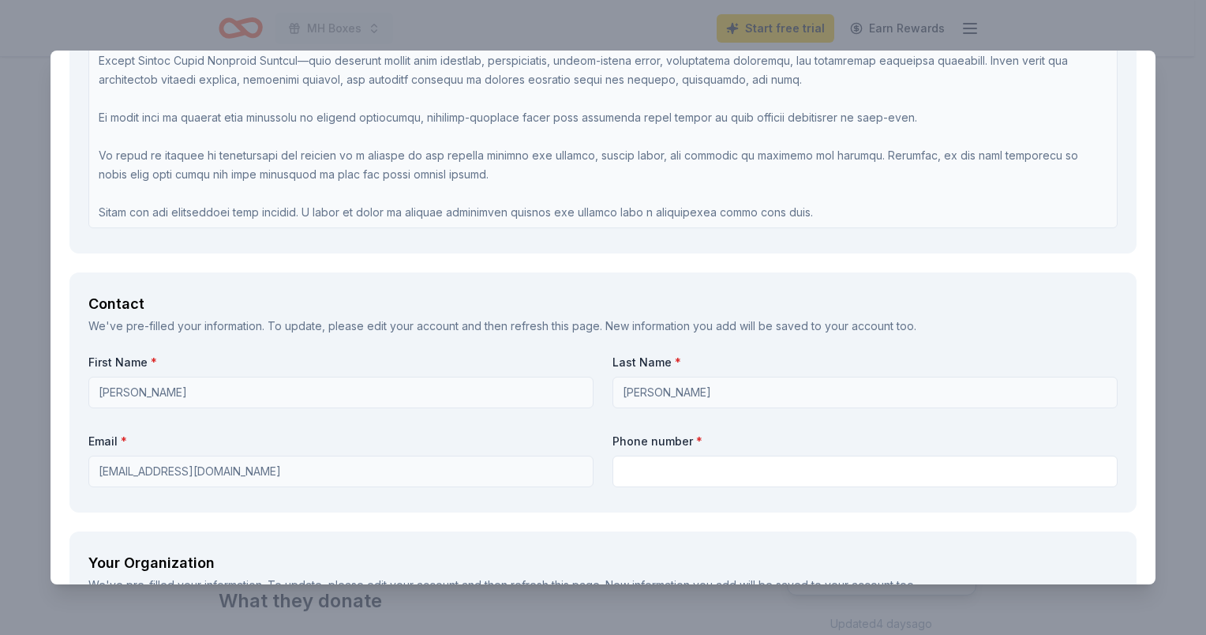
type input "@mhboxes"
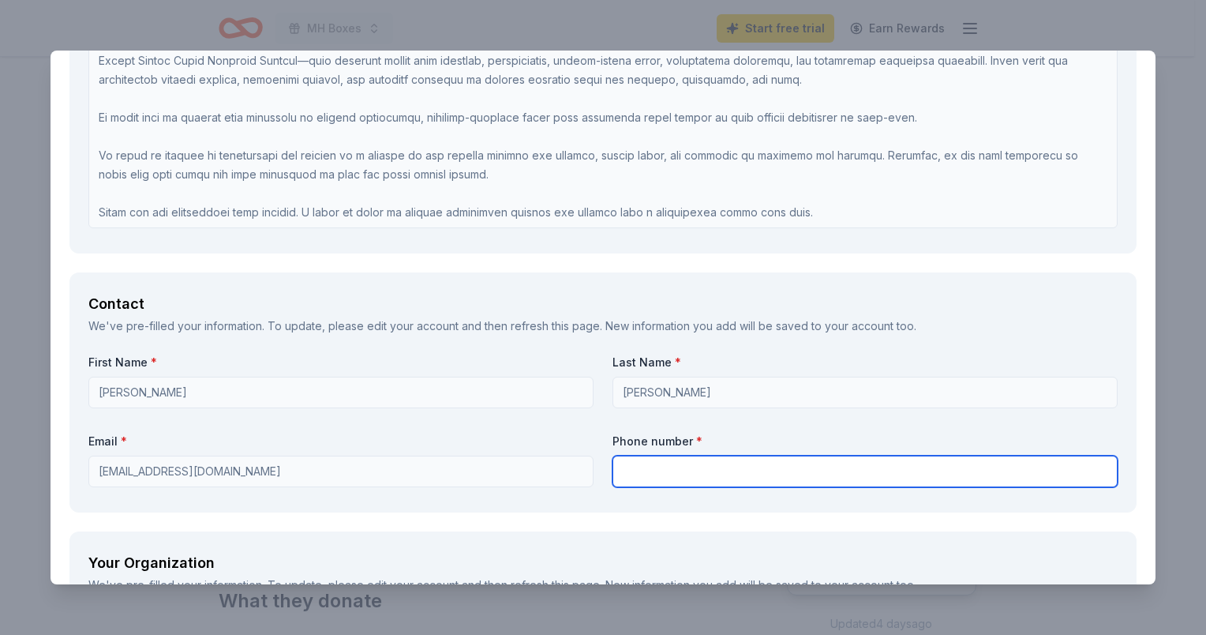
click at [699, 463] on input "text" at bounding box center [865, 471] width 505 height 32
type input "2039471933"
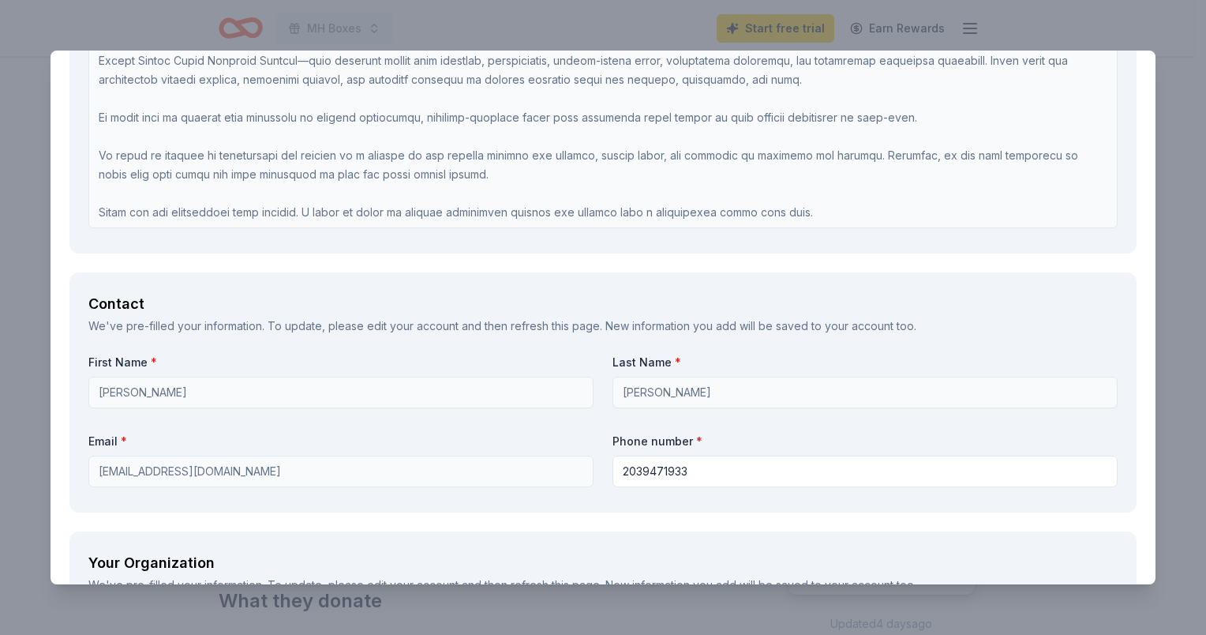
click at [506, 262] on div "Request What are you requesting? * Vouchers for 3 months of free therapy How ma…" at bounding box center [603, 320] width 1105 height 2426
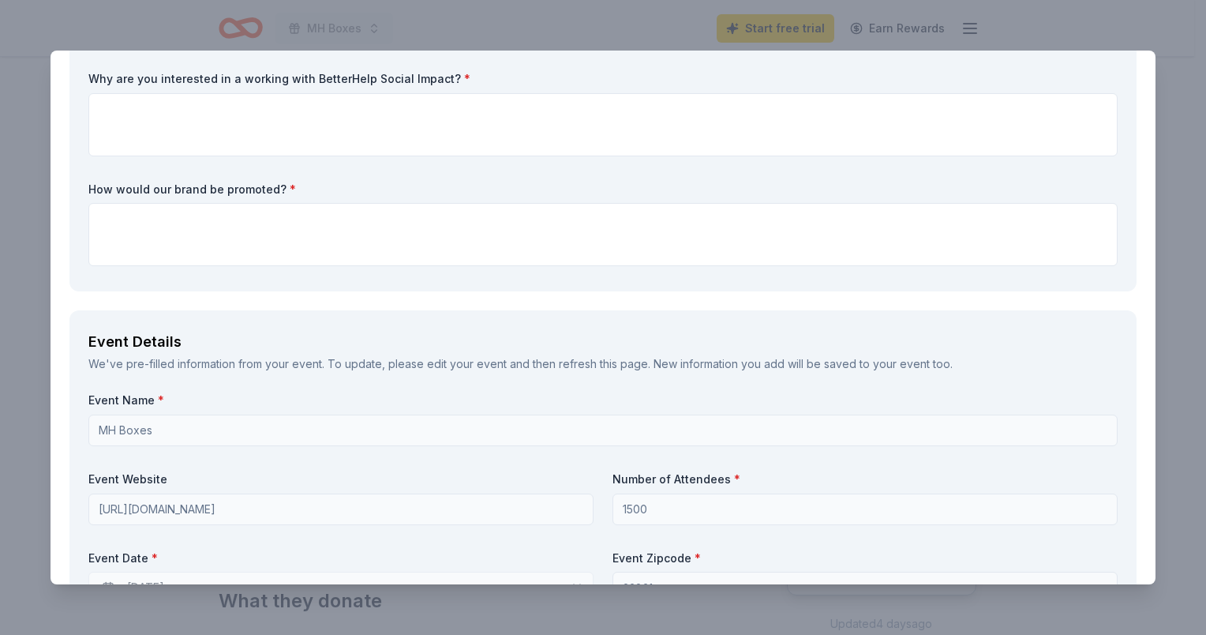
scroll to position [0, 0]
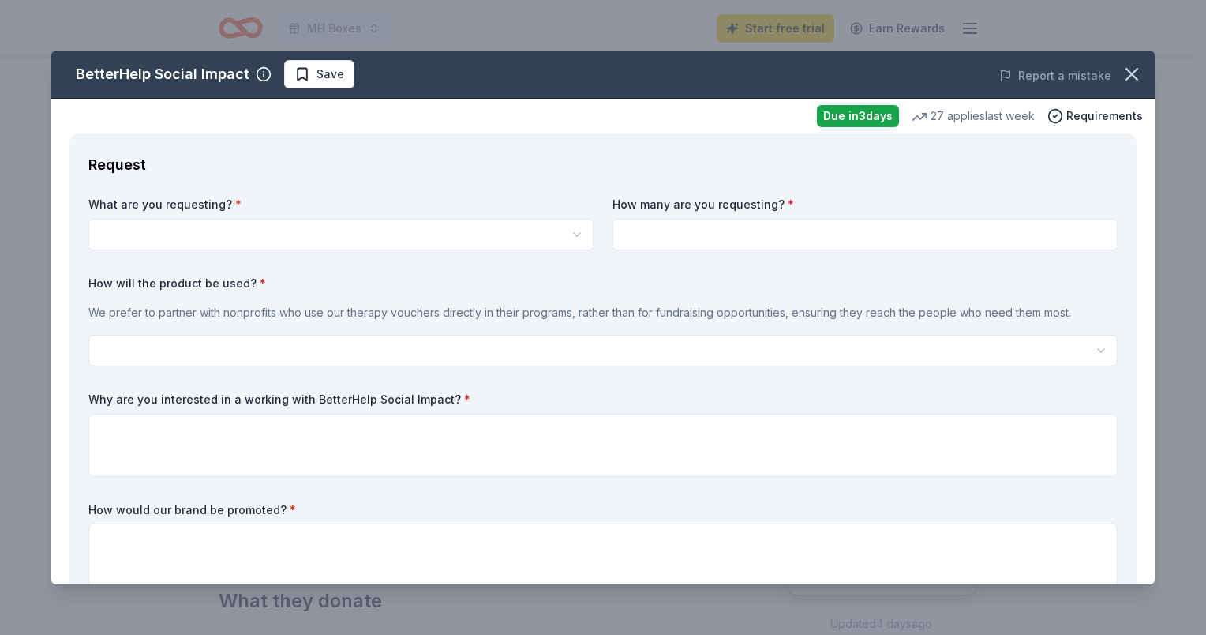
click at [584, 230] on div "What are you requesting? * Vouchers for 3 months of free therapy How many are y…" at bounding box center [602, 395] width 1029 height 396
click at [572, 232] on html "MH Boxes Start free trial Earn Rewards Due in 3 days Share BetterHelp Social Im…" at bounding box center [603, 159] width 1206 height 635
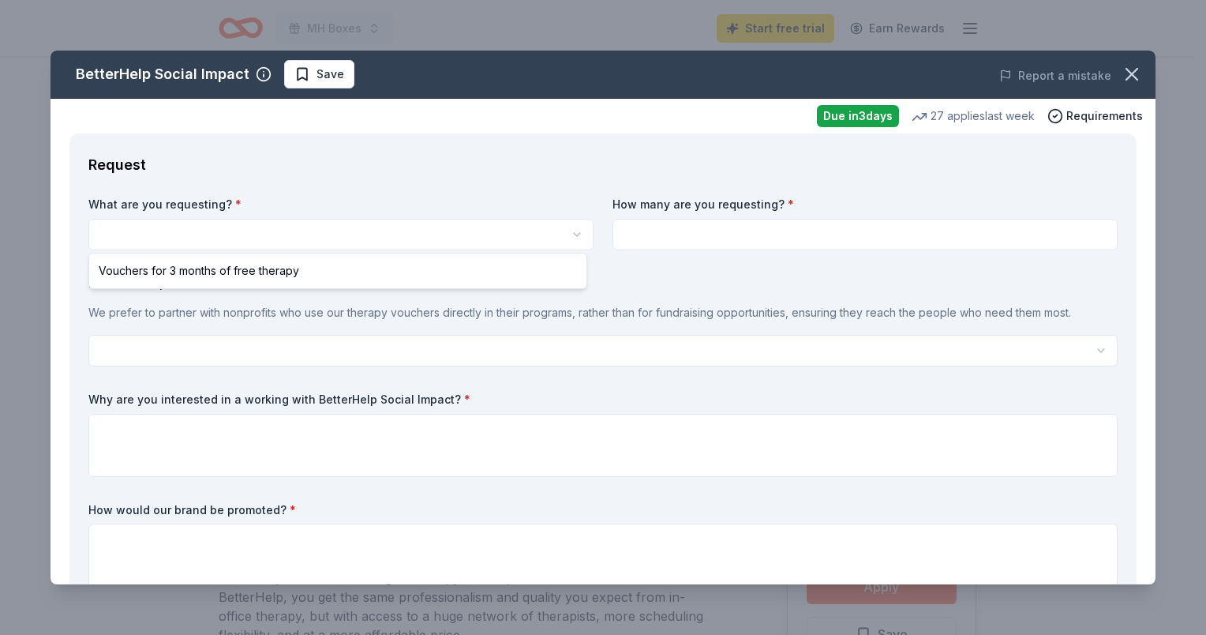
select select "Vouchers for 3 months of free therapy"
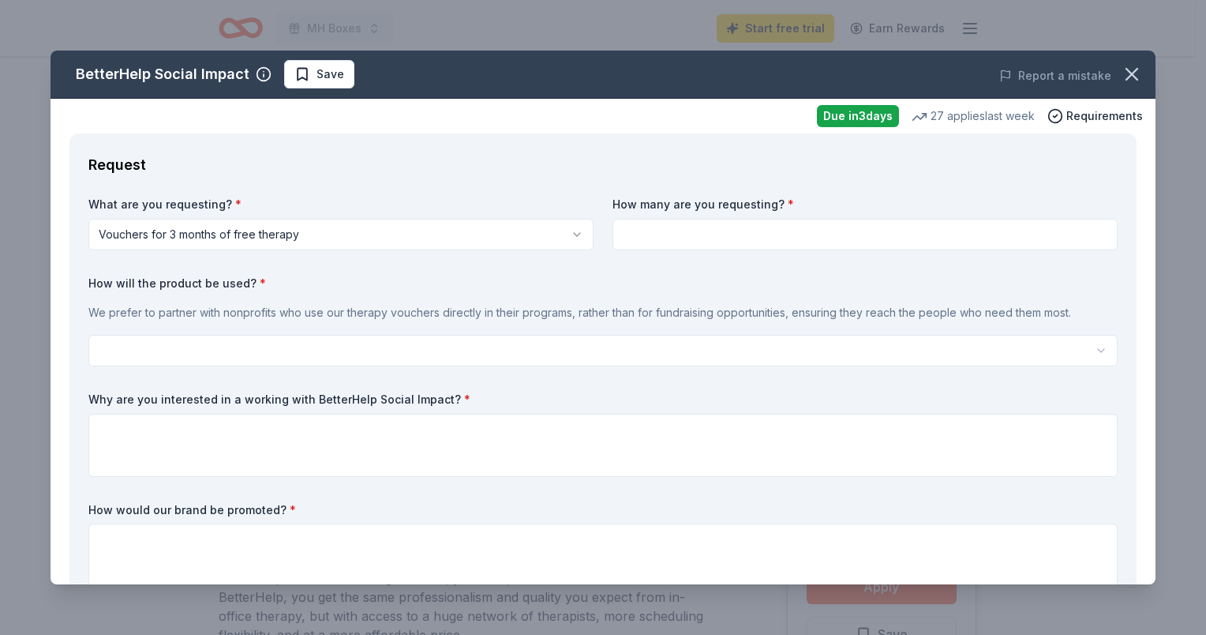
click at [853, 234] on input at bounding box center [865, 235] width 505 height 32
type input "1000"
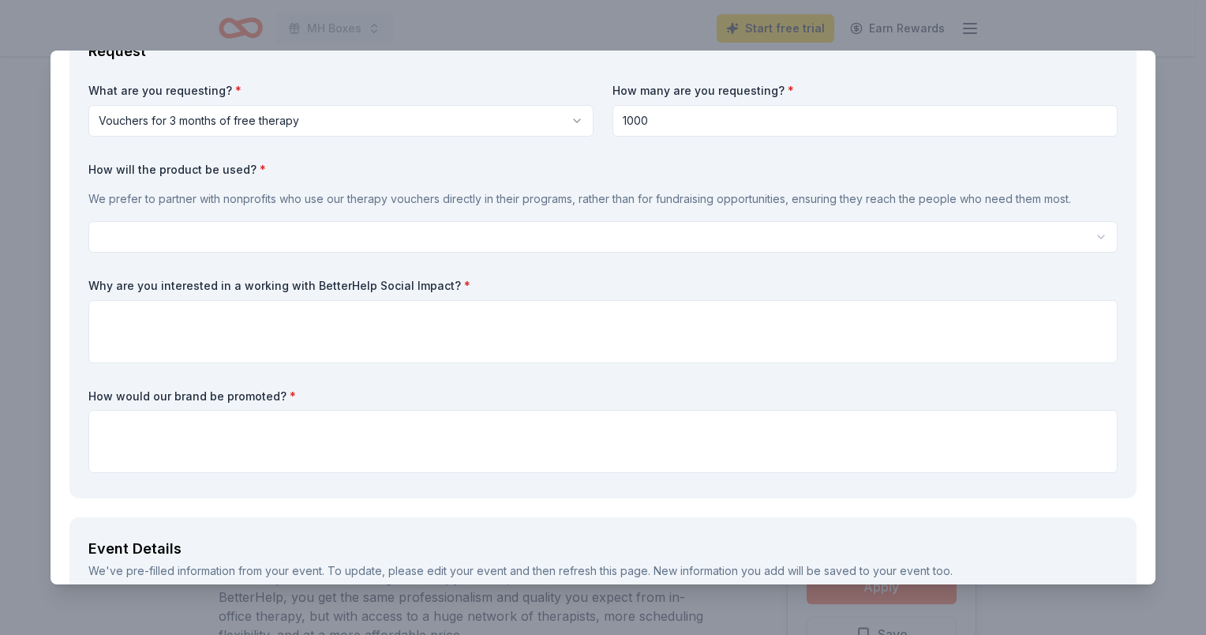
scroll to position [79, 0]
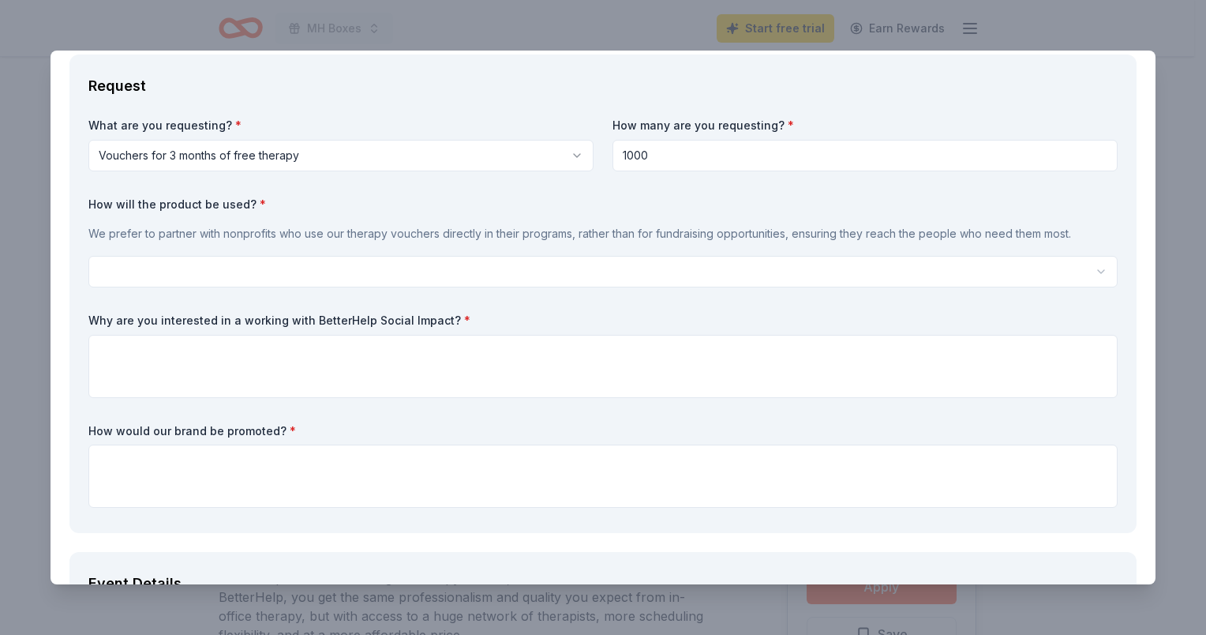
drag, startPoint x: 233, startPoint y: 341, endPoint x: 110, endPoint y: 256, distance: 149.8
click at [113, 249] on div "What are you requesting? * Vouchers for 3 months of free therapy Vouchers for 3…" at bounding box center [602, 316] width 1029 height 396
drag, startPoint x: 89, startPoint y: 200, endPoint x: 325, endPoint y: 395, distance: 306.1
click at [325, 403] on div "What are you requesting? * Vouchers for 3 months of free therapy Vouchers for 3…" at bounding box center [602, 316] width 1029 height 396
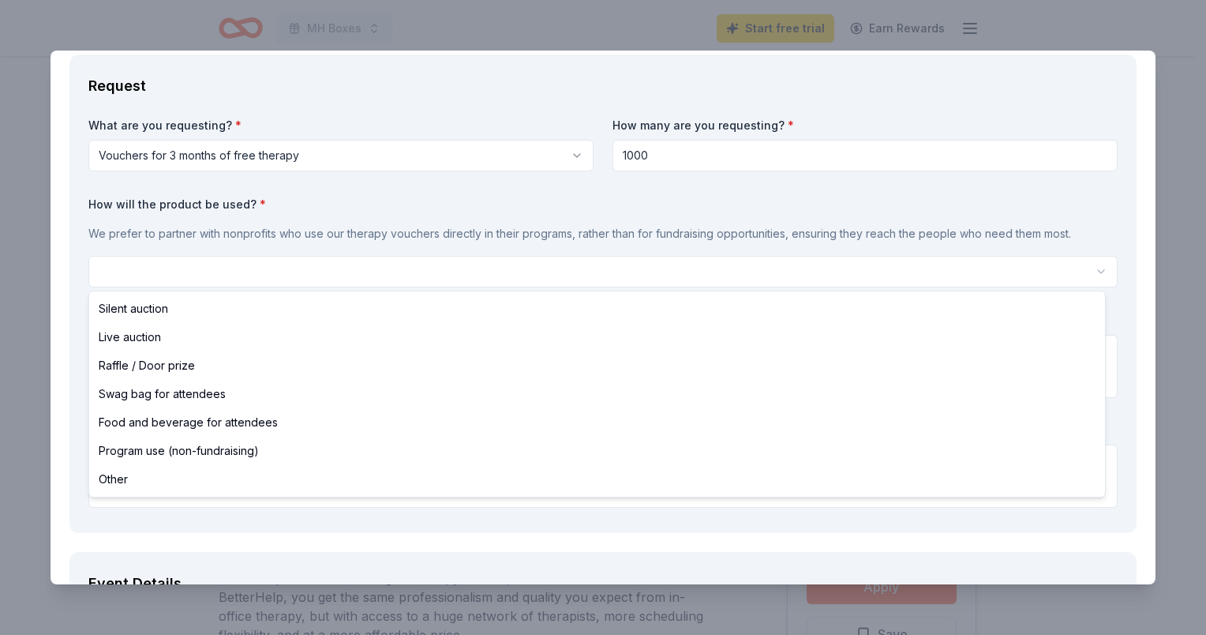
click at [197, 274] on html "MH Boxes Start free trial Earn Rewards Due in 3 days Share BetterHelp Social Im…" at bounding box center [603, 317] width 1206 height 635
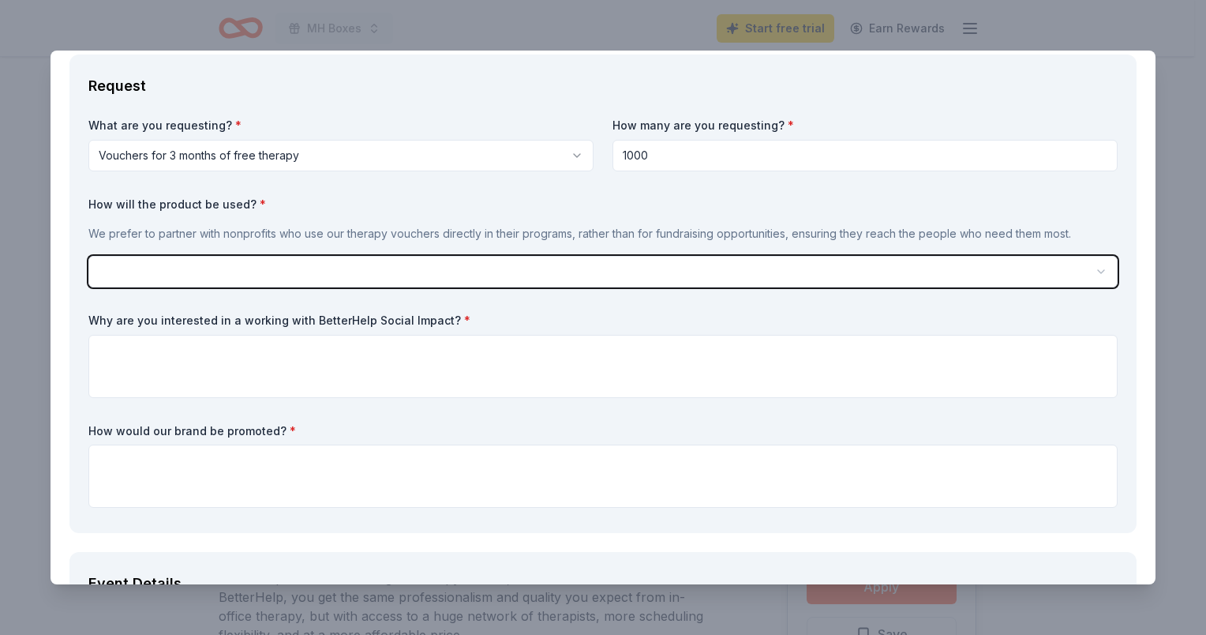
drag, startPoint x: 85, startPoint y: 198, endPoint x: 519, endPoint y: 305, distance: 447.2
click at [519, 305] on html "MH Boxes Start free trial Earn Rewards Due in 3 days Share BetterHelp Social Im…" at bounding box center [603, 317] width 1206 height 635
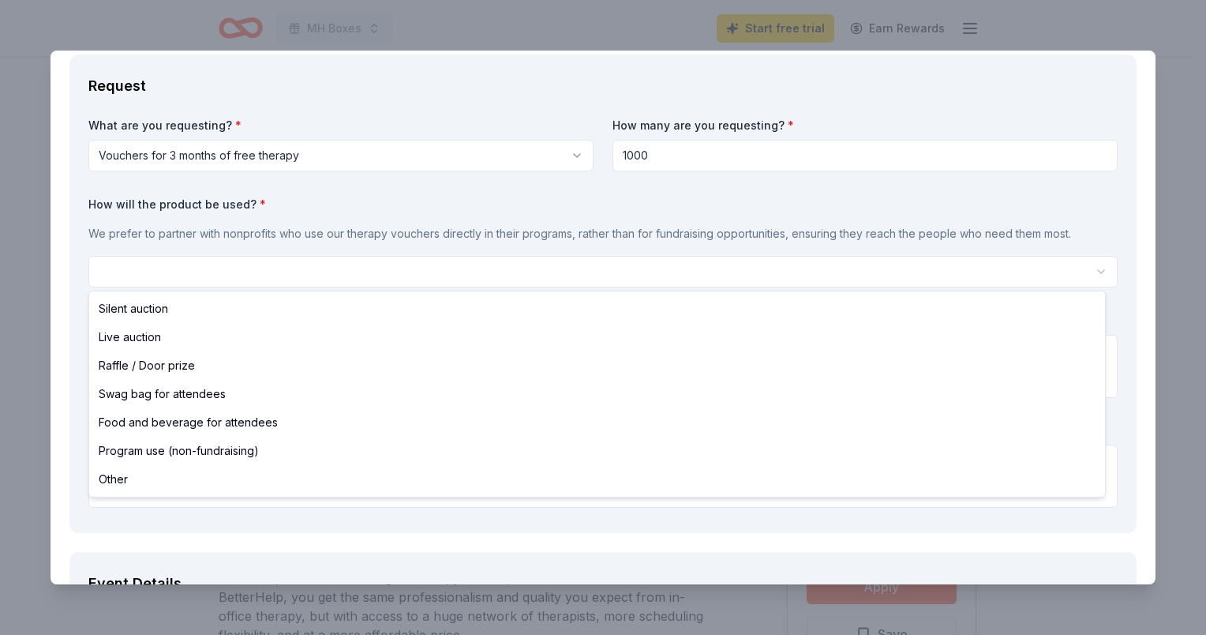
click at [534, 272] on html "MH Boxes Start free trial Earn Rewards Due in 3 days Share BetterHelp Social Im…" at bounding box center [603, 317] width 1206 height 635
select select "programUse"
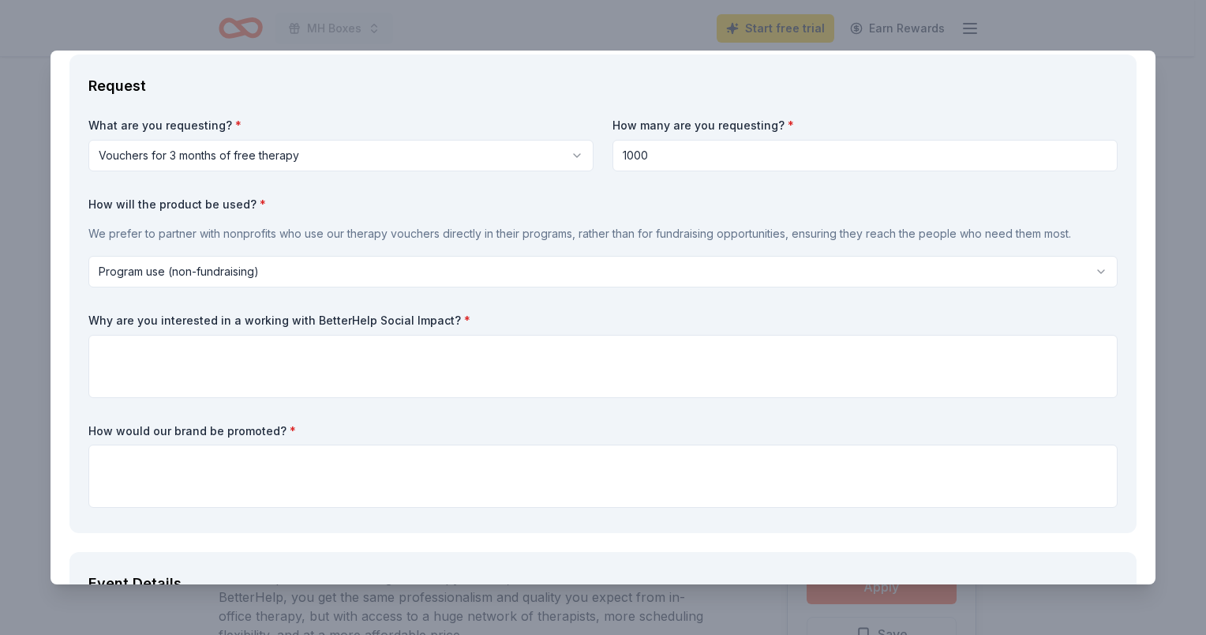
drag, startPoint x: 290, startPoint y: 431, endPoint x: 103, endPoint y: 331, distance: 212.2
click at [124, 354] on div "What are you requesting? * Vouchers for 3 months of free therapy Vouchers for 3…" at bounding box center [602, 316] width 1029 height 396
drag, startPoint x: 88, startPoint y: 317, endPoint x: 249, endPoint y: 341, distance: 162.9
click at [249, 356] on div "Why are you interested in a working with BetterHelp Social Impact? *" at bounding box center [602, 355] width 1029 height 85
click at [250, 323] on label "Why are you interested in a working with BetterHelp Social Impact? *" at bounding box center [602, 321] width 1029 height 16
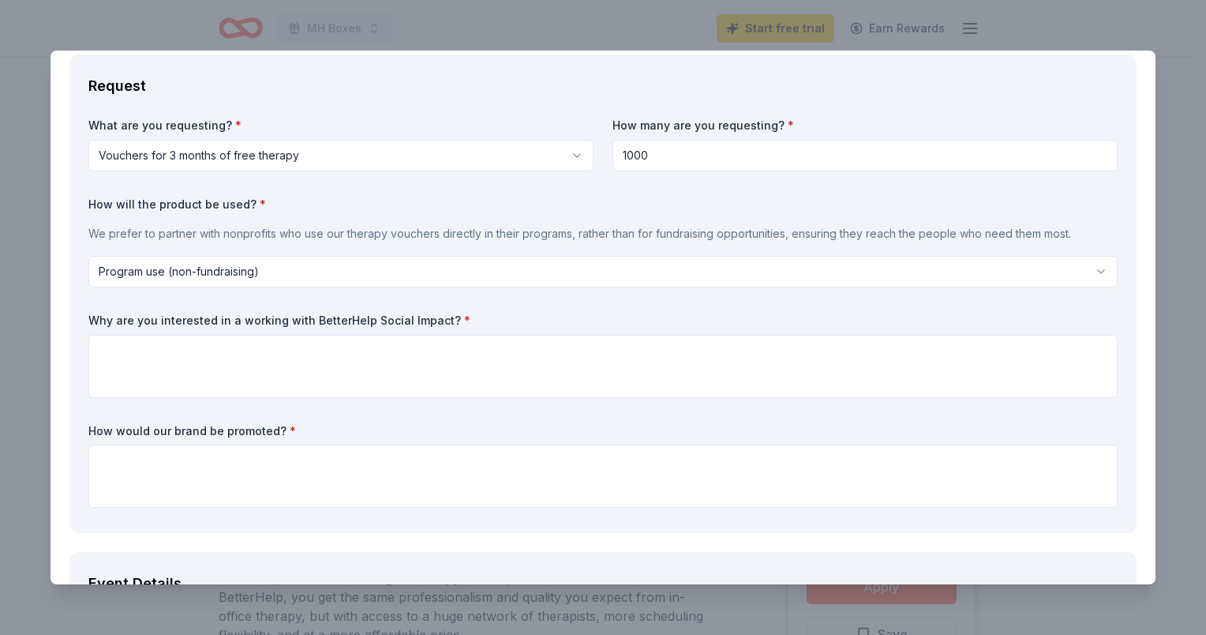
click at [250, 322] on label "Why are you interested in a working with BetterHelp Social Impact? *" at bounding box center [602, 321] width 1029 height 16
click at [250, 321] on label "Why are you interested in a working with BetterHelp Social Impact? *" at bounding box center [602, 321] width 1029 height 16
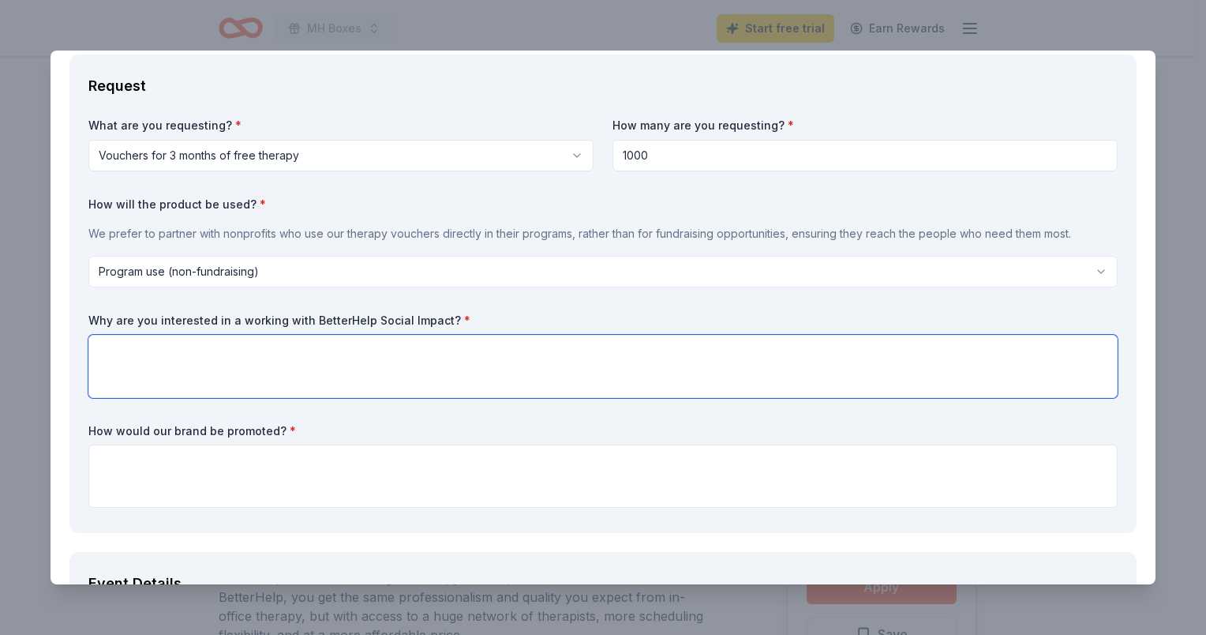
click at [571, 365] on textarea at bounding box center [602, 366] width 1029 height 63
paste textarea "MH Boxes is committed to breaking down barriers that prevent Black girls from a…"
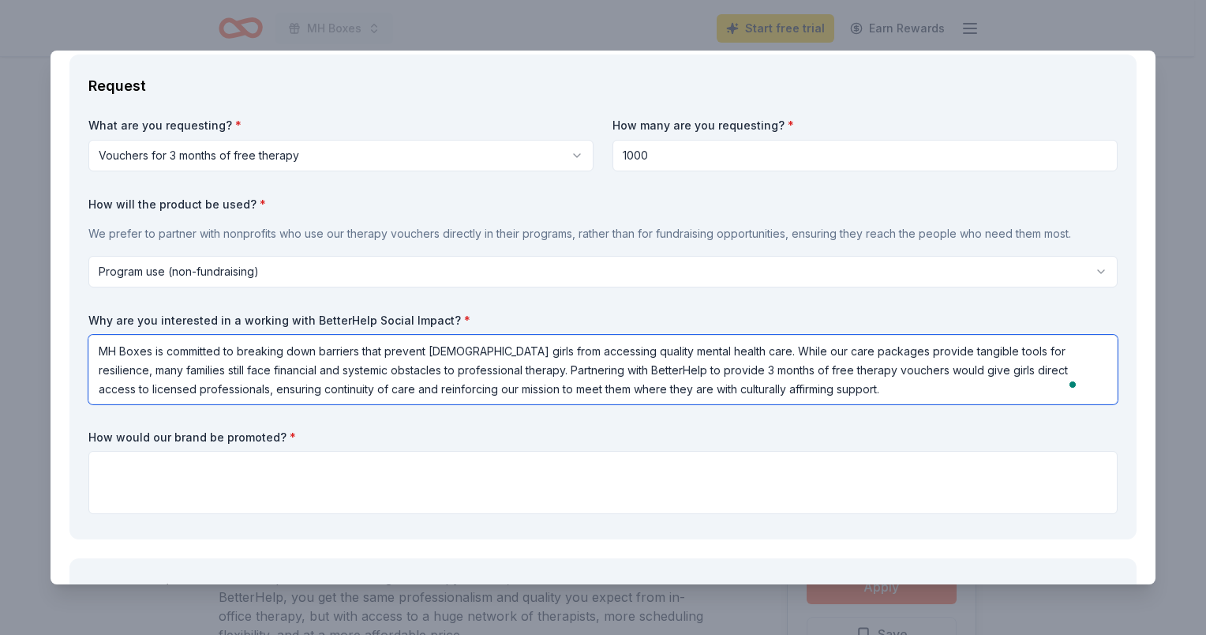
type textarea "MH Boxes is committed to breaking down barriers that prevent Black girls from a…"
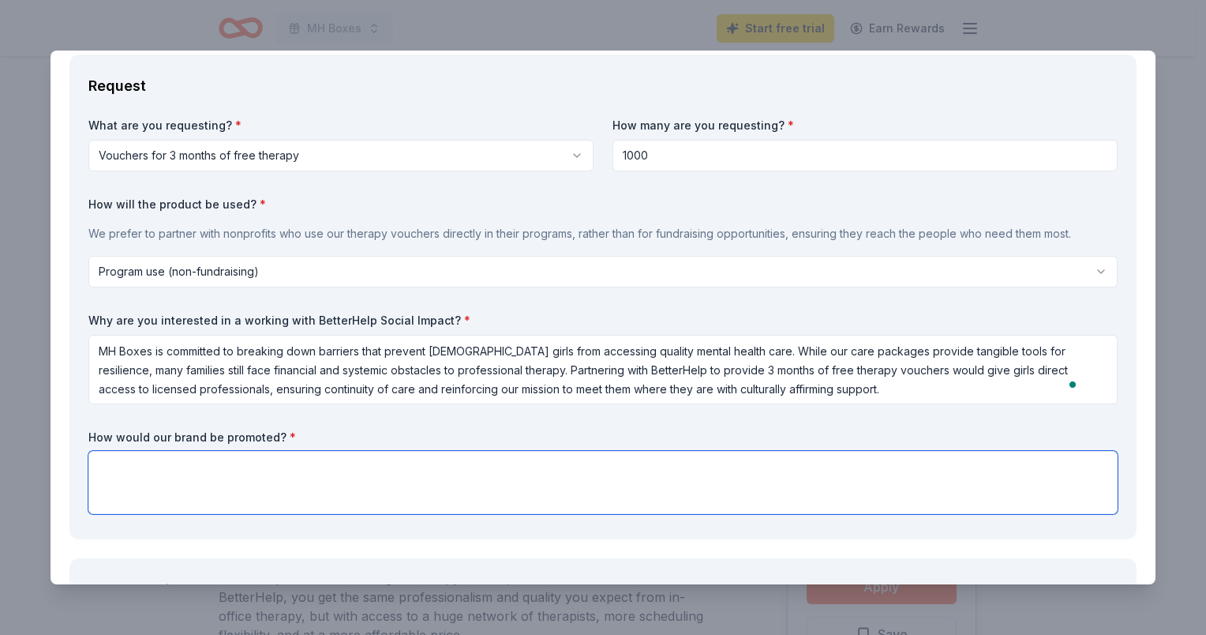
click at [389, 483] on textarea at bounding box center [602, 482] width 1029 height 63
paste textarea "We would promote BetterHelp’s partnership across multiple channels: inclusion o…"
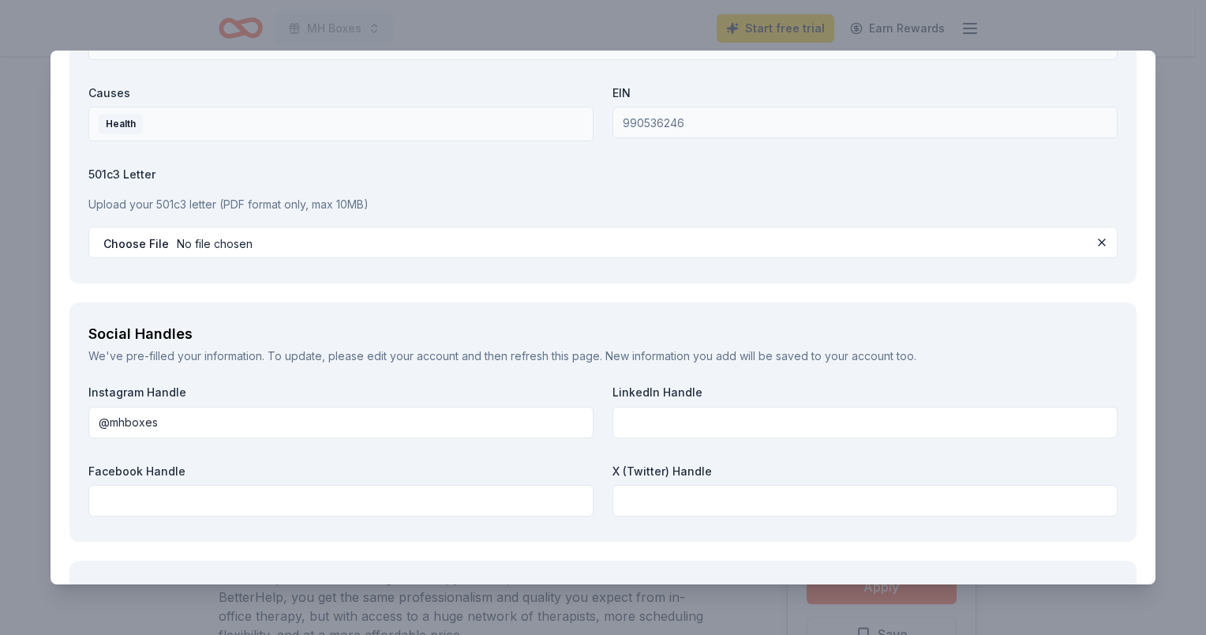
scroll to position [1986, 0]
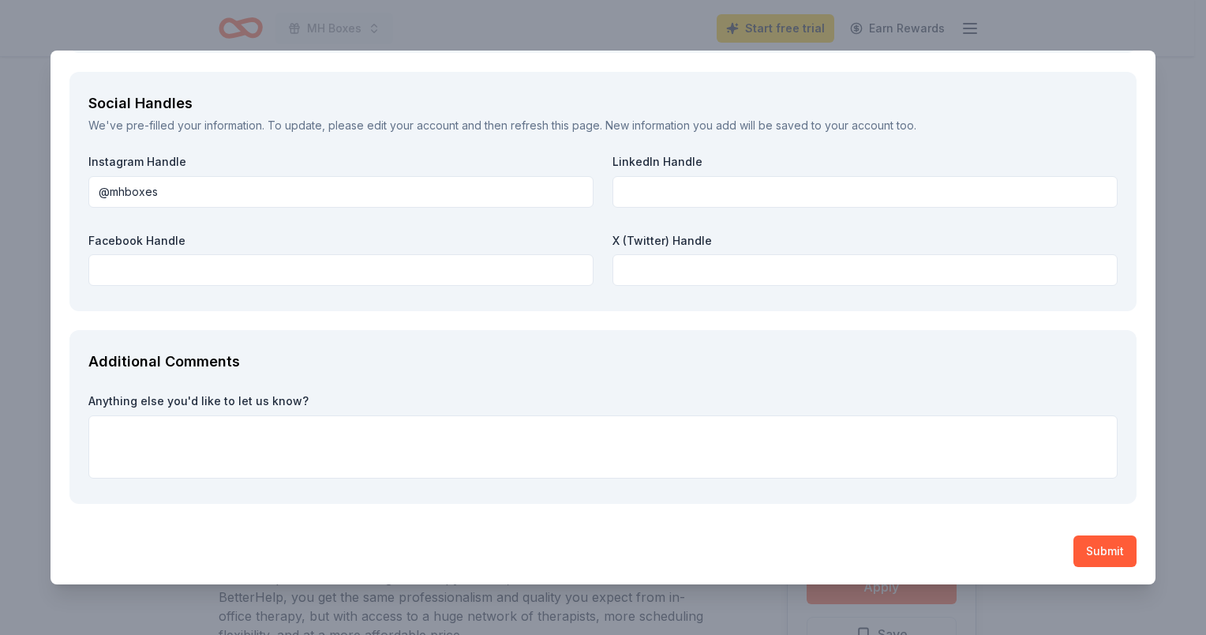
type textarea "We would promote BetterHelp’s partnership across multiple channels: inclusion o…"
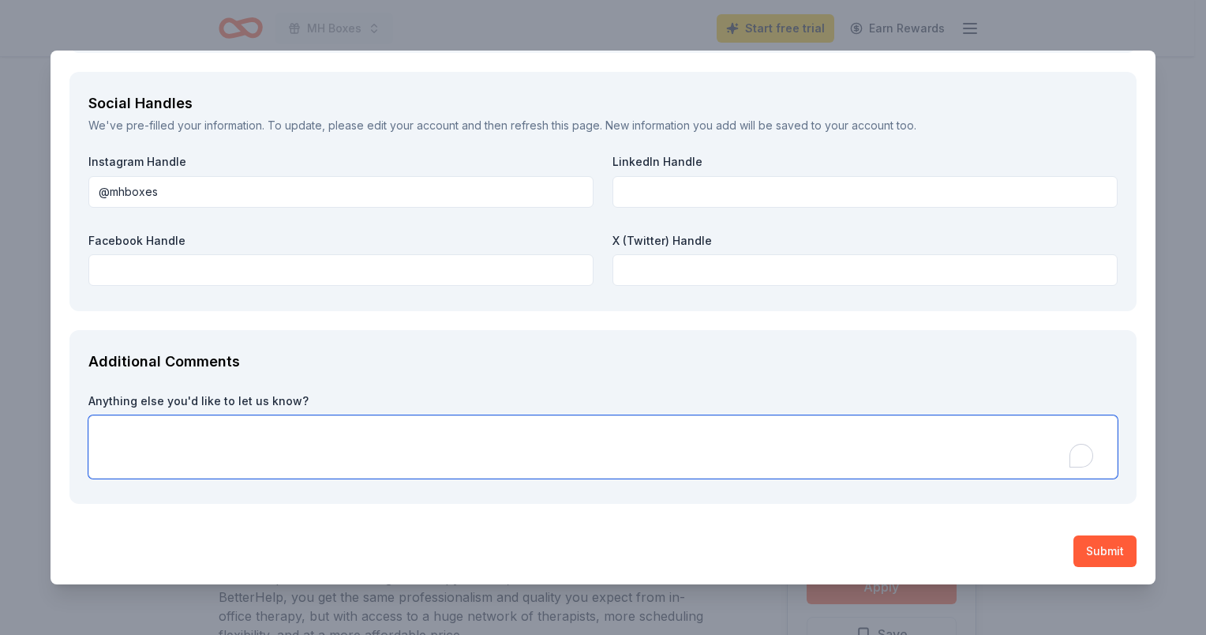
click at [579, 451] on textarea "To enrich screen reader interactions, please activate Accessibility in Grammarl…" at bounding box center [602, 446] width 1029 height 63
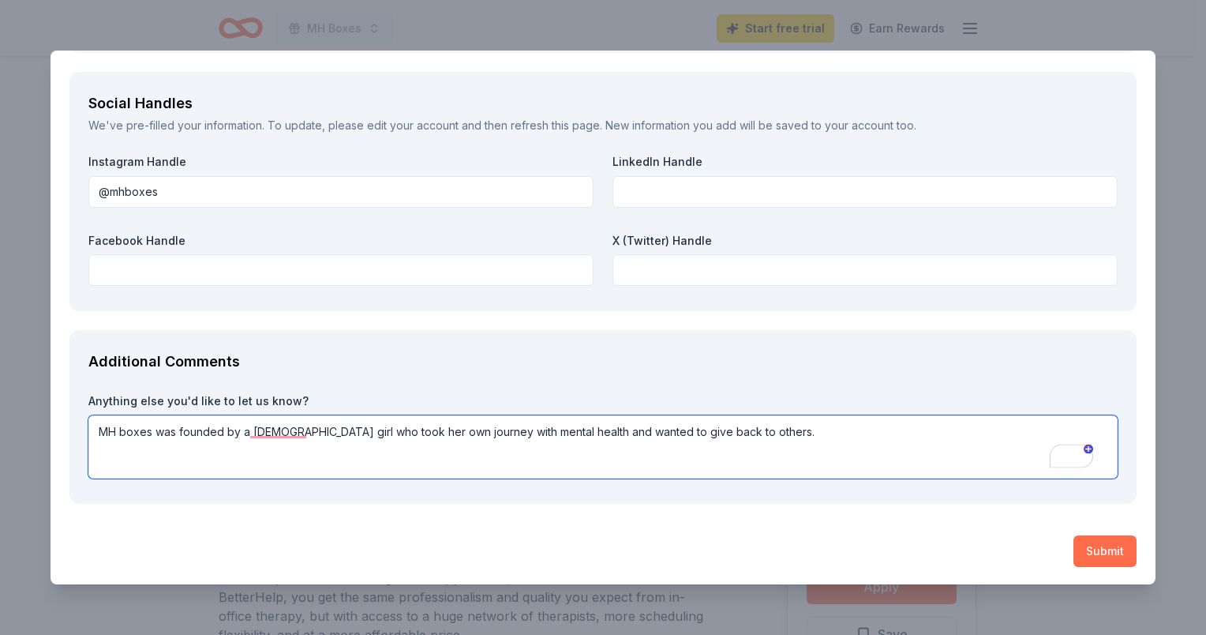
type textarea "MH boxes was founded by a 12 year old girl who took her own journey with mental…"
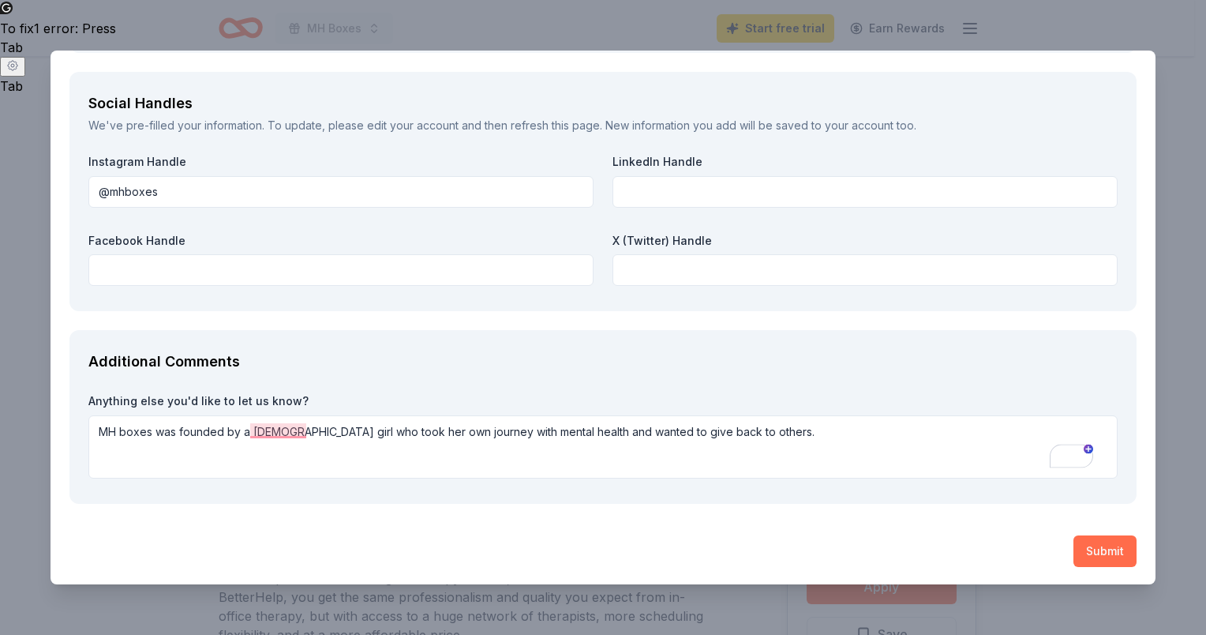
click at [1100, 541] on button "Submit" at bounding box center [1104, 551] width 63 height 32
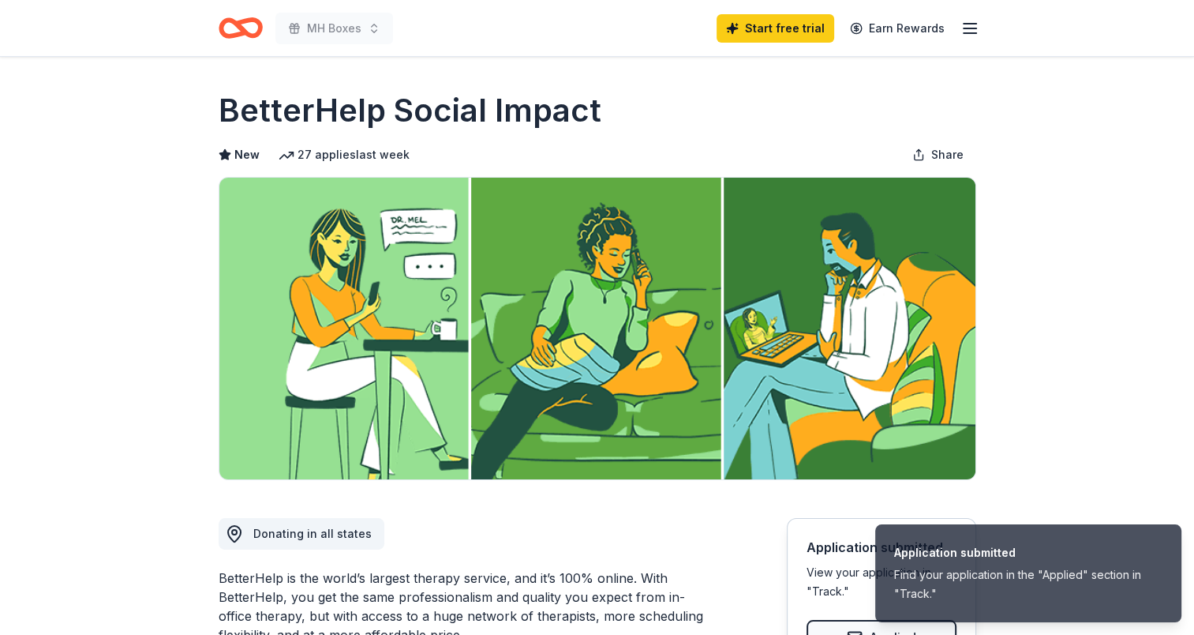
click at [1136, 45] on header "MH Boxes Start free trial Earn Rewards" at bounding box center [597, 28] width 1194 height 57
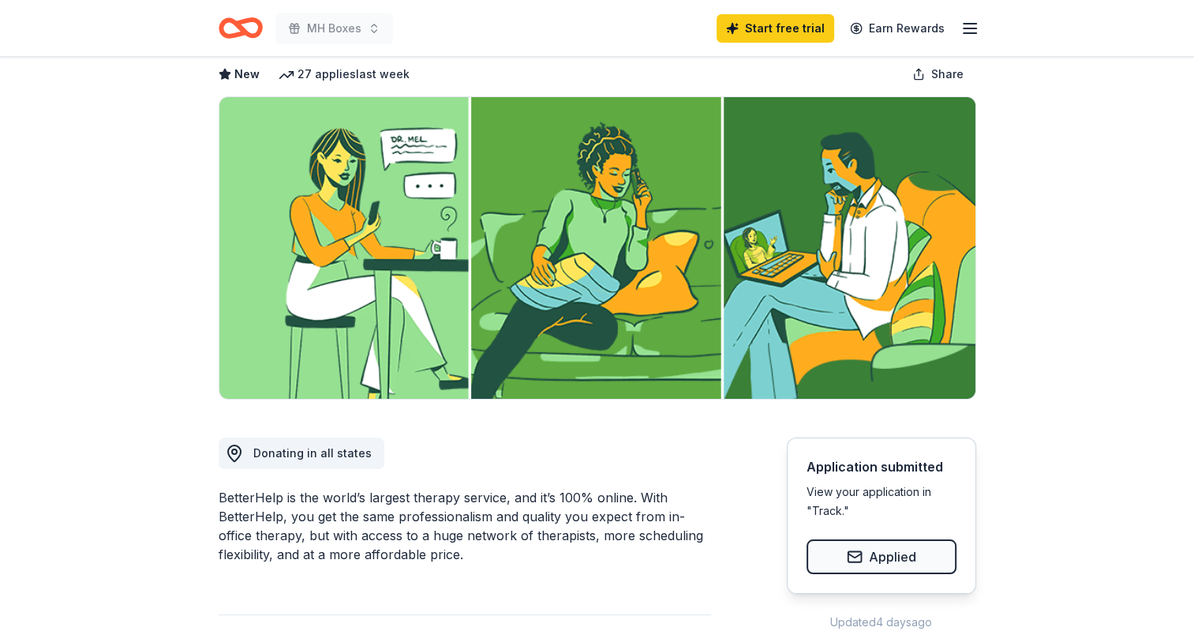
scroll to position [0, 0]
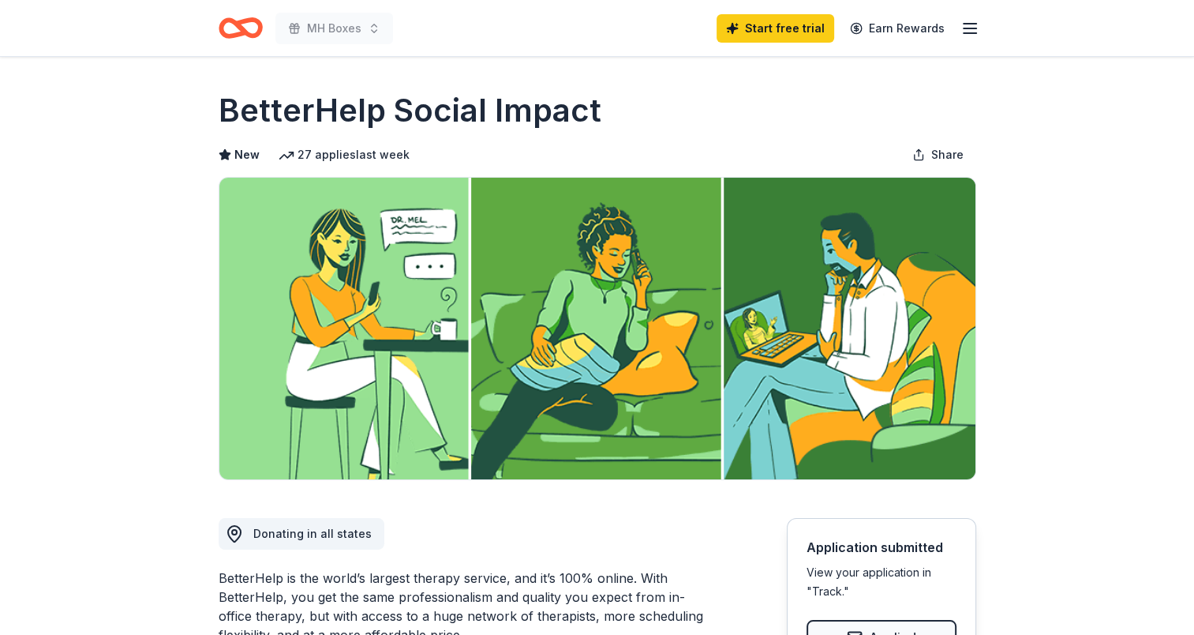
click at [961, 26] on icon "button" at bounding box center [970, 28] width 19 height 19
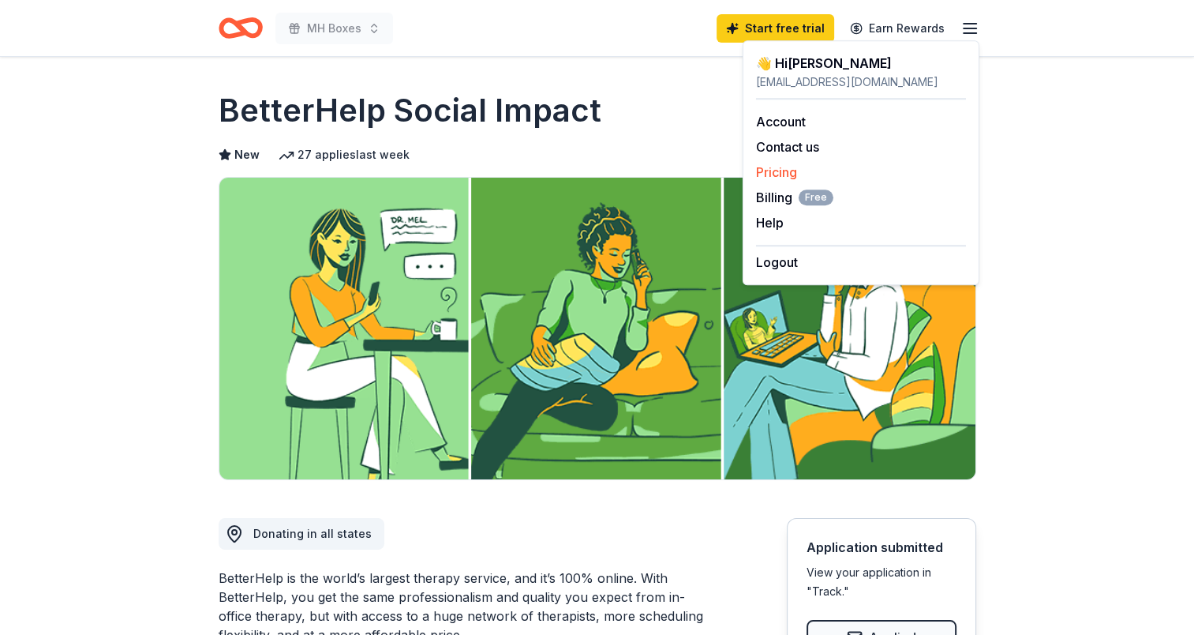
click at [789, 174] on link "Pricing" at bounding box center [776, 172] width 41 height 16
click at [774, 169] on link "Pricing" at bounding box center [776, 172] width 41 height 16
click at [789, 123] on link "Account" at bounding box center [781, 122] width 50 height 16
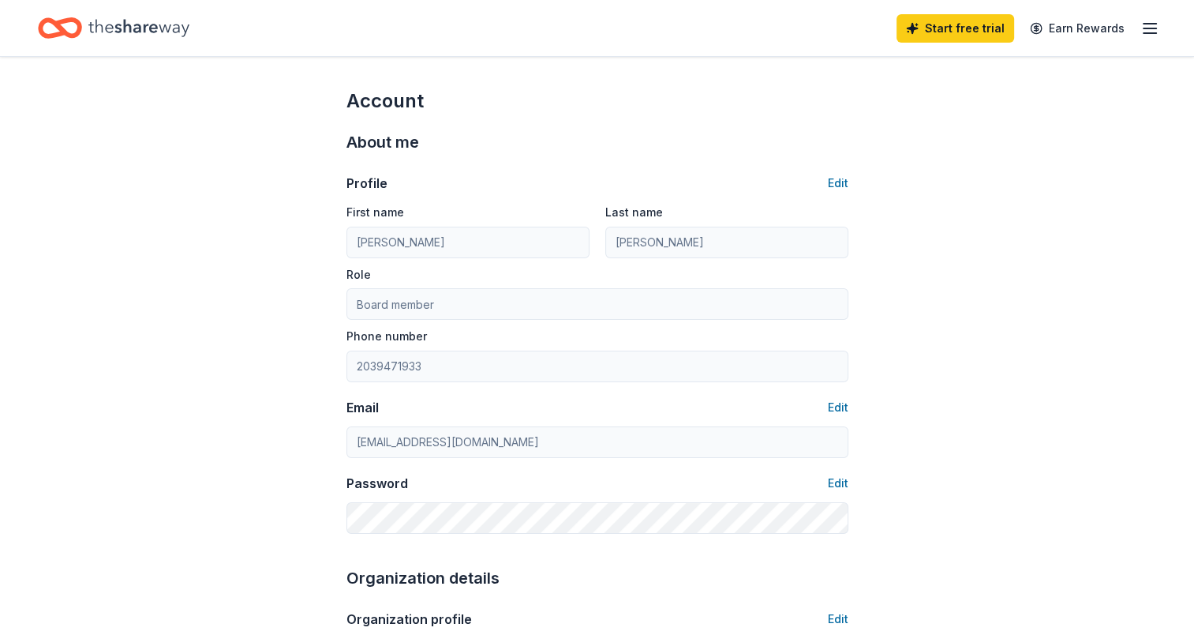
click at [1151, 27] on icon "button" at bounding box center [1150, 28] width 19 height 19
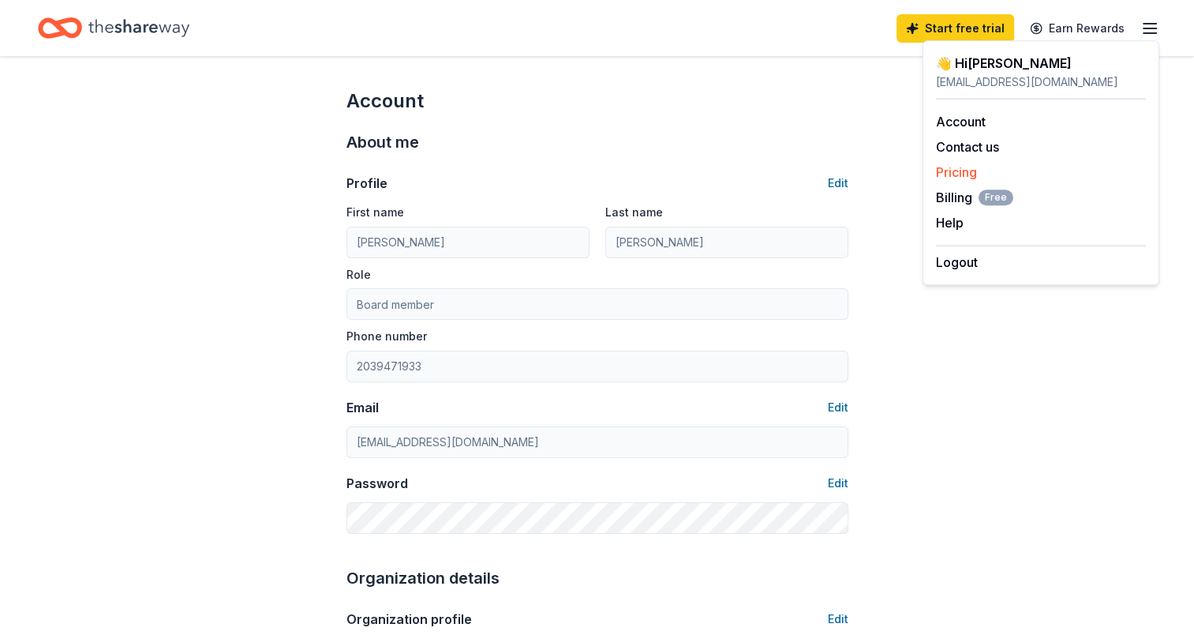
click at [956, 172] on link "Pricing" at bounding box center [956, 172] width 41 height 16
click at [950, 201] on span "Billing Free" at bounding box center [974, 197] width 77 height 19
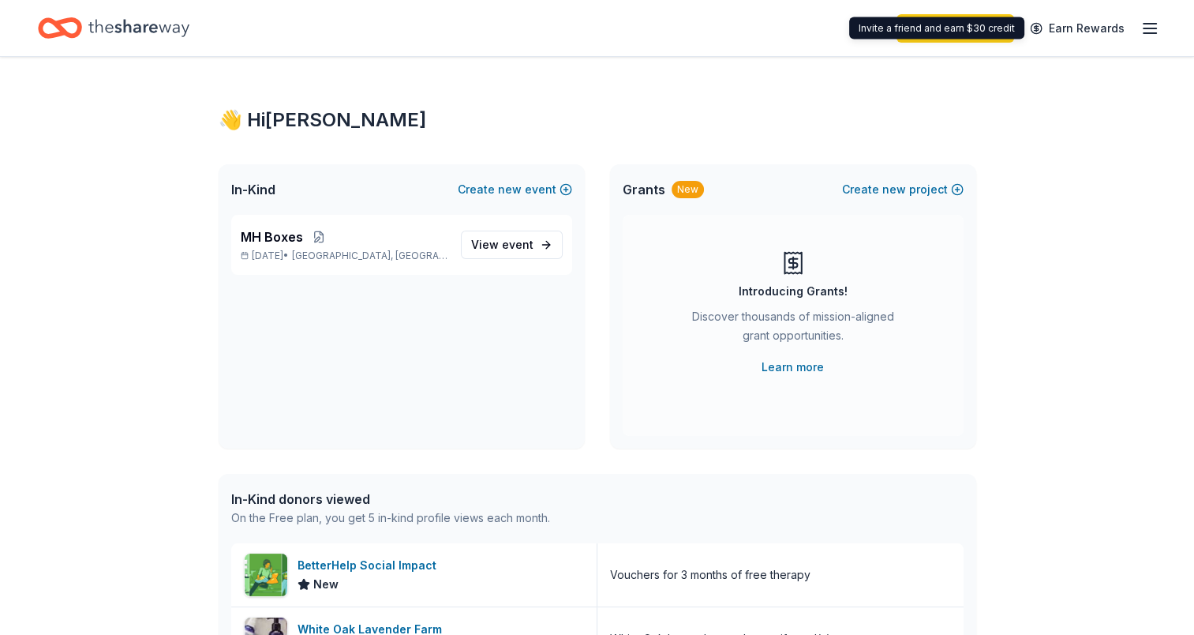
click at [983, 38] on div "Invite a friend and earn $30 credit Invite a friend and earn $30 credit" at bounding box center [936, 28] width 175 height 22
click at [959, 28] on link "Start free trial" at bounding box center [956, 28] width 118 height 28
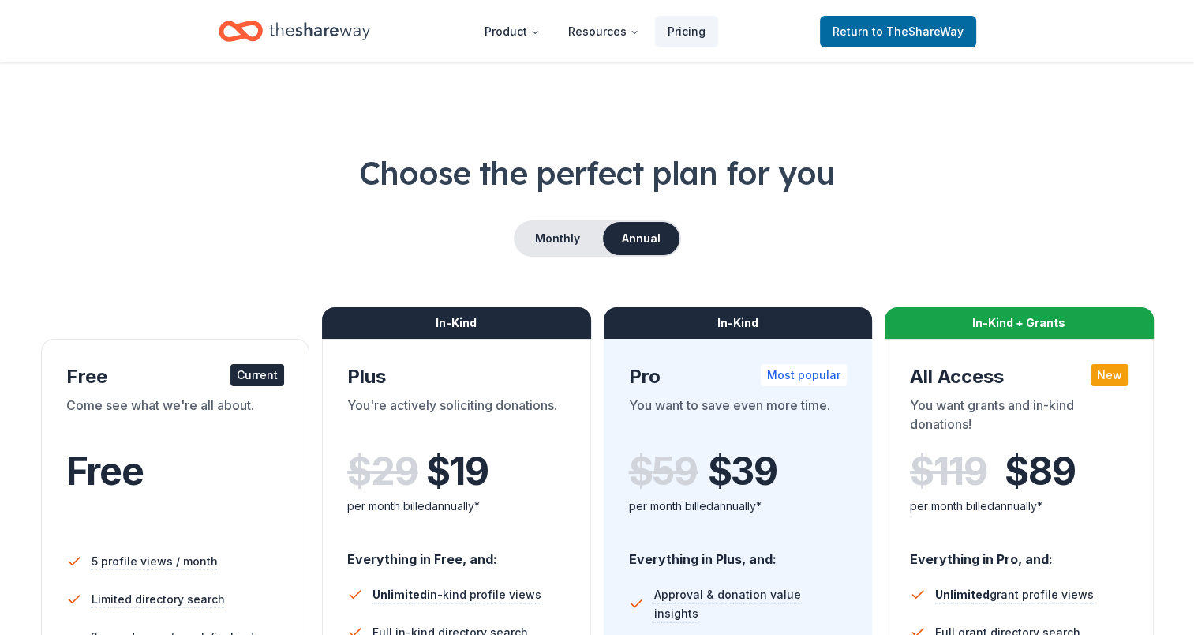
click at [279, 30] on icon "Home" at bounding box center [319, 31] width 101 height 32
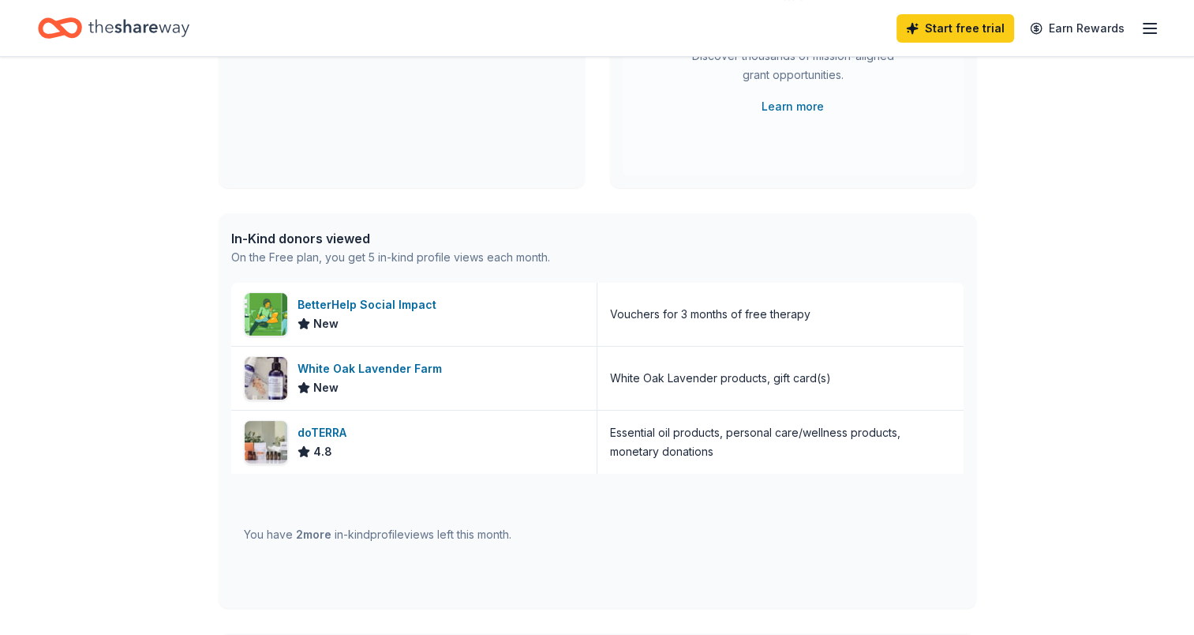
scroll to position [79, 0]
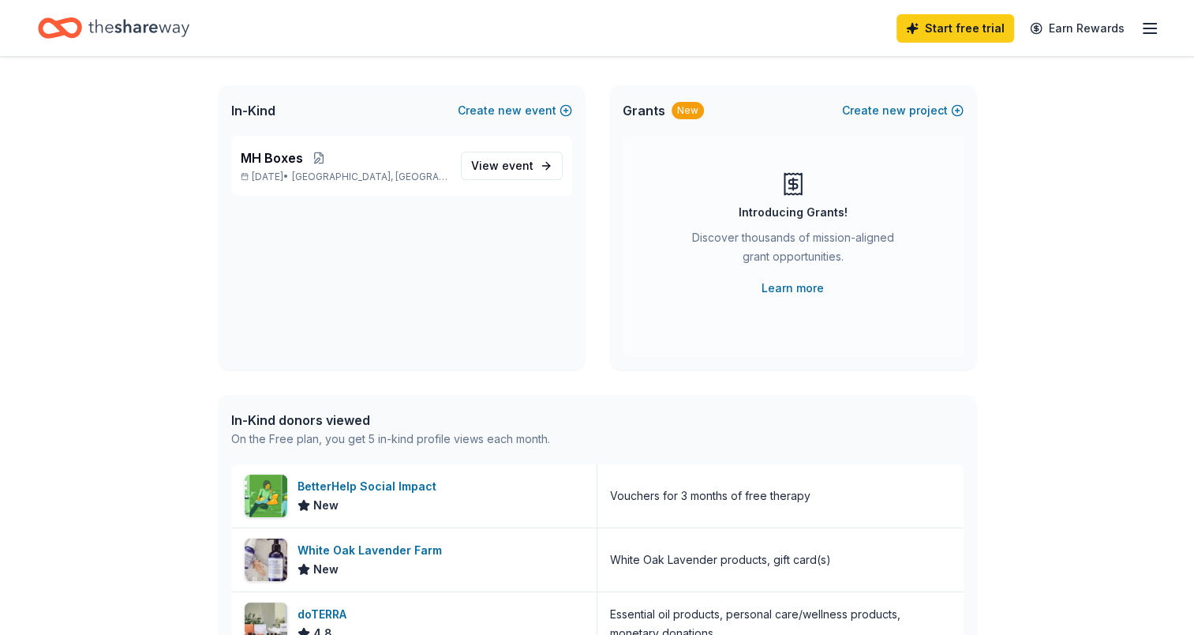
click at [139, 22] on icon "Home" at bounding box center [138, 28] width 101 height 32
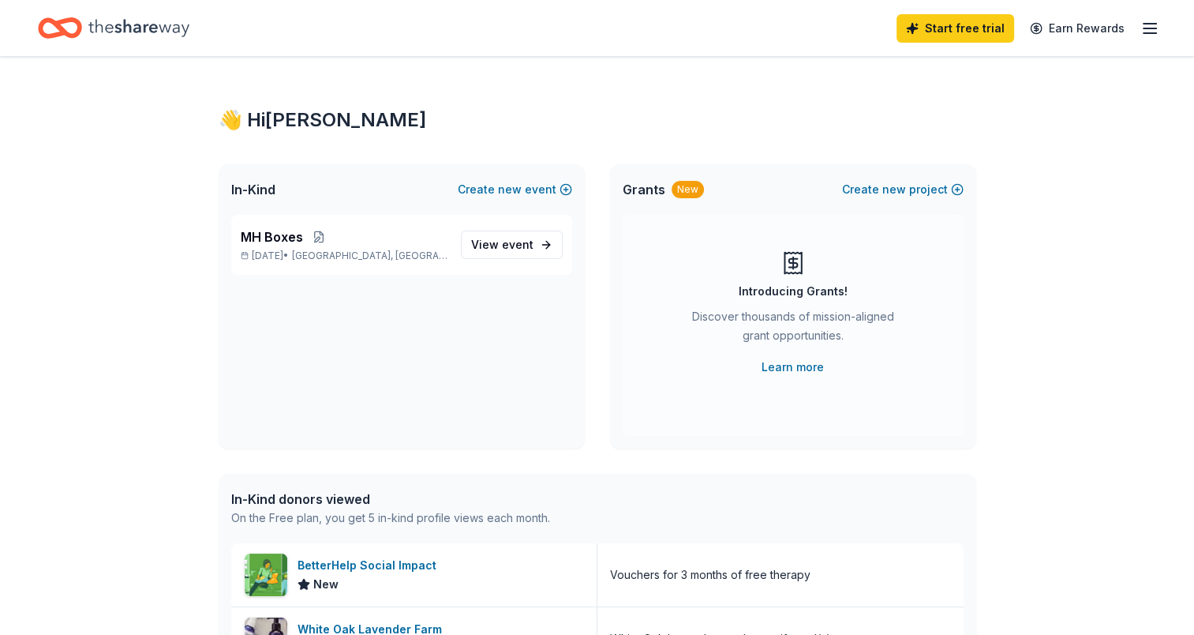
click at [1135, 35] on div "Start free trial Earn Rewards" at bounding box center [1028, 27] width 263 height 37
click at [1152, 31] on icon "button" at bounding box center [1150, 28] width 19 height 19
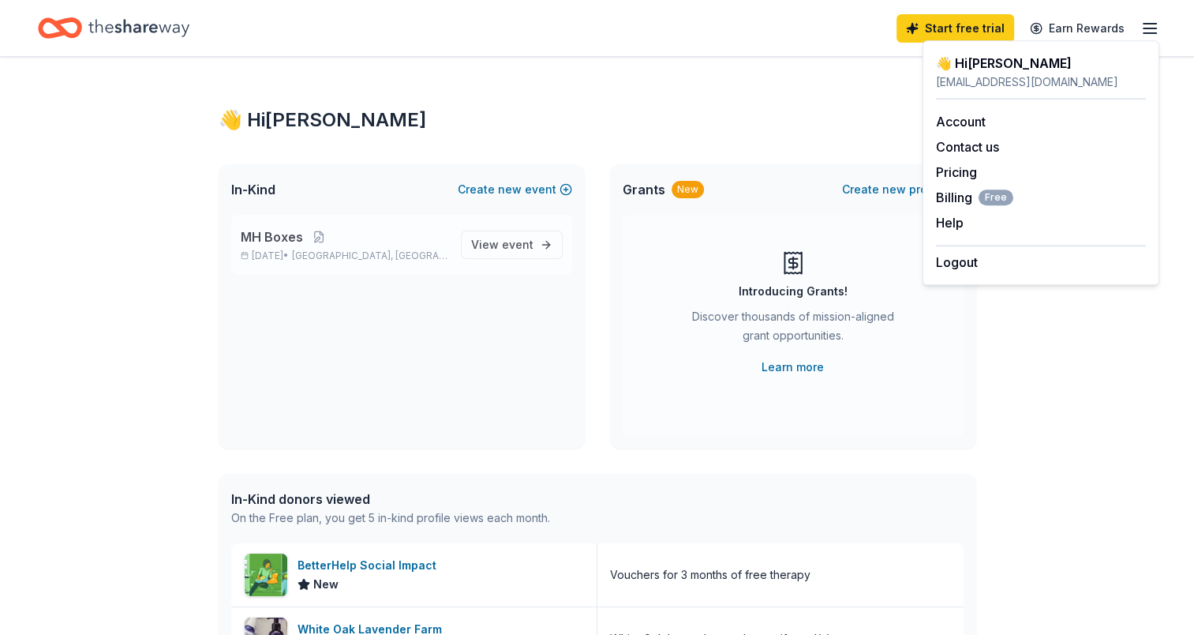
click at [388, 253] on p "[DATE] • [GEOGRAPHIC_DATA], [GEOGRAPHIC_DATA]" at bounding box center [345, 255] width 208 height 13
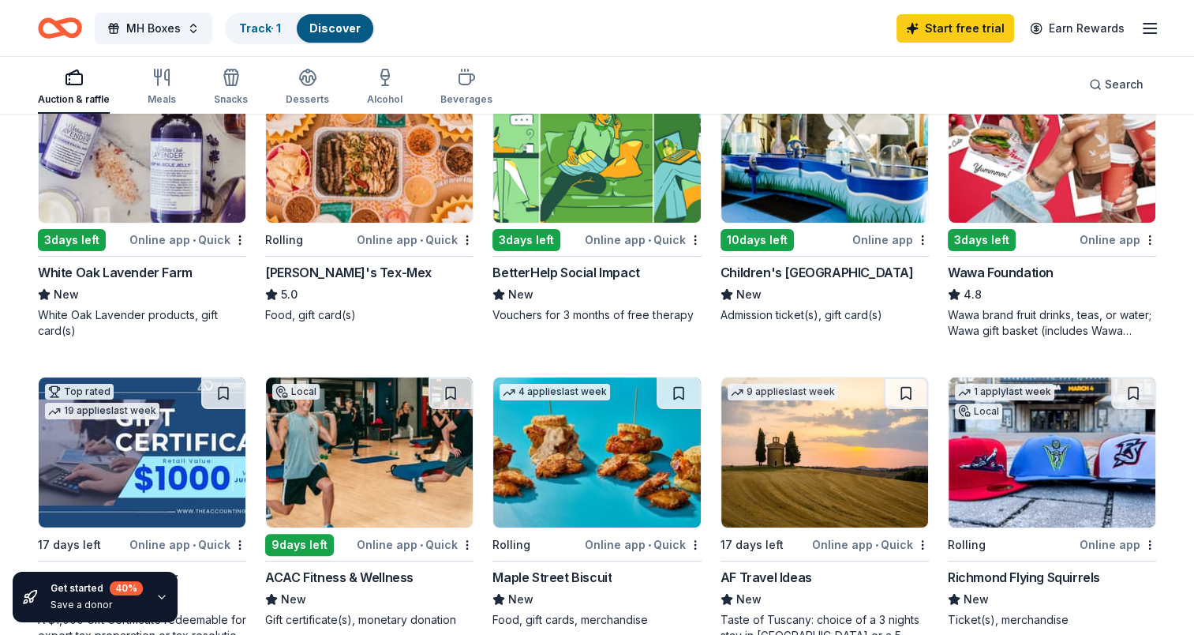
scroll to position [243, 0]
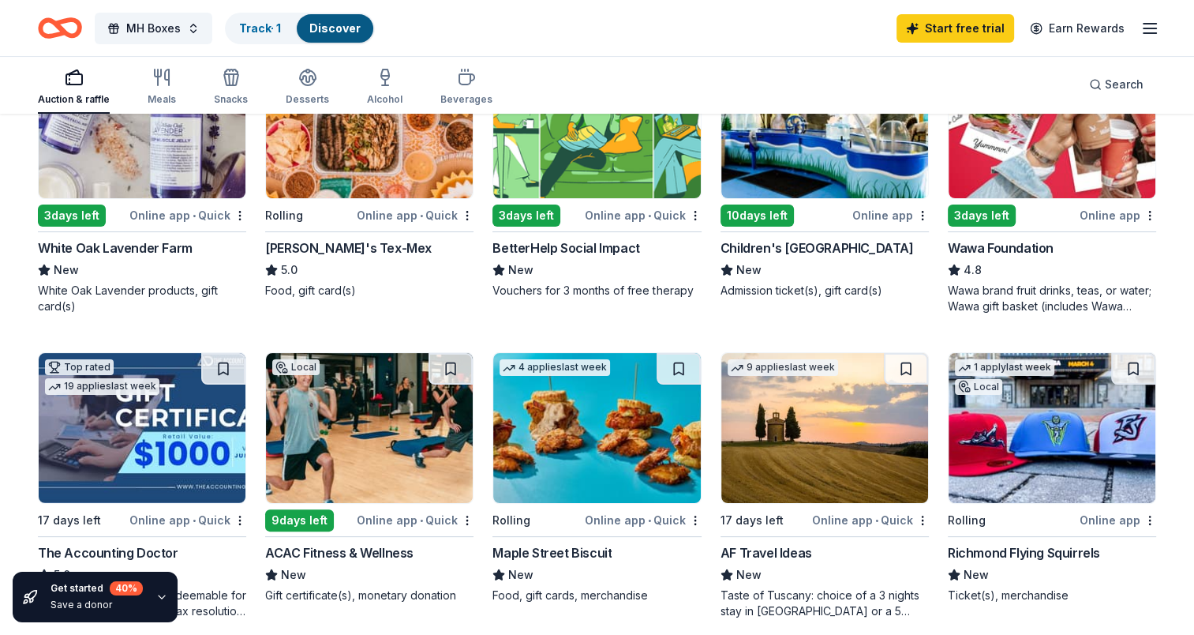
click at [1029, 437] on img at bounding box center [1052, 428] width 207 height 150
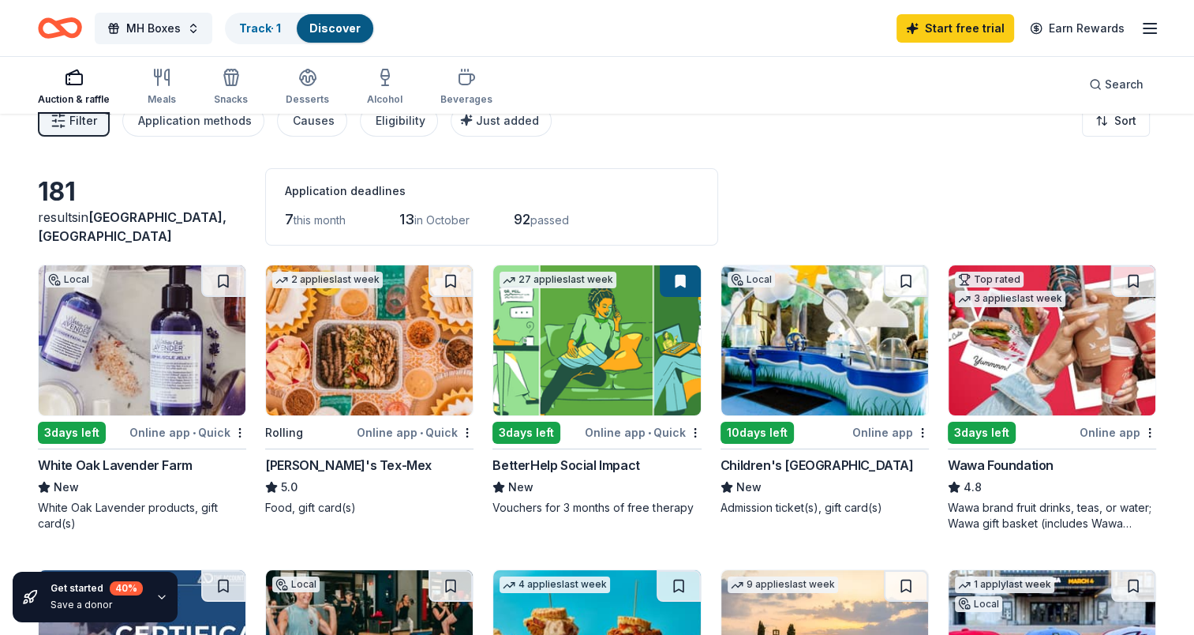
scroll to position [0, 0]
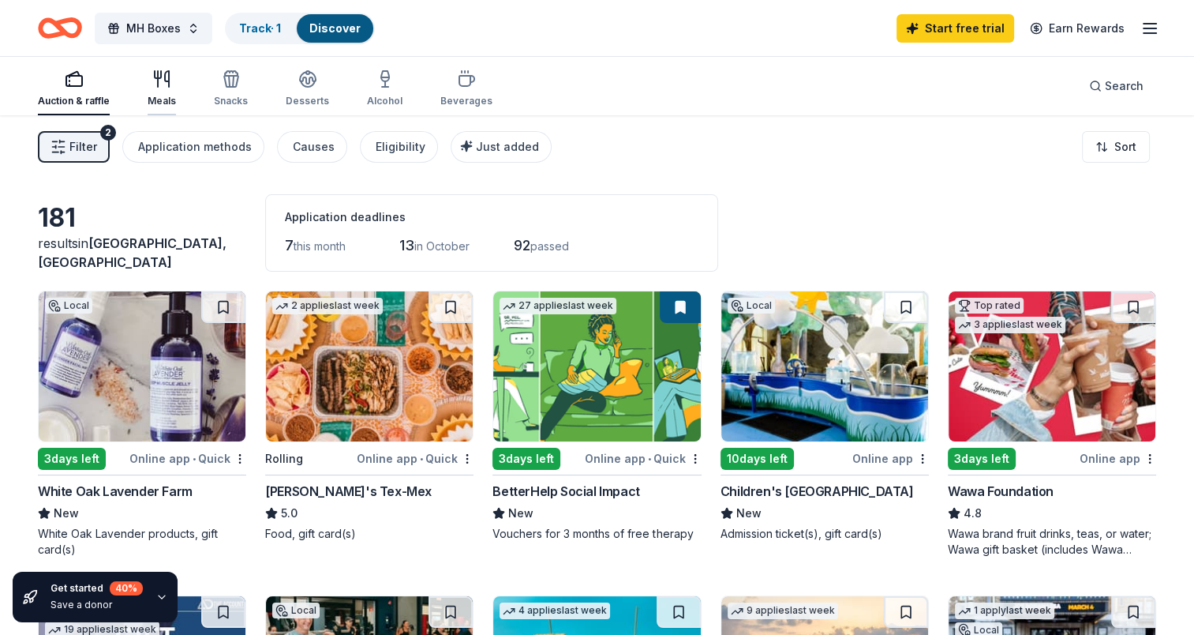
click at [158, 78] on icon "button" at bounding box center [158, 79] width 0 height 16
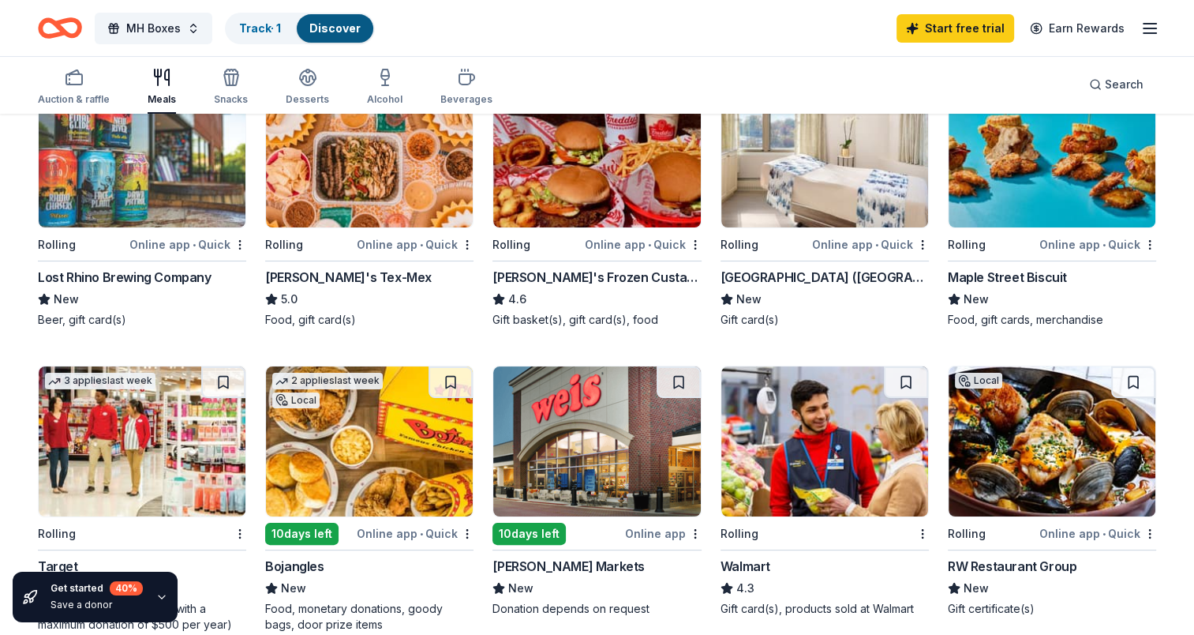
scroll to position [316, 0]
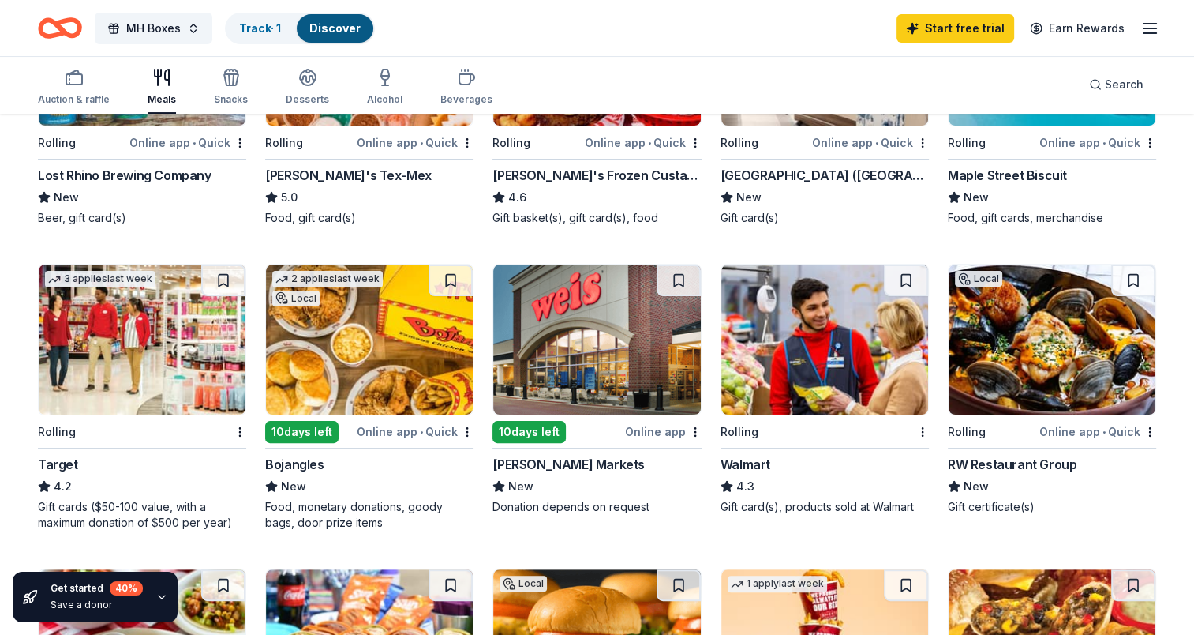
click at [204, 313] on img at bounding box center [142, 339] width 207 height 150
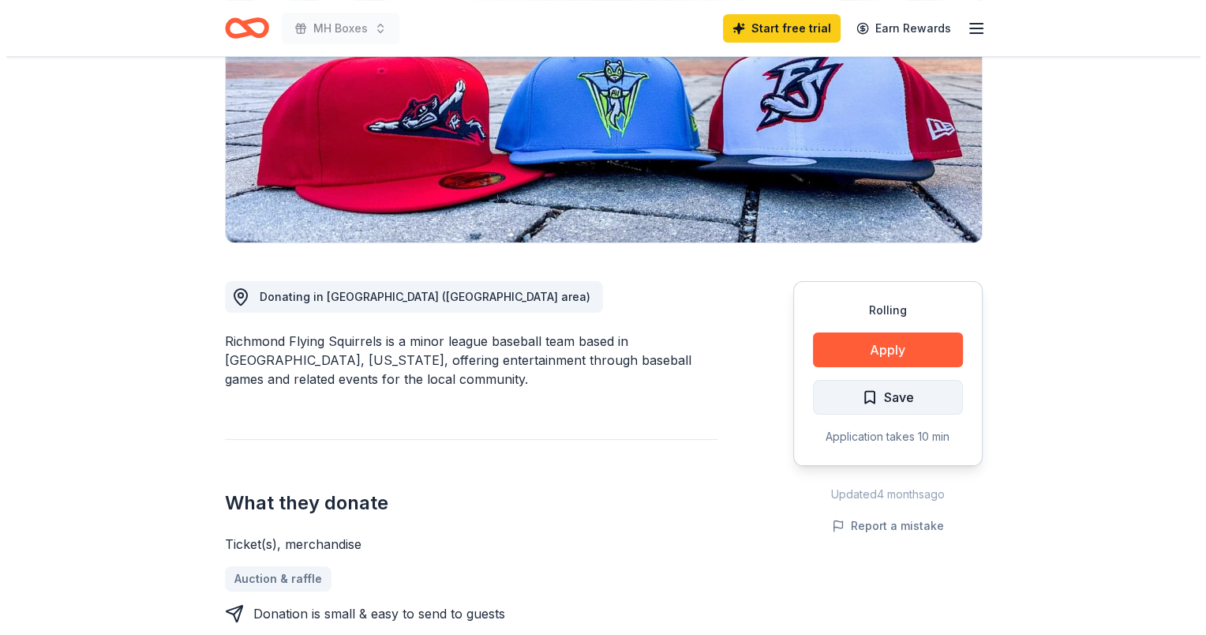
scroll to position [316, 0]
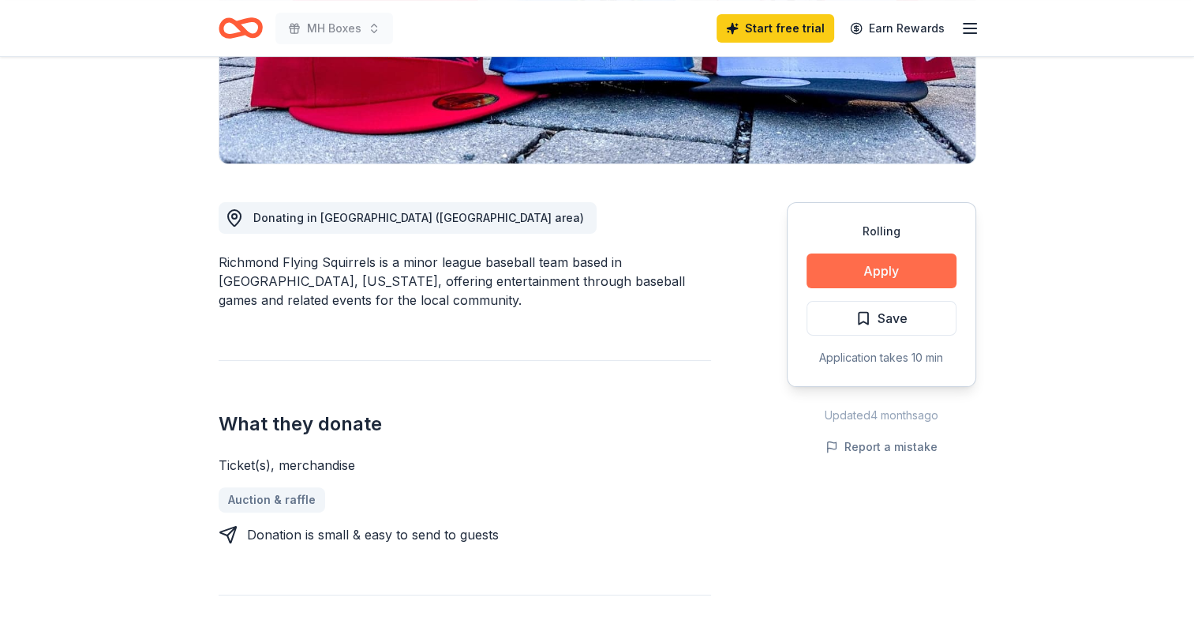
click at [868, 269] on button "Apply" at bounding box center [882, 270] width 150 height 35
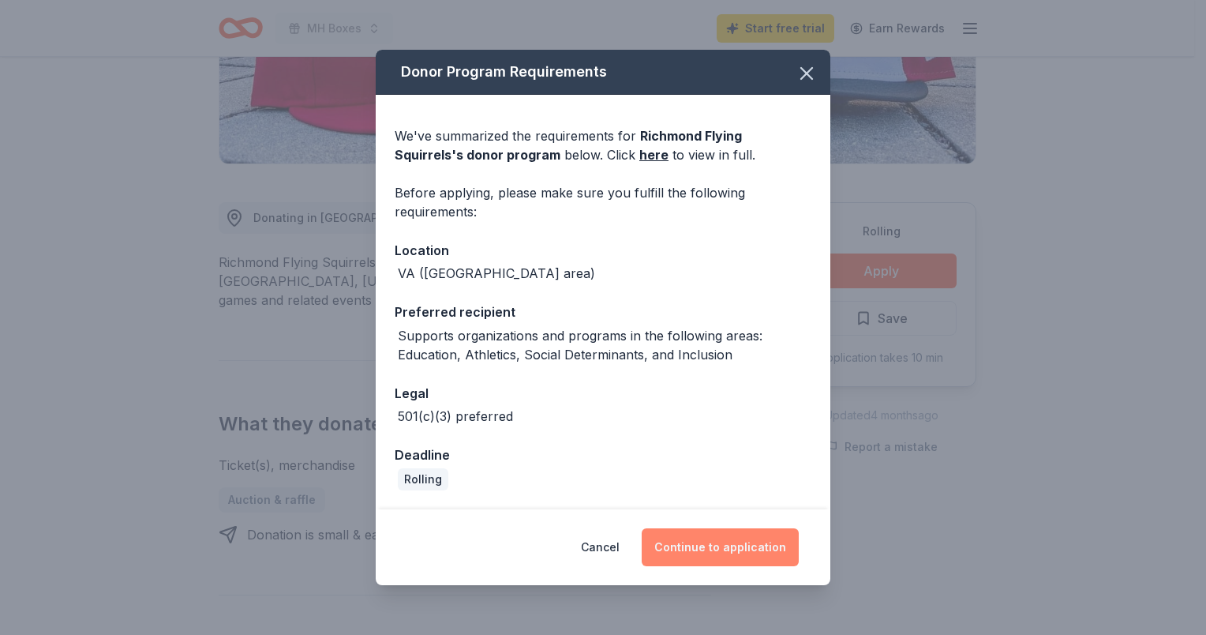
click at [751, 556] on button "Continue to application" at bounding box center [720, 547] width 157 height 38
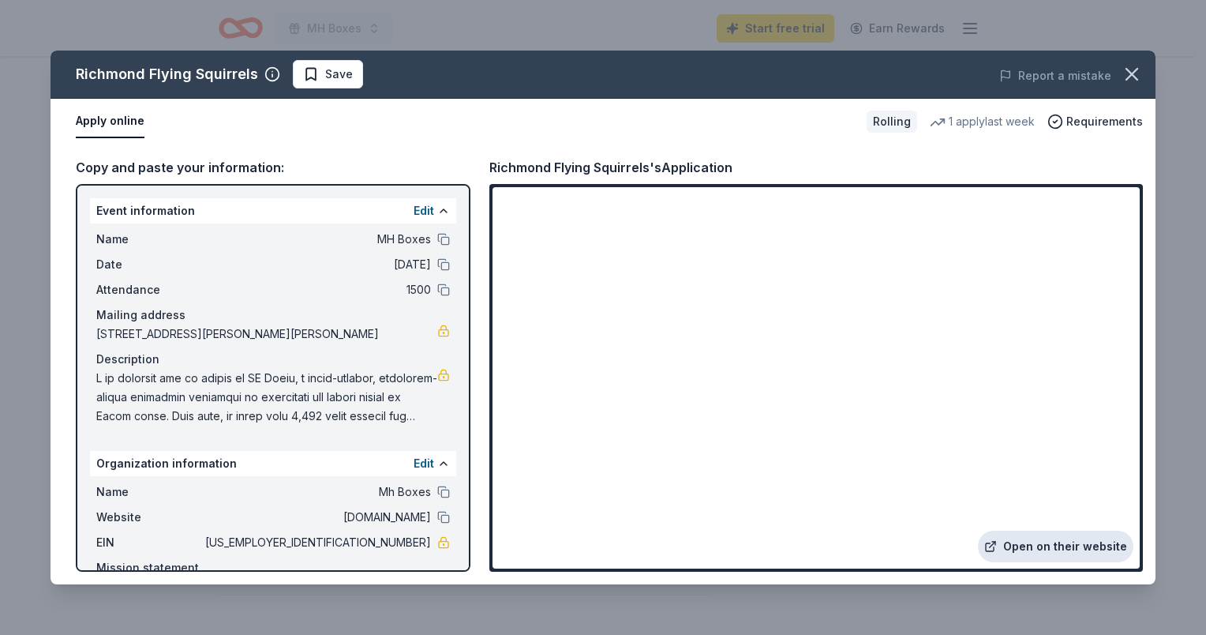
click at [1037, 541] on link "Open on their website" at bounding box center [1055, 546] width 155 height 32
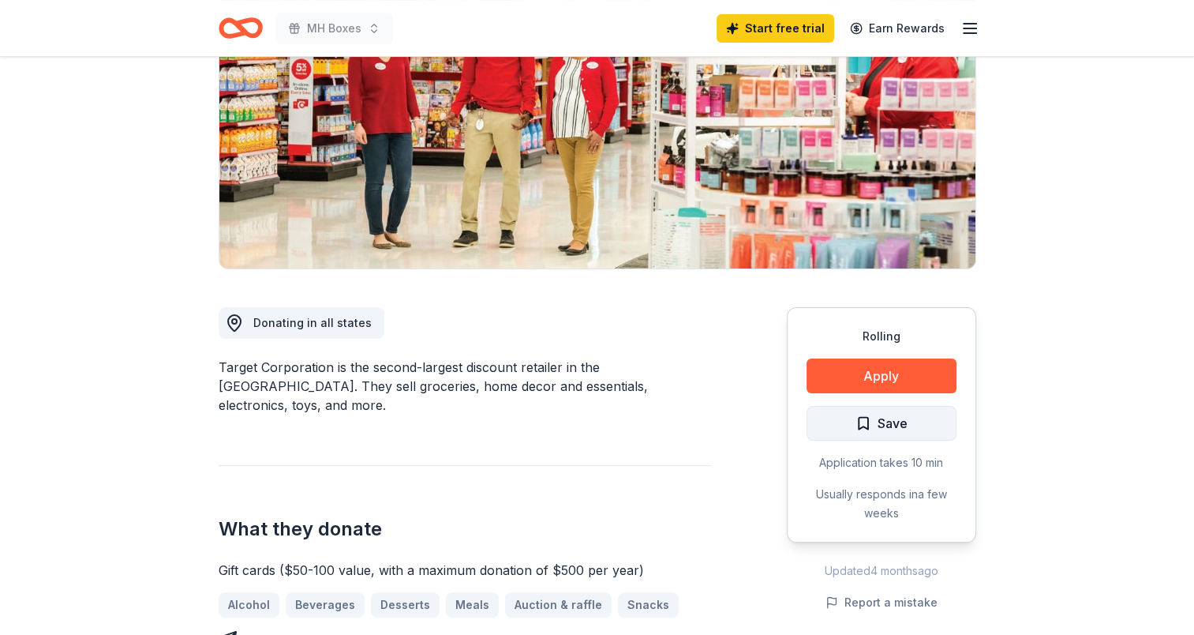
scroll to position [237, 0]
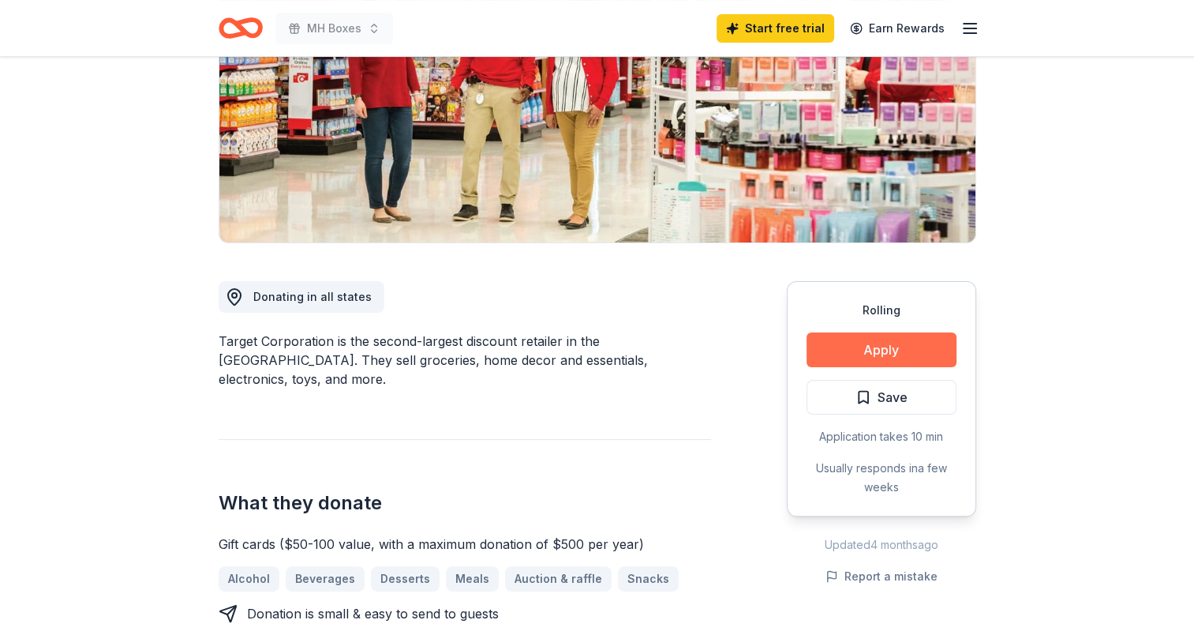
click at [844, 350] on button "Apply" at bounding box center [882, 349] width 150 height 35
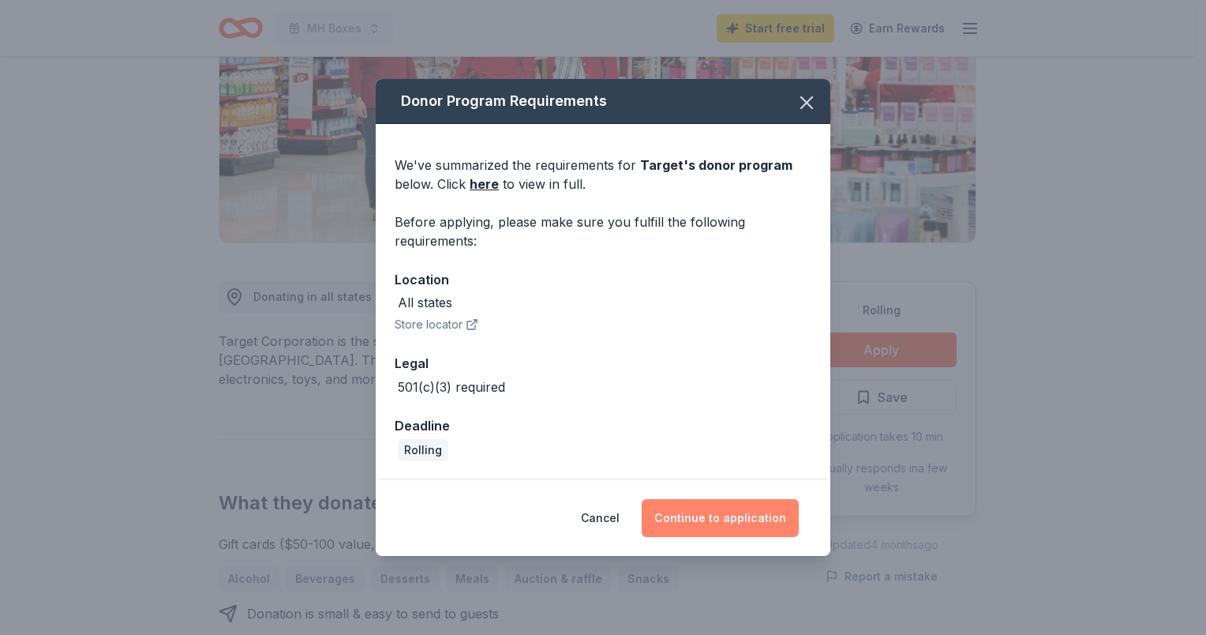
click at [745, 511] on button "Continue to application" at bounding box center [720, 518] width 157 height 38
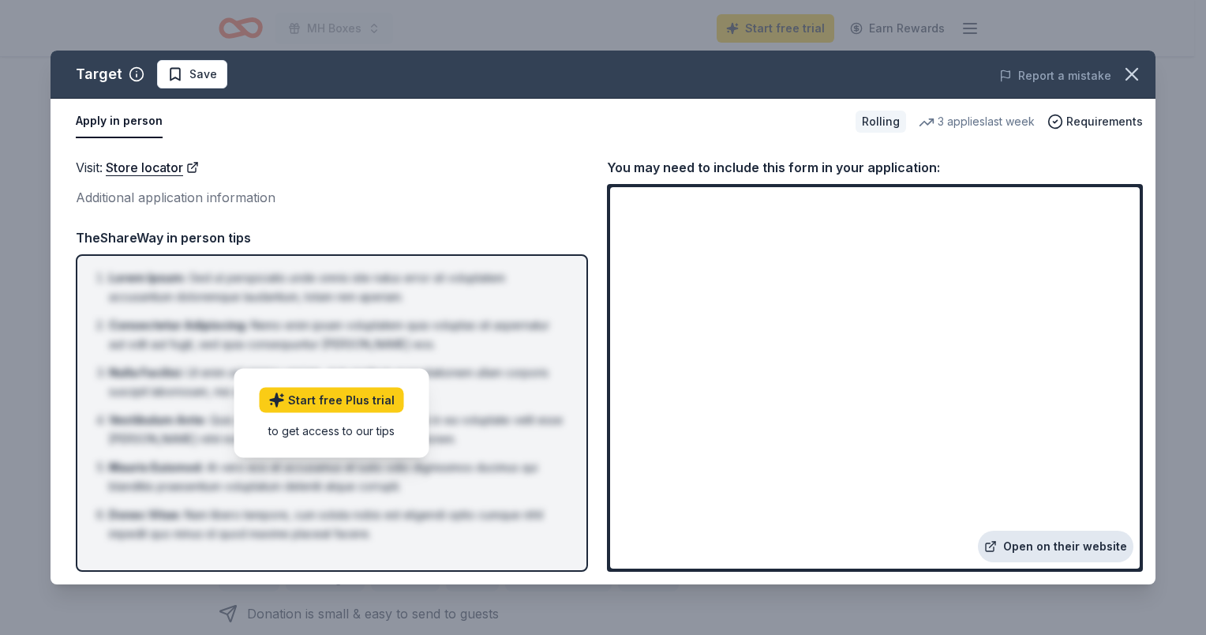
click at [1034, 549] on link "Open on their website" at bounding box center [1055, 546] width 155 height 32
click at [1138, 76] on icon "button" at bounding box center [1132, 74] width 22 height 22
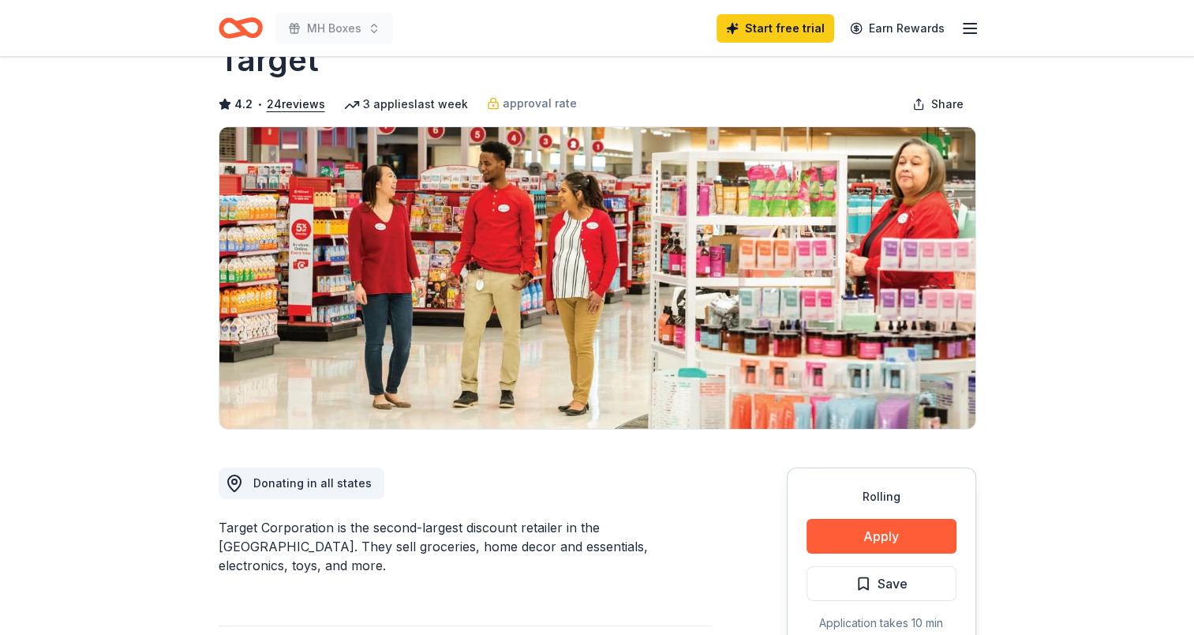
scroll to position [0, 0]
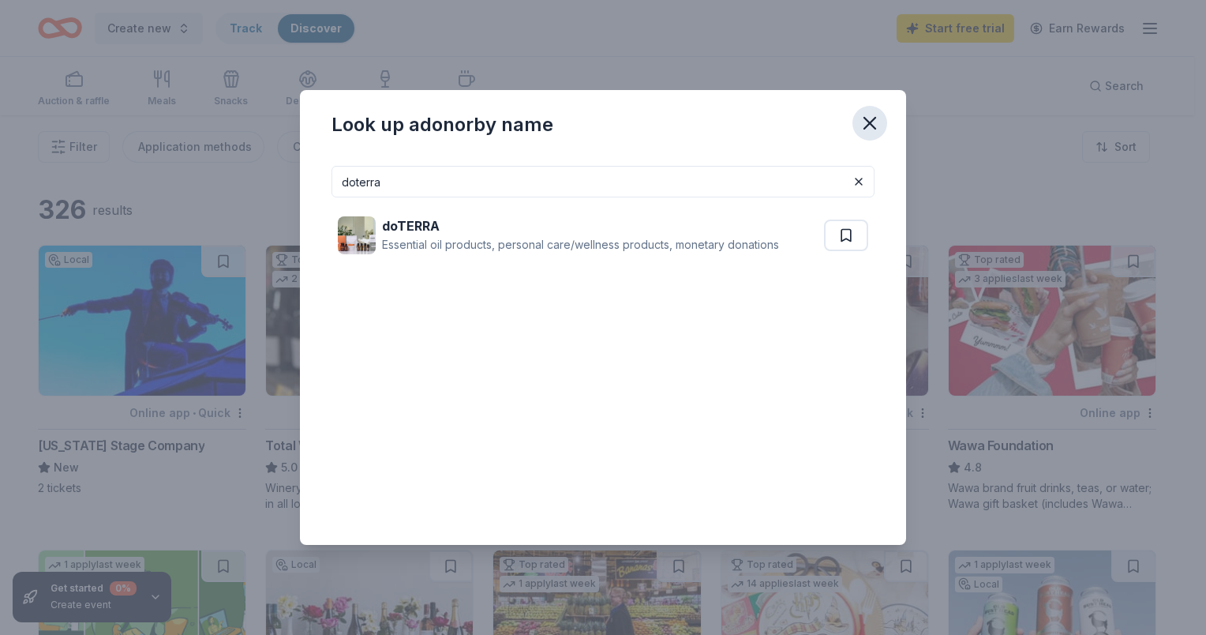
click at [875, 123] on icon "button" at bounding box center [870, 123] width 22 height 22
